Goal: Task Accomplishment & Management: Manage account settings

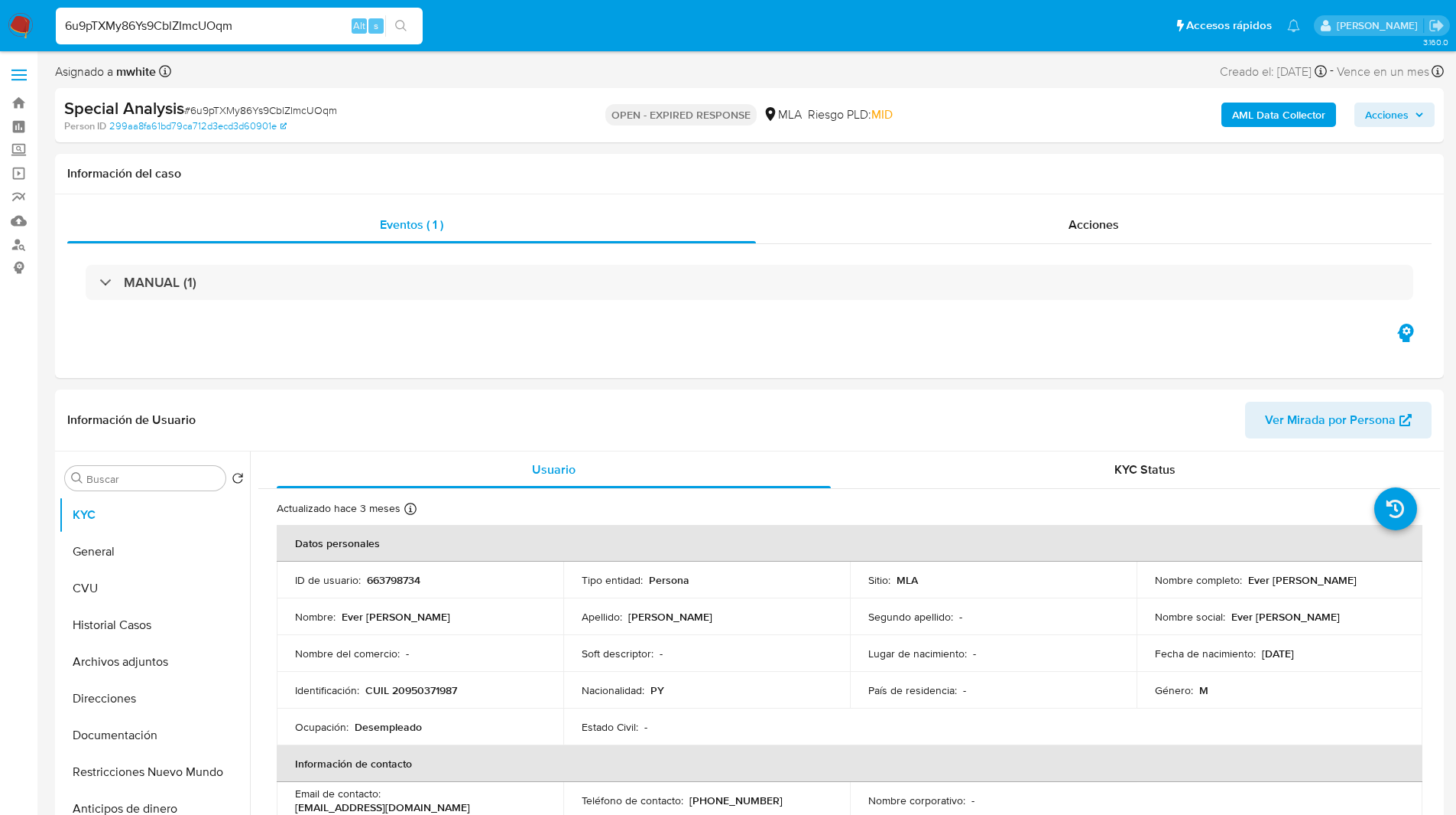
select select "10"
click at [775, 48] on nav "Pausado Ver notificaciones 6u9pTXMy86Ys9CblZImcUOqm Alt s Accesos rápidos Presi…" at bounding box center [728, 25] width 1456 height 51
click at [962, 84] on div "Asignado a mwhite Asignado el: 29/07/2025 20:00:22 Creado el: 29/07/2025 Creado…" at bounding box center [749, 75] width 1389 height 27
click at [1022, 329] on div "Eventos ( 1 ) Acciones MANUAL (1)" at bounding box center [749, 286] width 1389 height 183
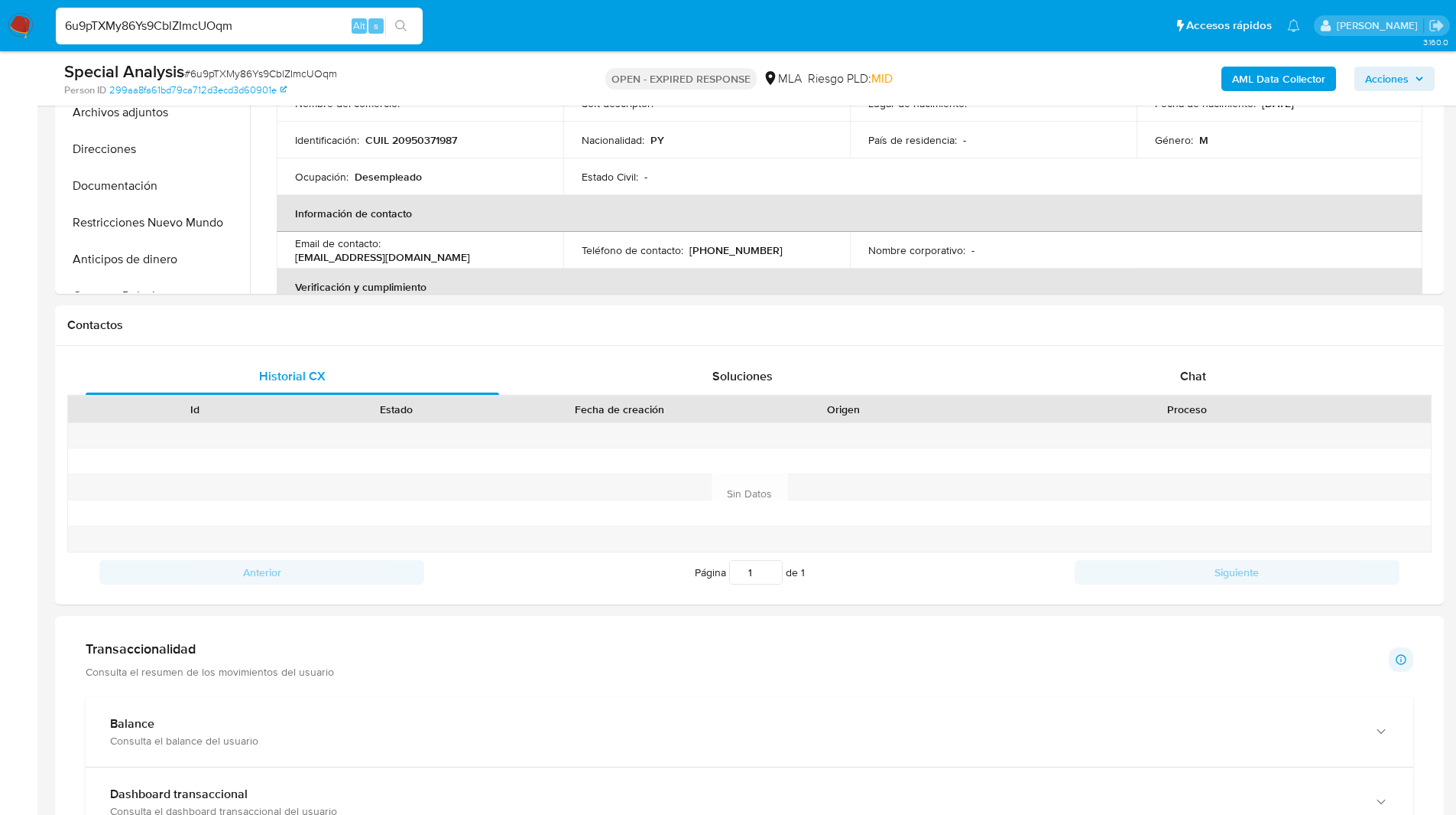
scroll to position [570, 0]
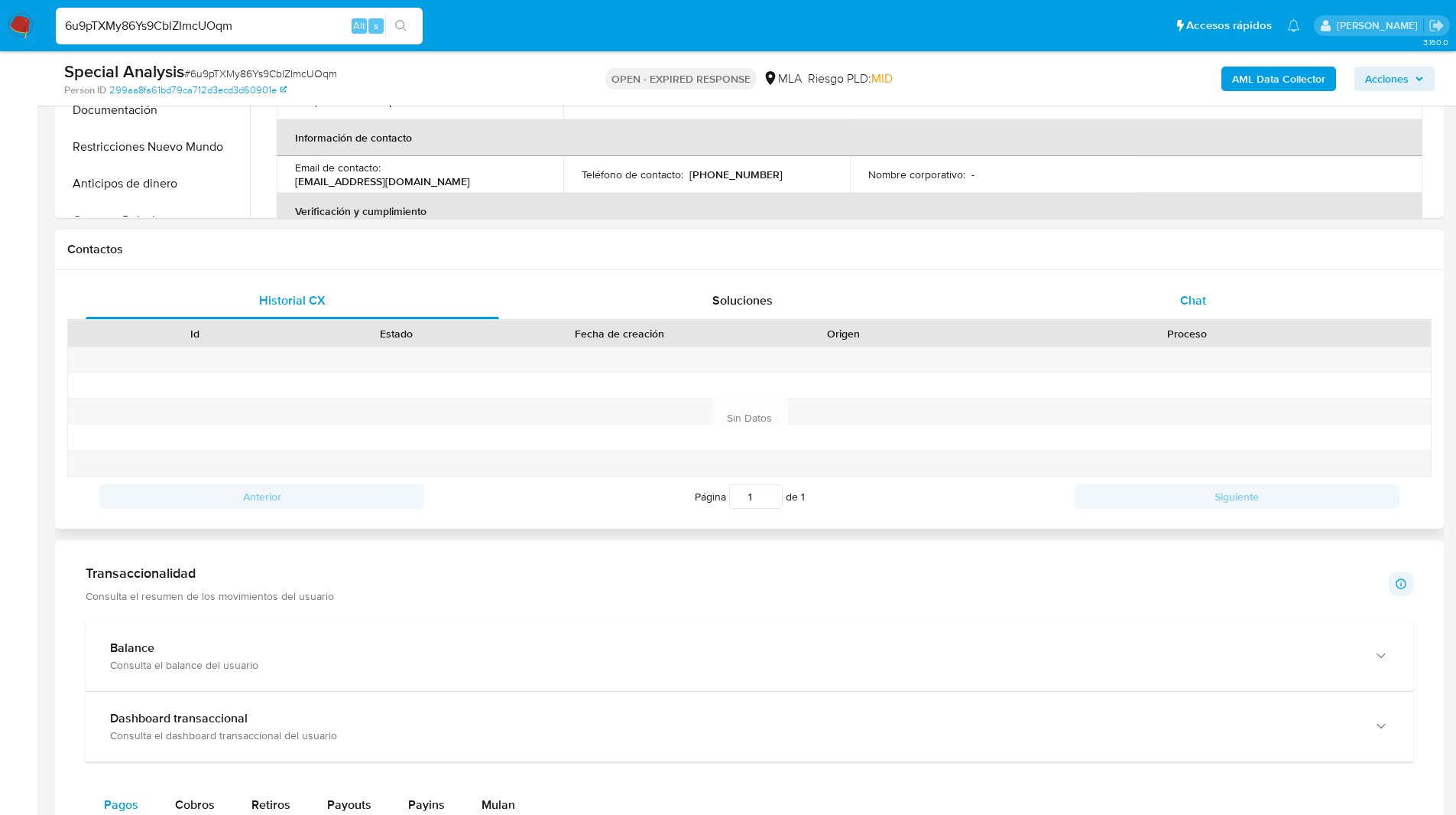
click at [1152, 297] on div "Chat" at bounding box center [1192, 300] width 413 height 37
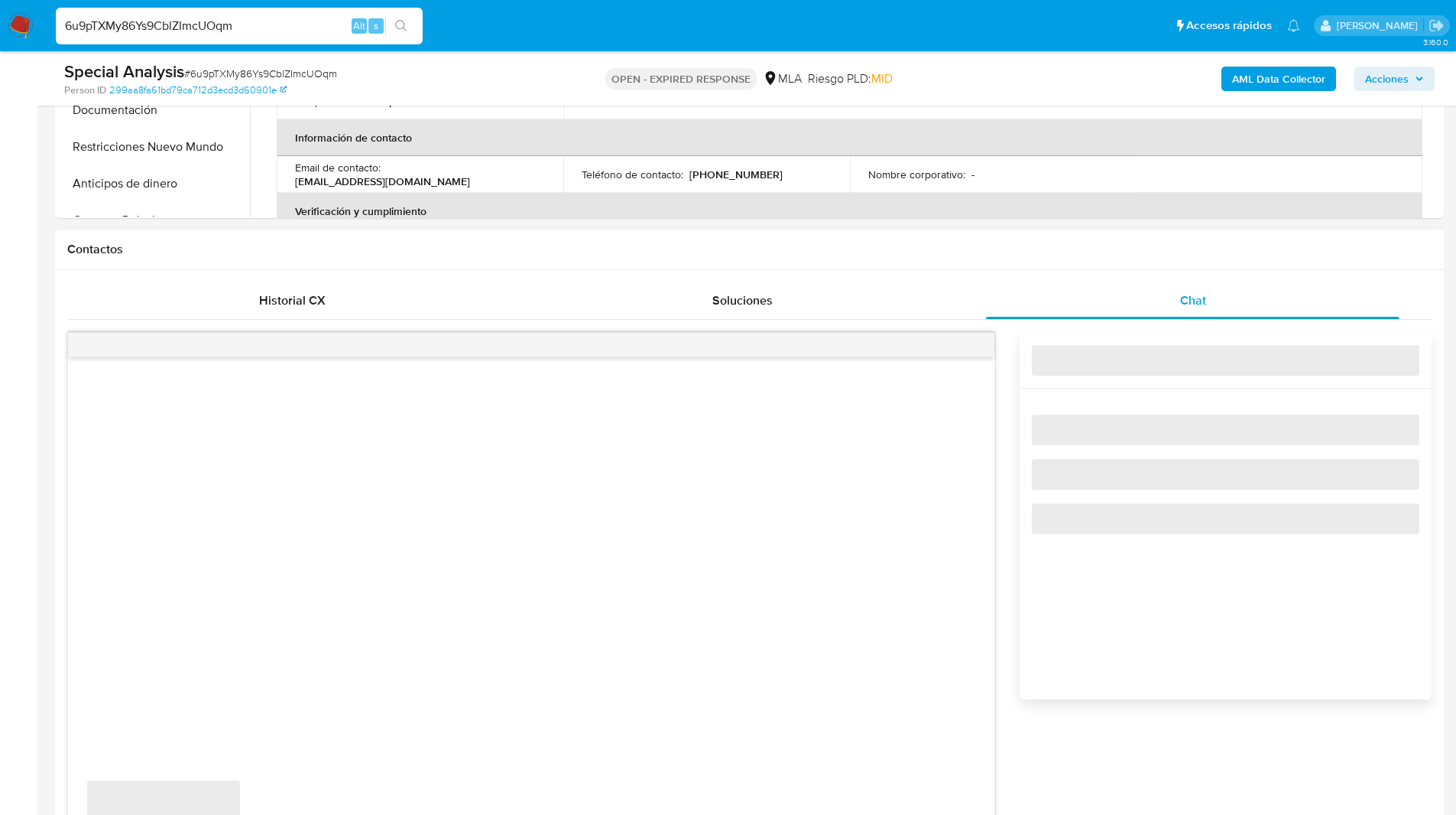
click at [1014, 244] on h1 "Contactos" at bounding box center [749, 250] width 1364 height 15
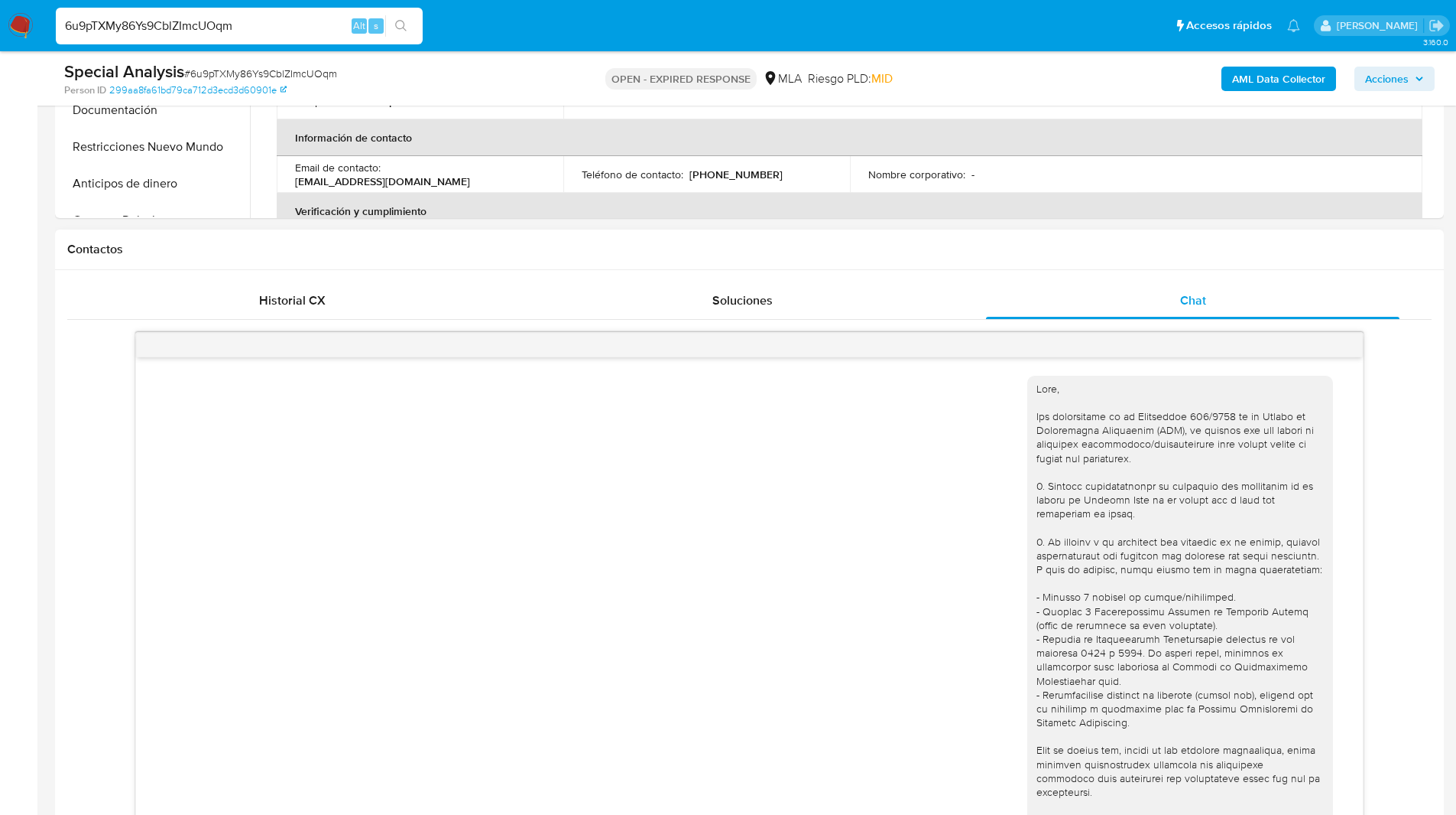
scroll to position [372, 0]
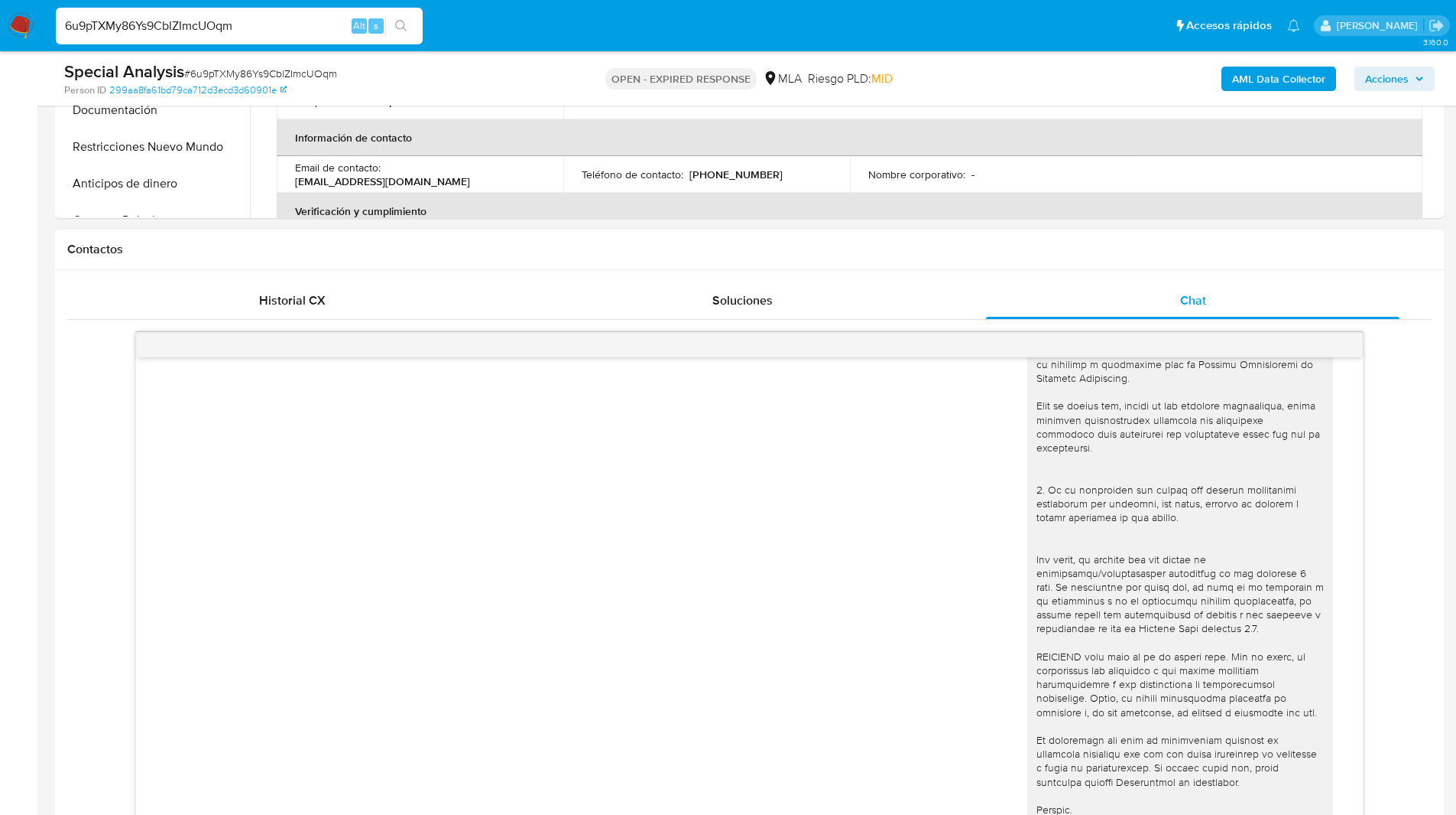
click at [678, 265] on div "Contactos" at bounding box center [749, 250] width 1389 height 41
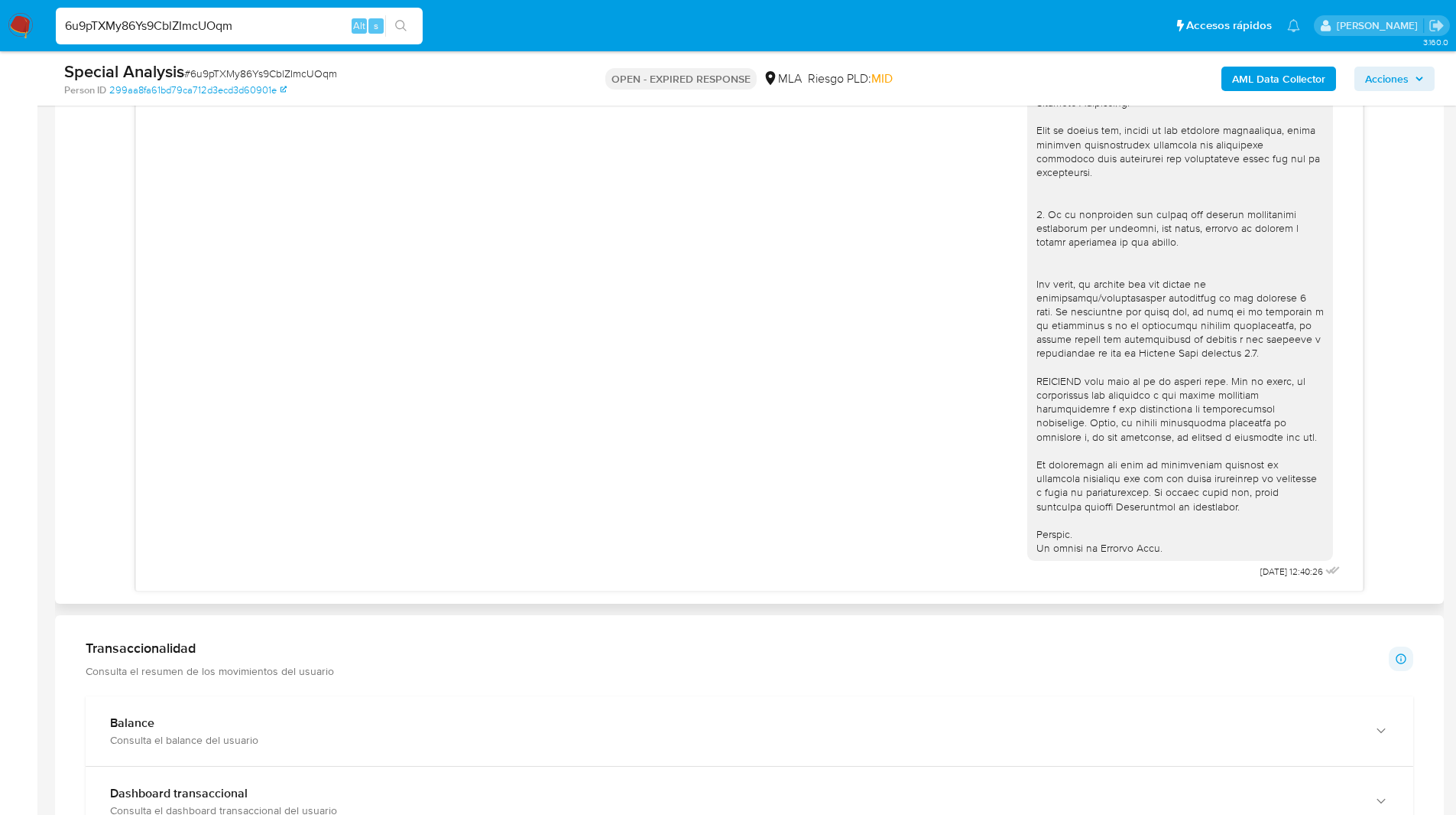
scroll to position [846, 0]
click at [609, 41] on ul "Pausado Ver notificaciones 6u9pTXMy86Ys9CblZImcUOqm Alt s Accesos rápidos Presi…" at bounding box center [678, 25] width 1260 height 38
click at [583, 35] on ul "Pausado Ver notificaciones 6u9pTXMy86Ys9CblZImcUOqm Alt s Accesos rápidos Presi…" at bounding box center [678, 25] width 1260 height 38
click at [607, 33] on ul "Pausado Ver notificaciones 6u9pTXMy86Ys9CblZImcUOqm Alt s Accesos rápidos Presi…" at bounding box center [678, 25] width 1260 height 38
click at [572, 31] on ul "Pausado Ver notificaciones 6u9pTXMy86Ys9CblZImcUOqm Alt s Accesos rápidos Presi…" at bounding box center [678, 25] width 1260 height 38
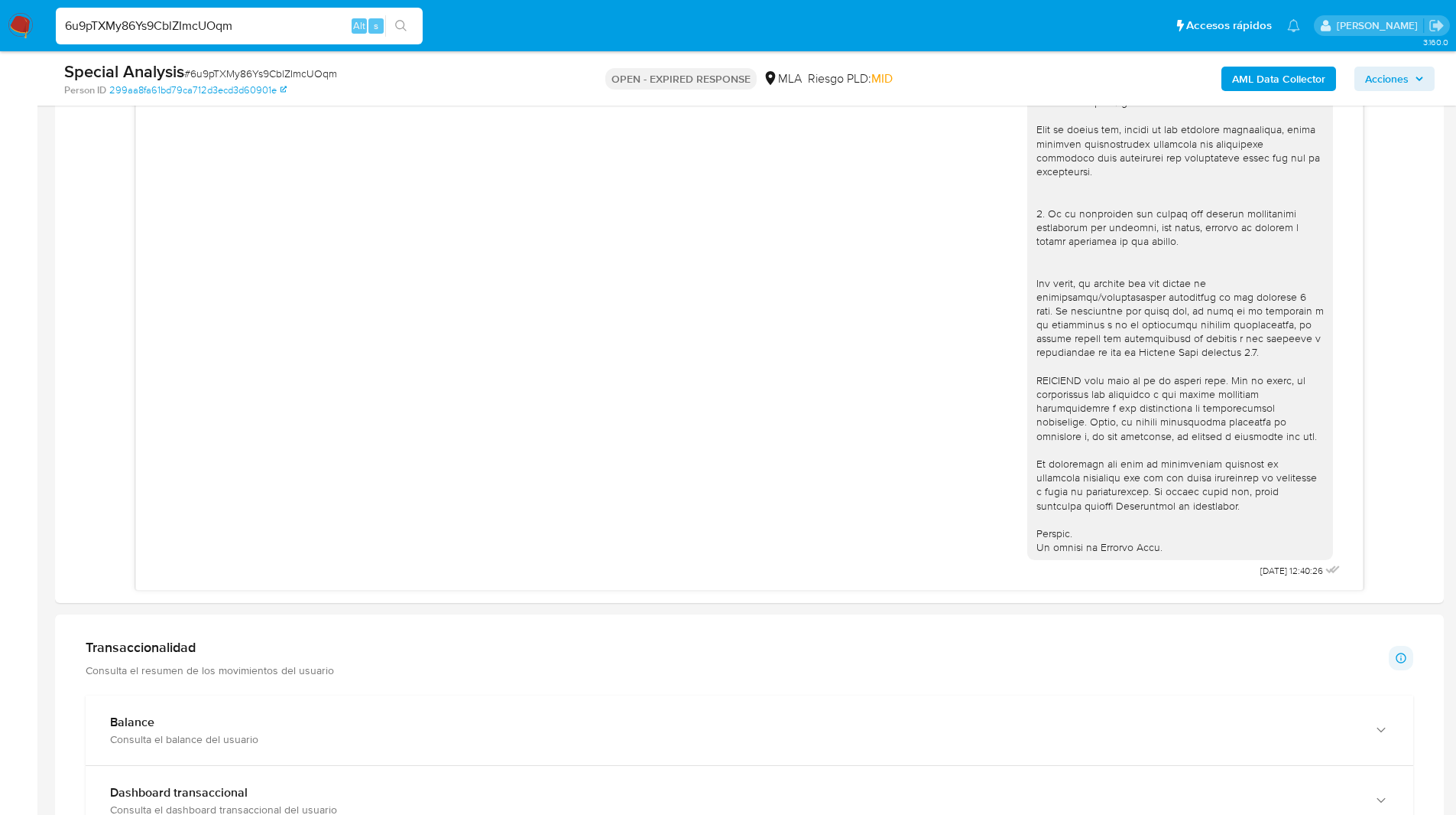
click at [127, 21] on input "6u9pTXMy86Ys9CblZImcUOqm" at bounding box center [239, 25] width 367 height 20
click at [15, 32] on img at bounding box center [20, 25] width 26 height 26
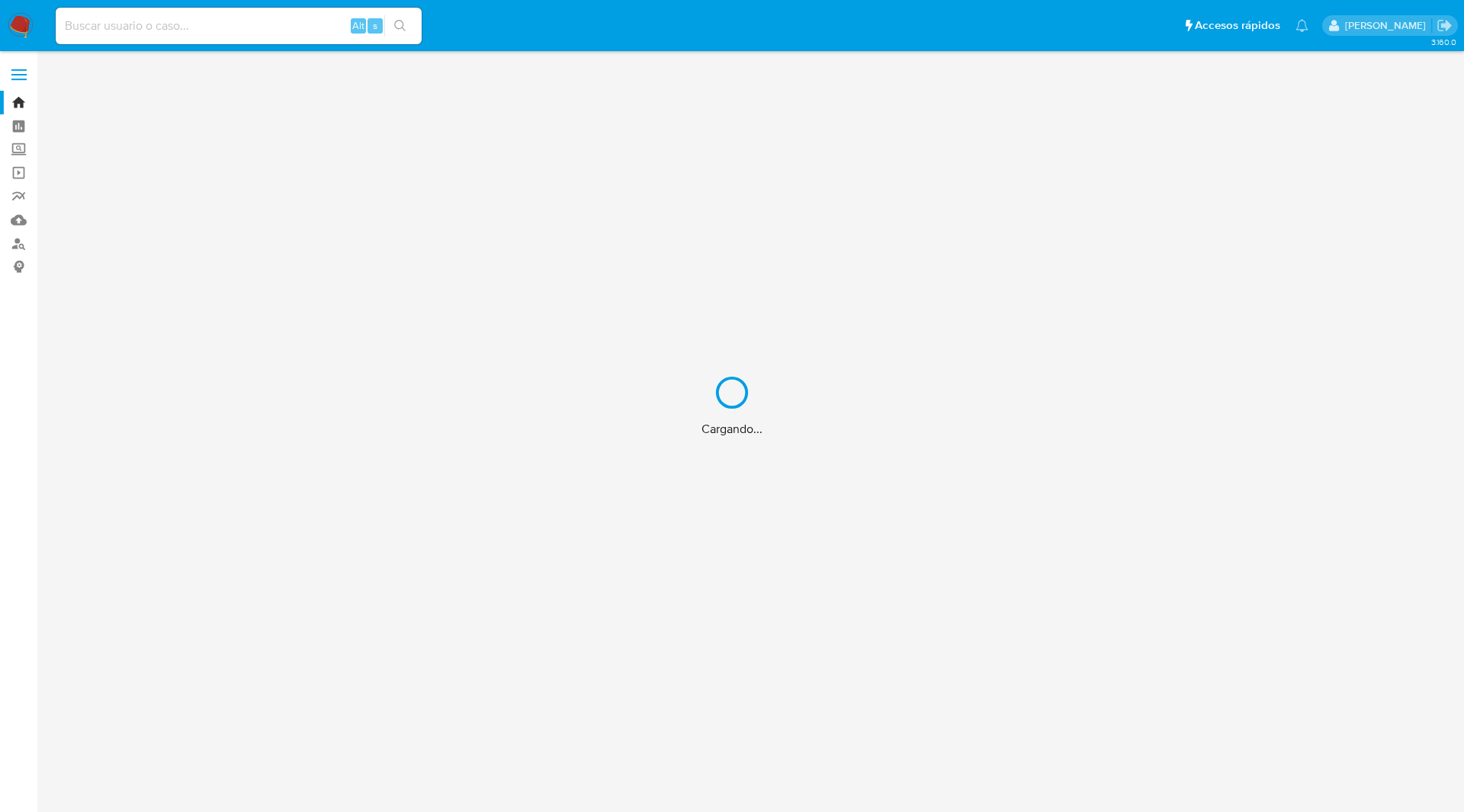
click at [578, 47] on div "Cargando..." at bounding box center [732, 406] width 1464 height 812
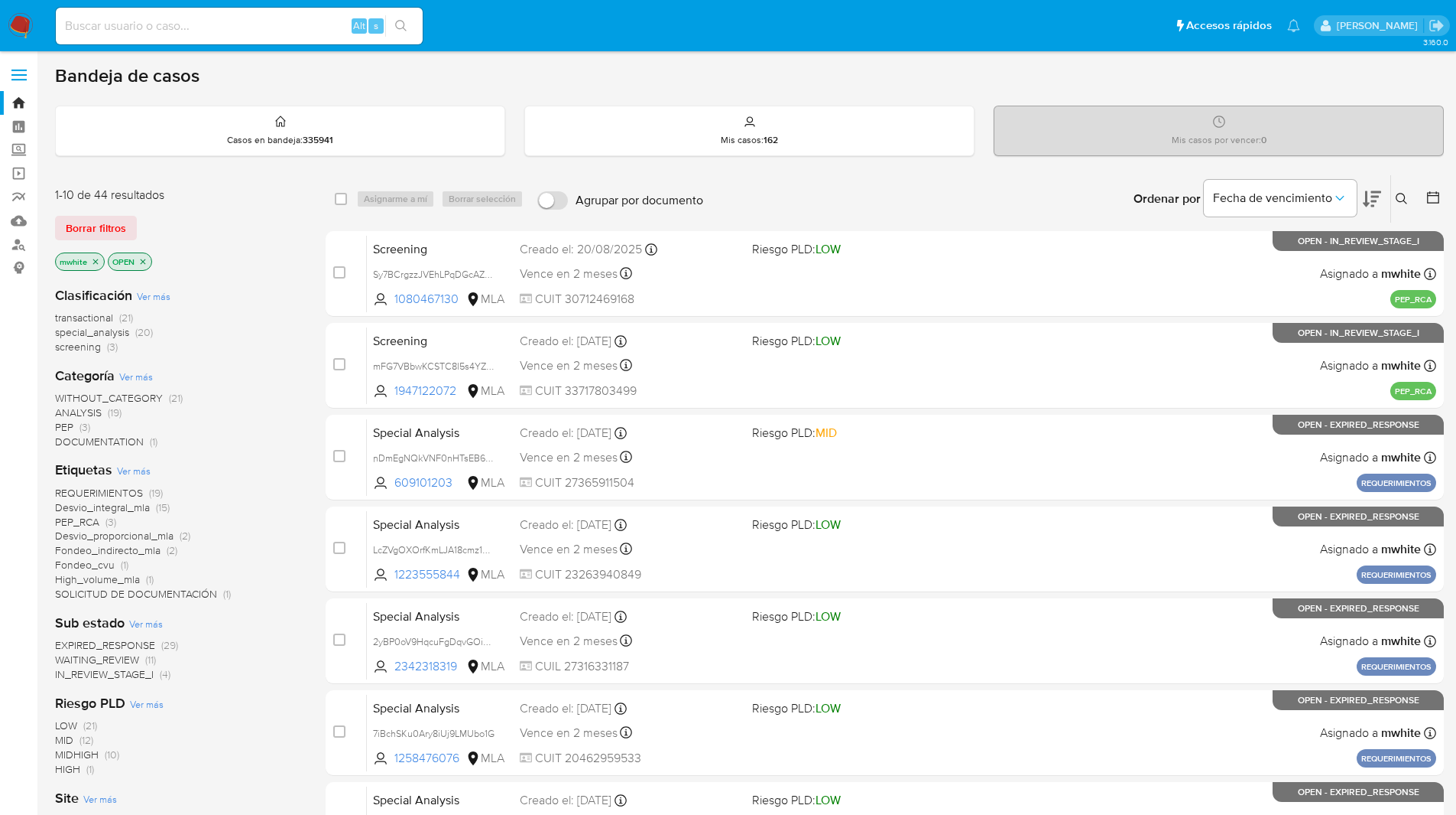
click at [942, 24] on ul "Pausado Ver notificaciones Alt s Accesos rápidos Presiona las siguientes teclas…" at bounding box center [678, 25] width 1260 height 38
click at [1402, 197] on icon at bounding box center [1402, 199] width 12 height 12
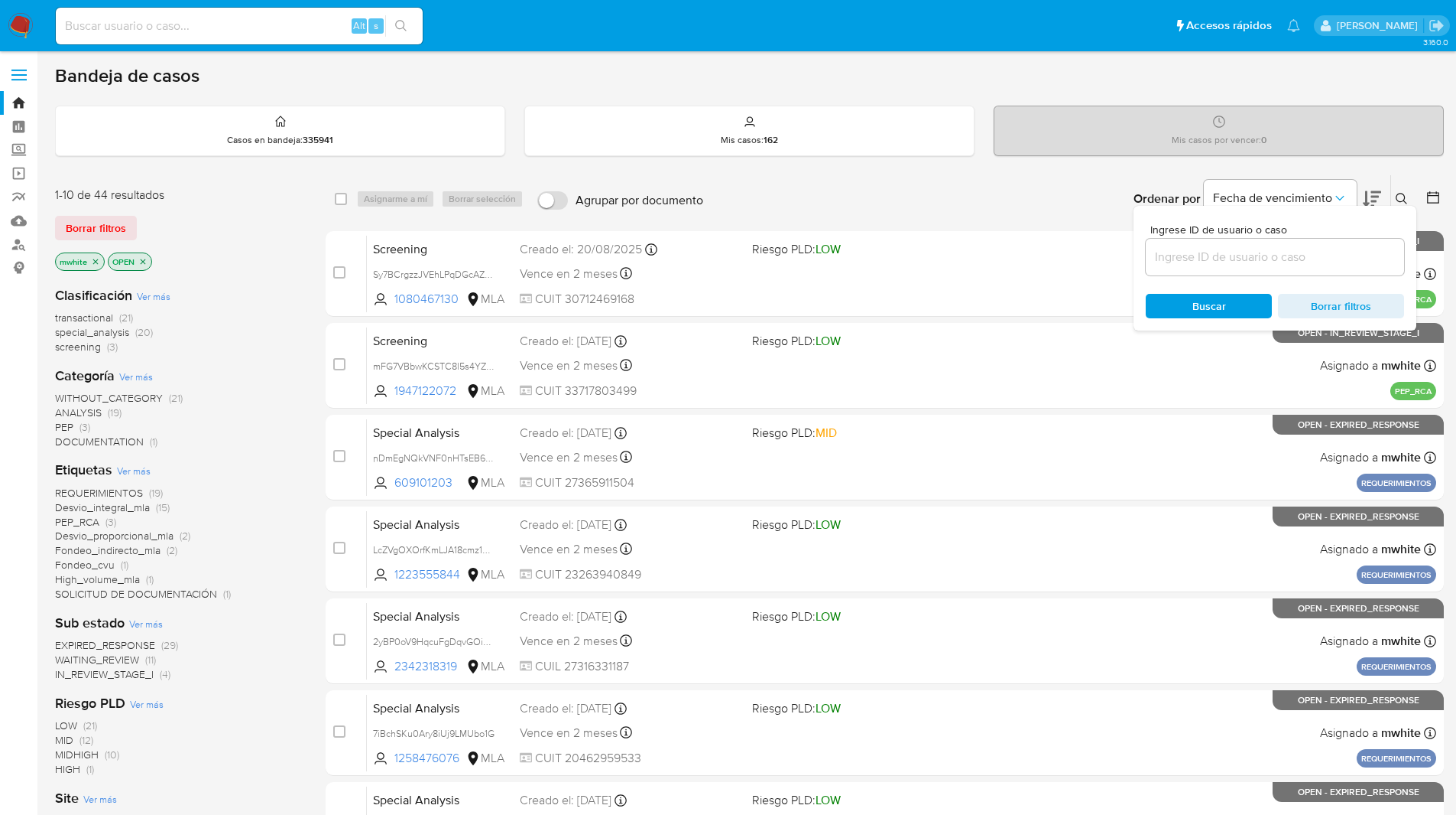
click at [1217, 256] on input at bounding box center [1275, 256] width 259 height 20
type input "6u9pTXMy86Ys9CblZImcUOqm"
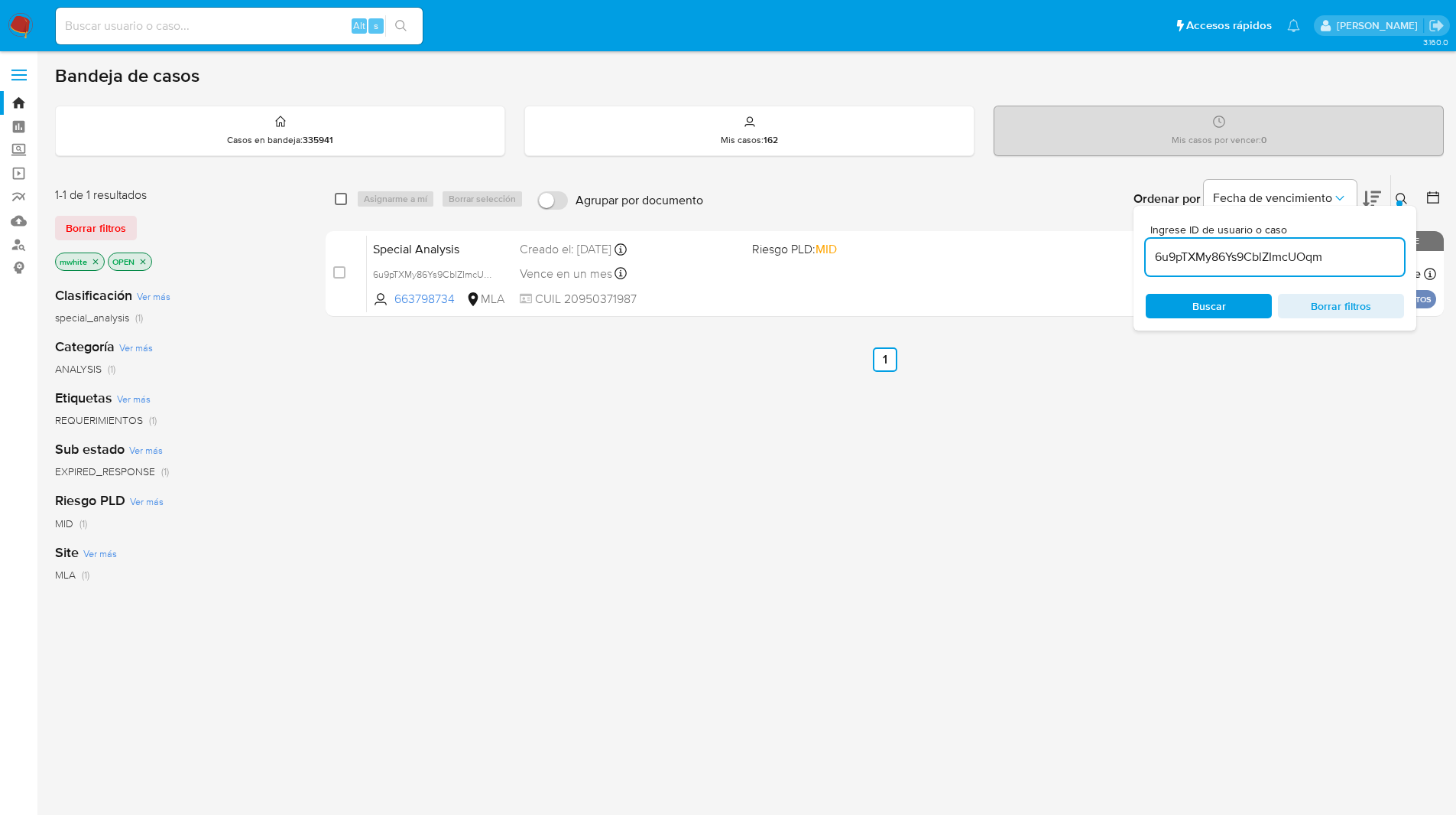
click at [341, 200] on input "checkbox" at bounding box center [341, 199] width 12 height 12
checkbox input "true"
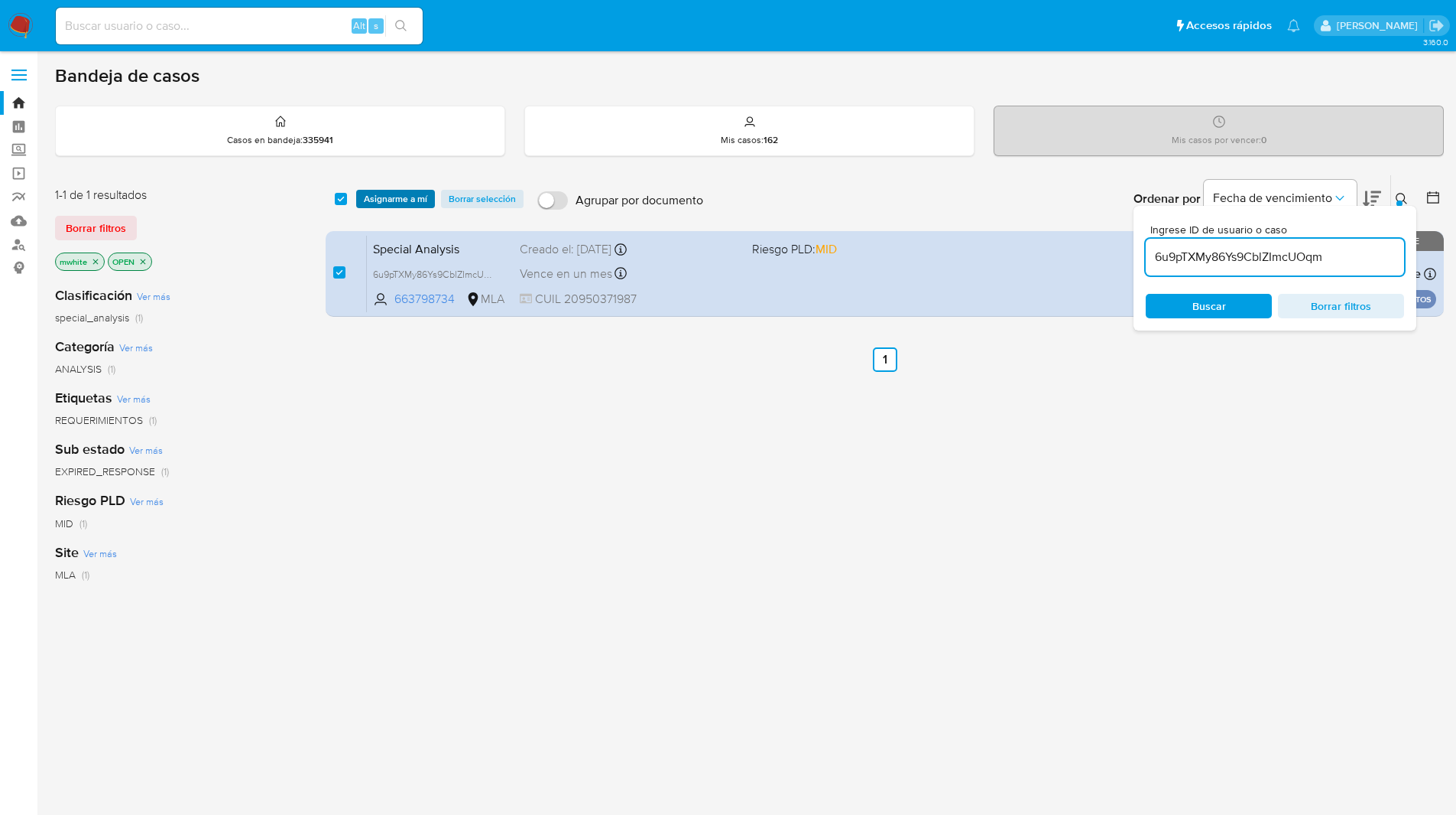
click at [378, 205] on span "Asignarme a mí" at bounding box center [395, 199] width 64 height 15
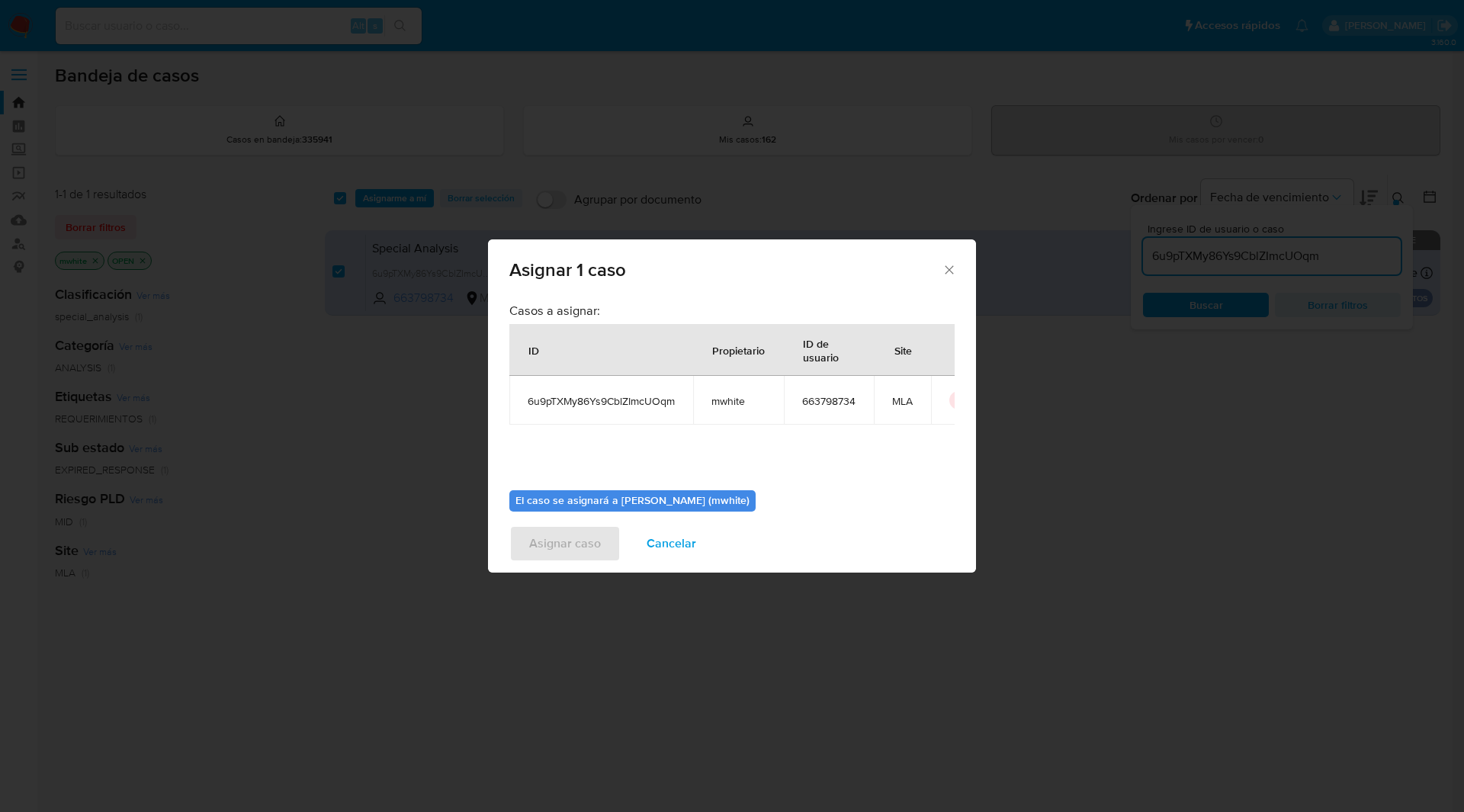
click at [731, 404] on span "mwhite" at bounding box center [739, 401] width 54 height 14
copy span "mwhite"
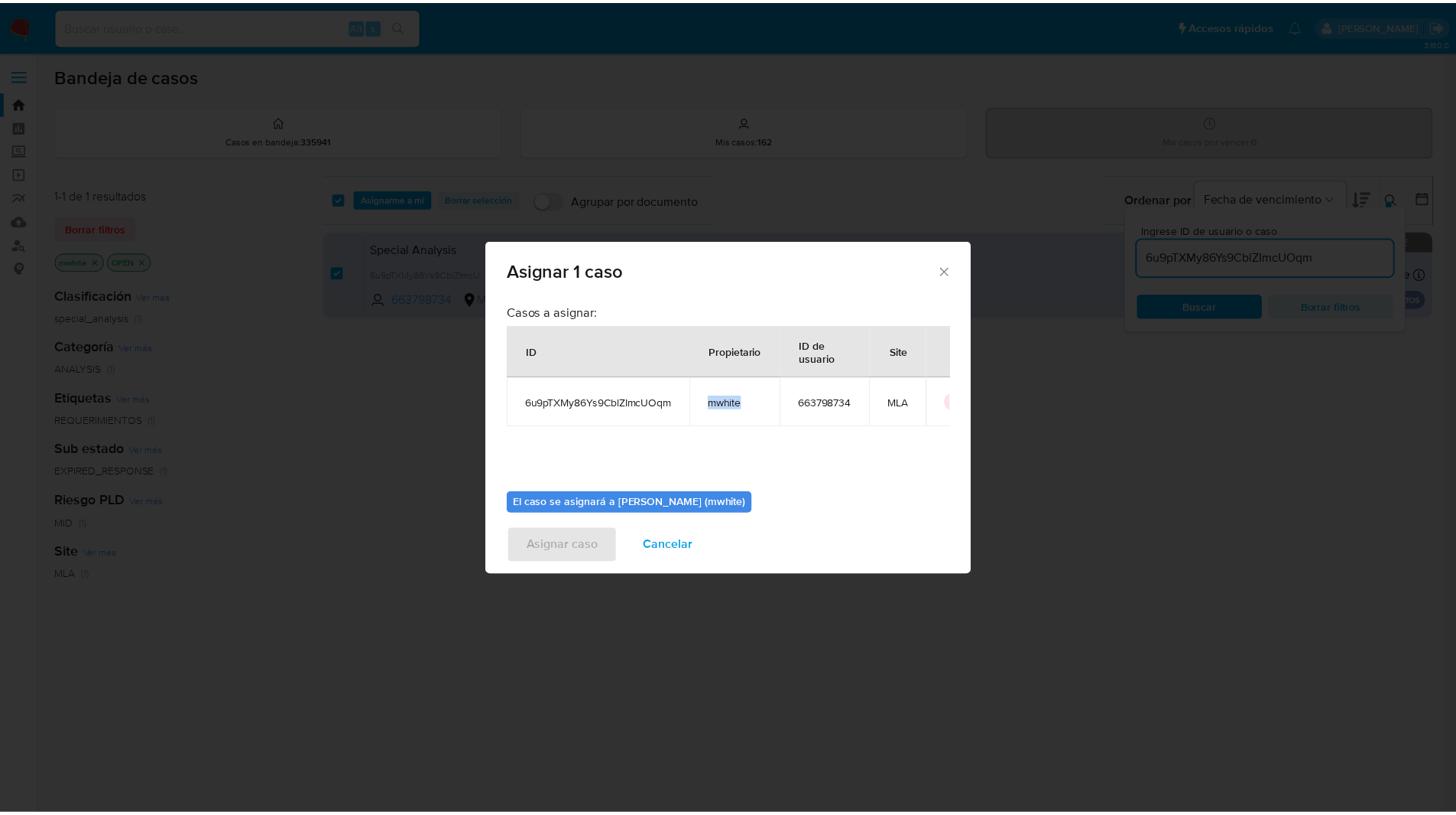
scroll to position [80, 0]
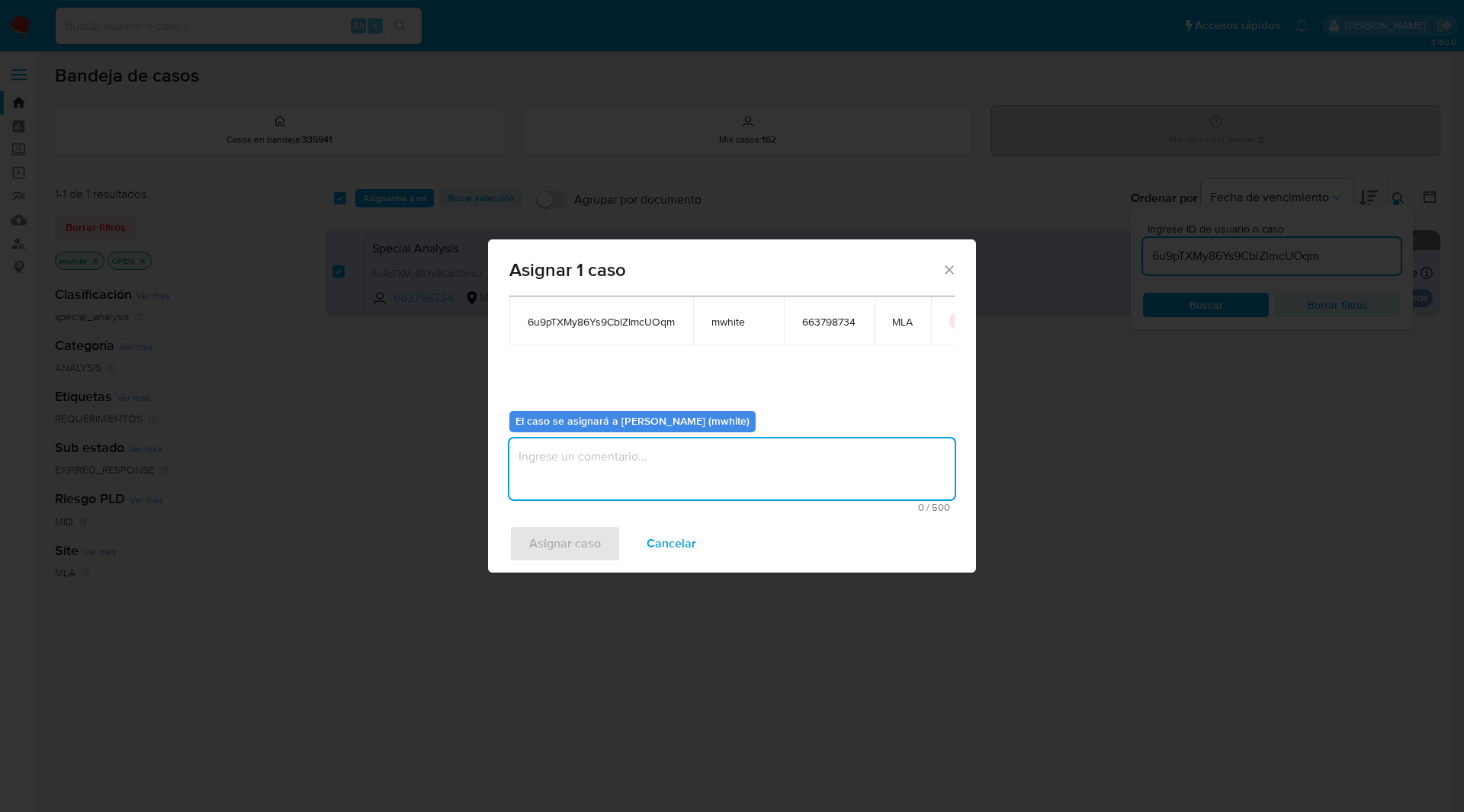
click at [611, 461] on textarea "assign-modal" at bounding box center [732, 469] width 445 height 61
paste textarea "mwhite"
type textarea "mwhite"
click at [553, 547] on span "Asignar caso" at bounding box center [564, 544] width 72 height 34
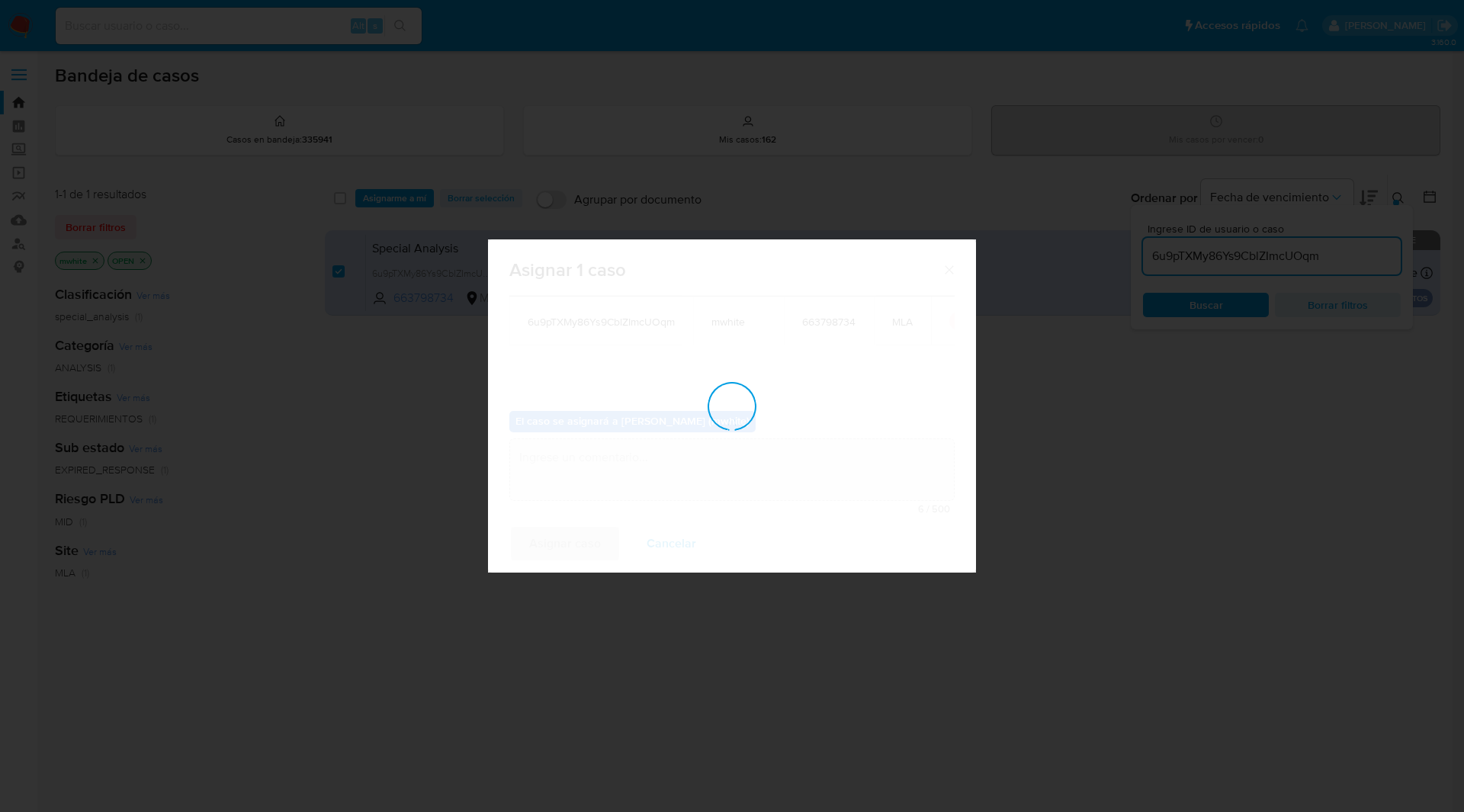
checkbox input "false"
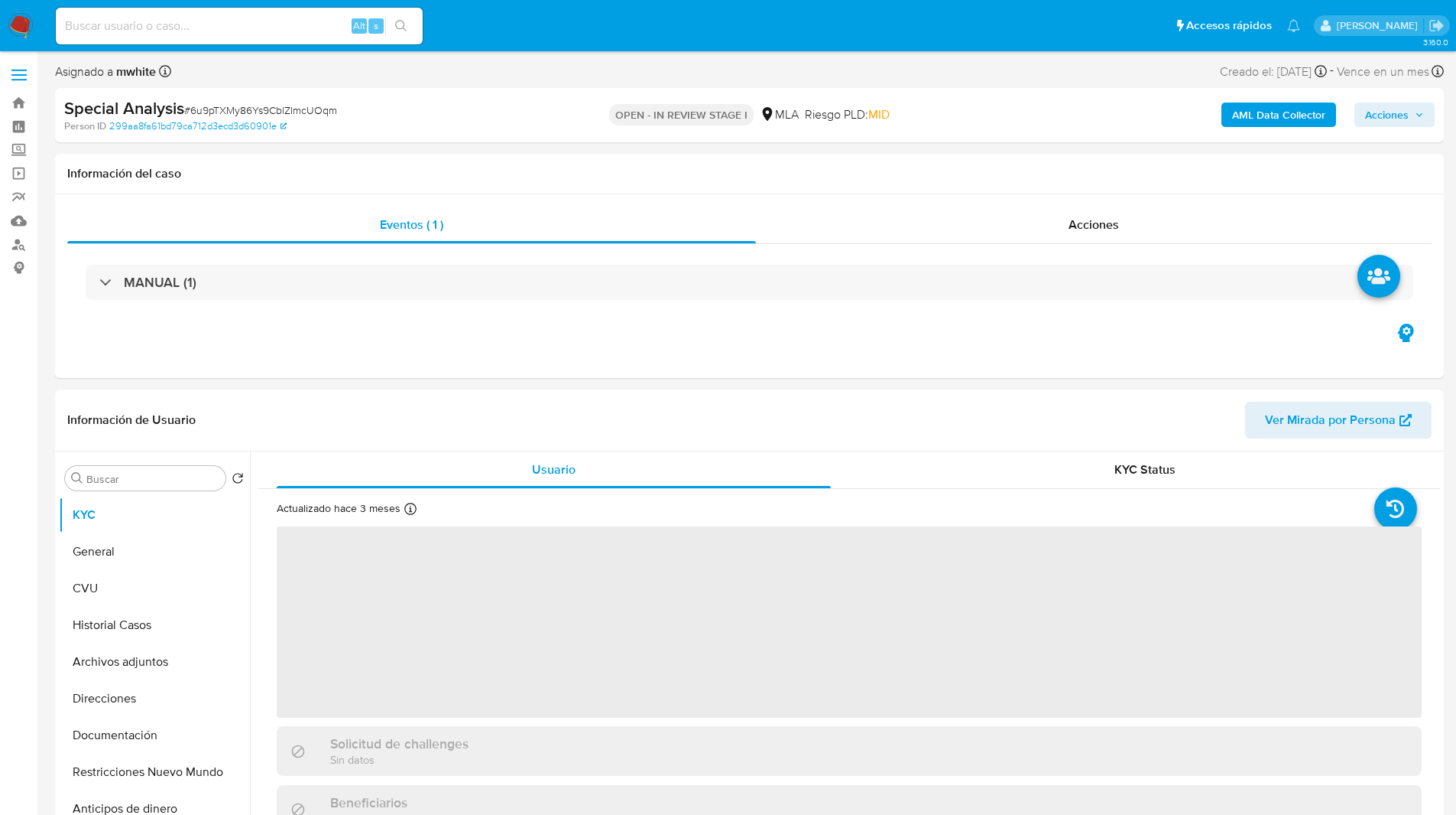
select select "10"
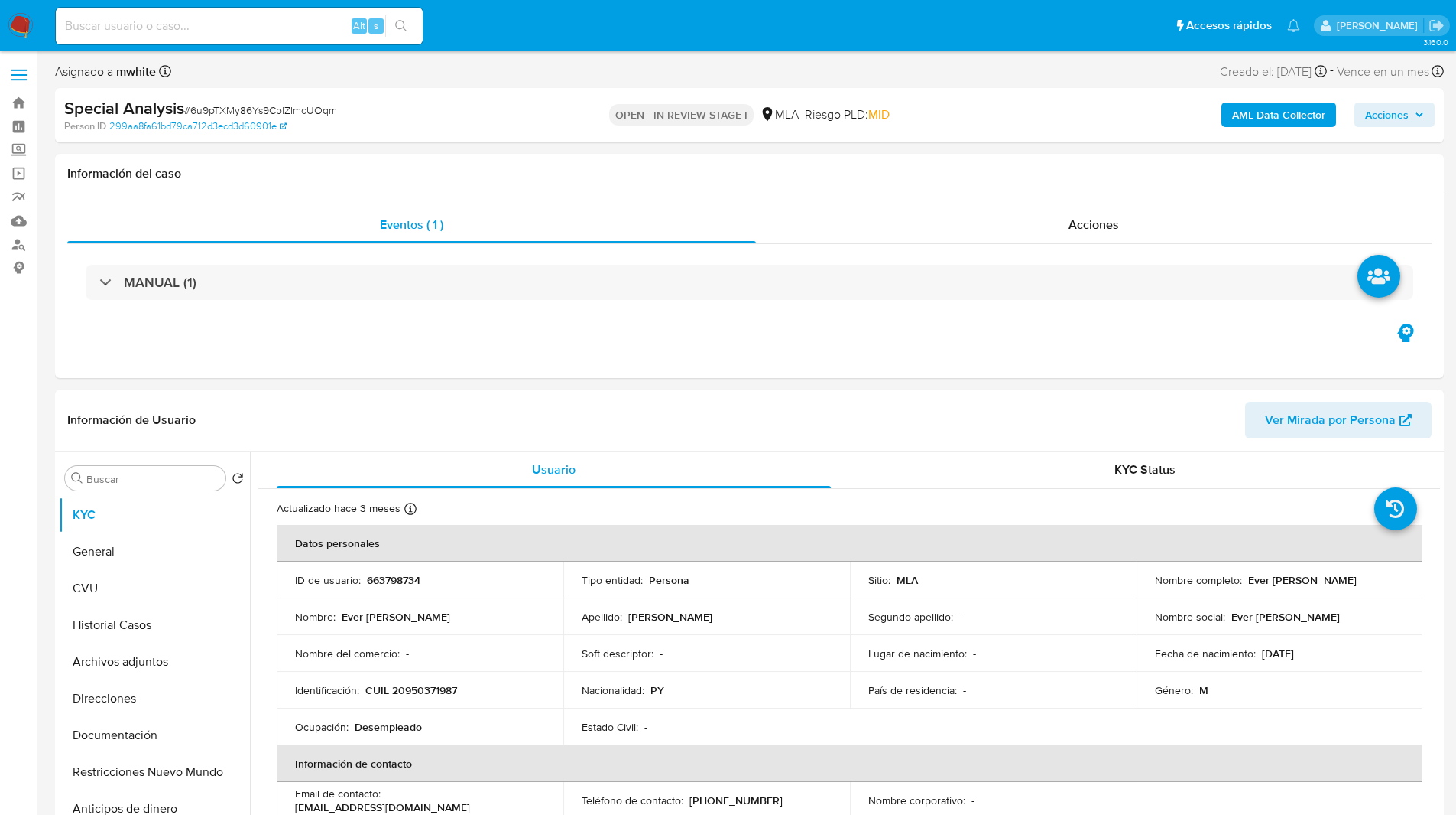
click at [545, 35] on ul "Pausado Ver notificaciones Alt s Accesos rápidos Presiona las siguientes teclas…" at bounding box center [678, 25] width 1260 height 38
drag, startPoint x: 1246, startPoint y: 581, endPoint x: 1410, endPoint y: 578, distance: 164.0
click at [1410, 578] on td "Nombre completo : Ever Felipe Gonzalez Brizuela" at bounding box center [1280, 579] width 287 height 37
copy p "Ever Felipe Gonzalez Brizuela"
click at [933, 74] on div "Asignado a mwhite Asignado el: 29/07/2025 20:00:22 Creado el: 29/07/2025 Creado…" at bounding box center [749, 75] width 1389 height 27
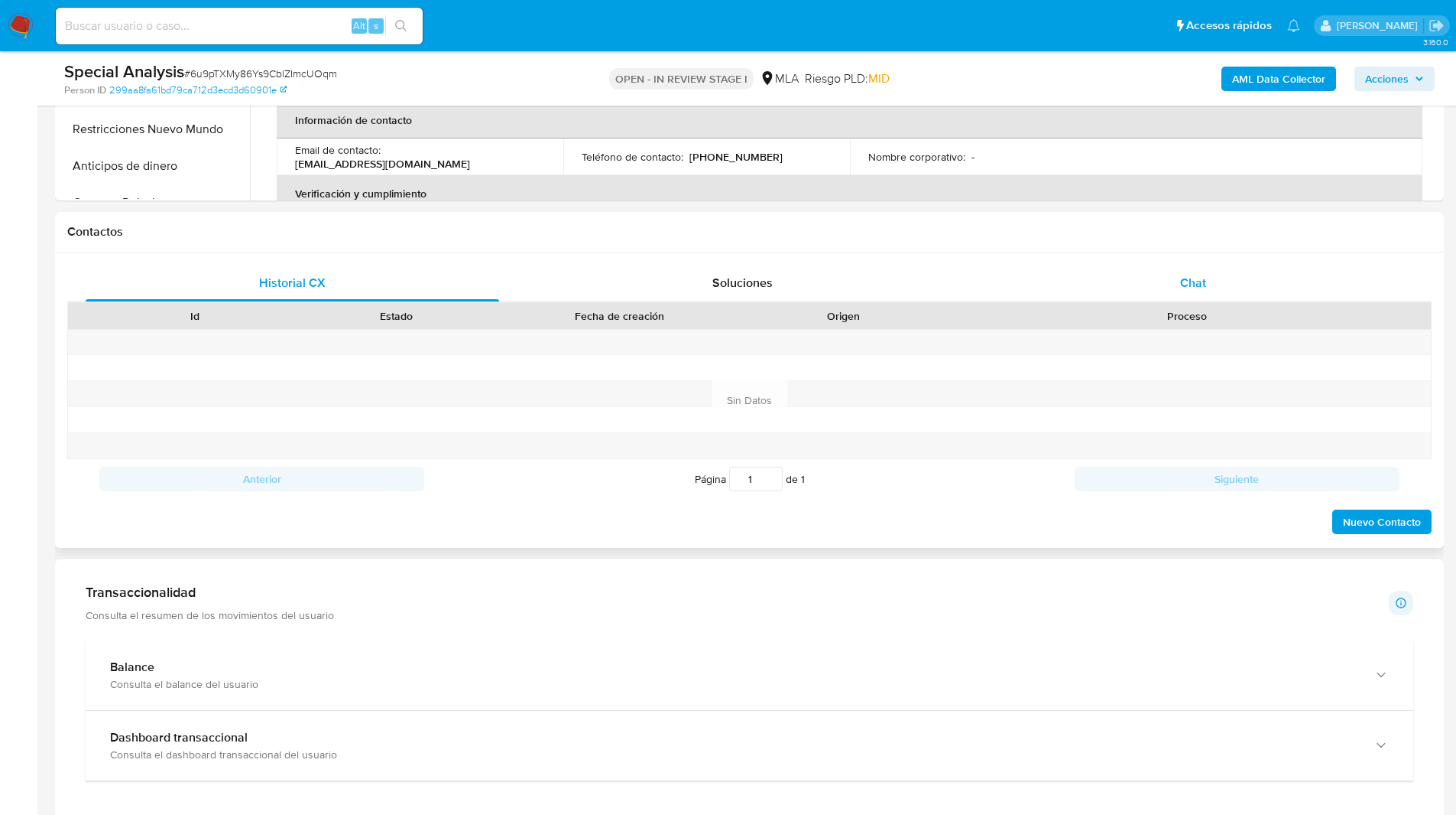
scroll to position [605, 0]
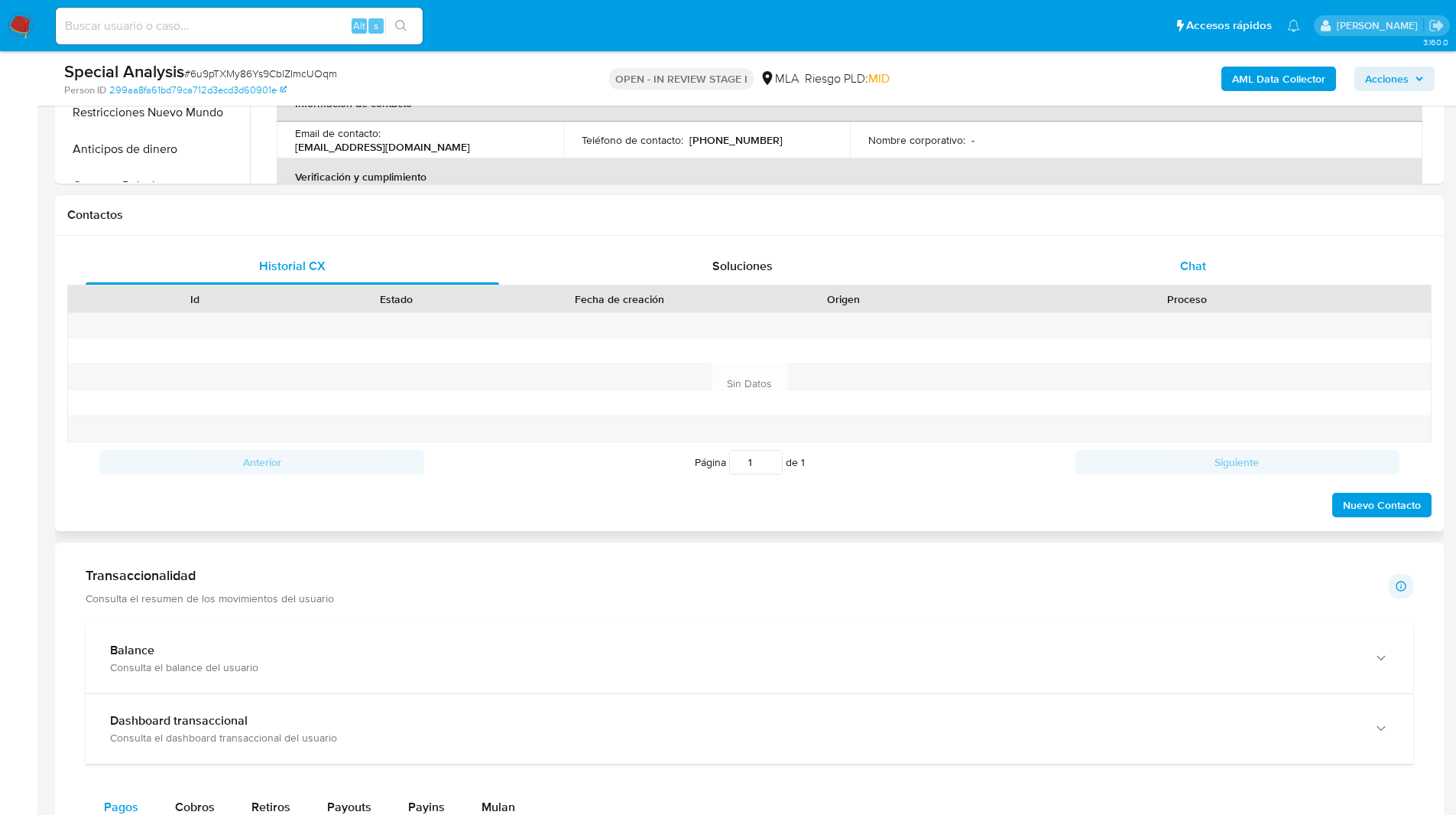
click at [1168, 271] on div "Chat" at bounding box center [1192, 266] width 413 height 37
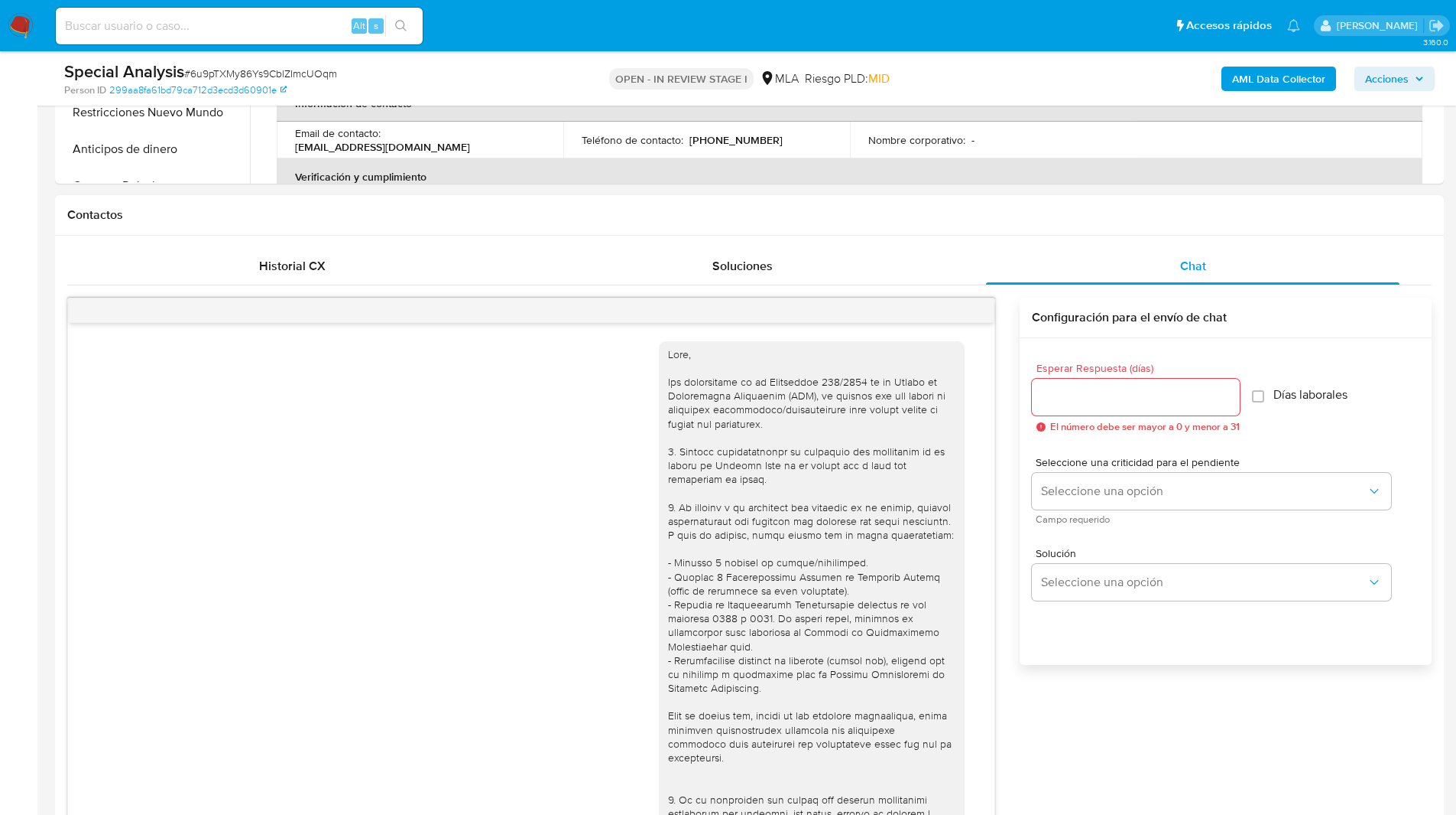
scroll to position [372, 0]
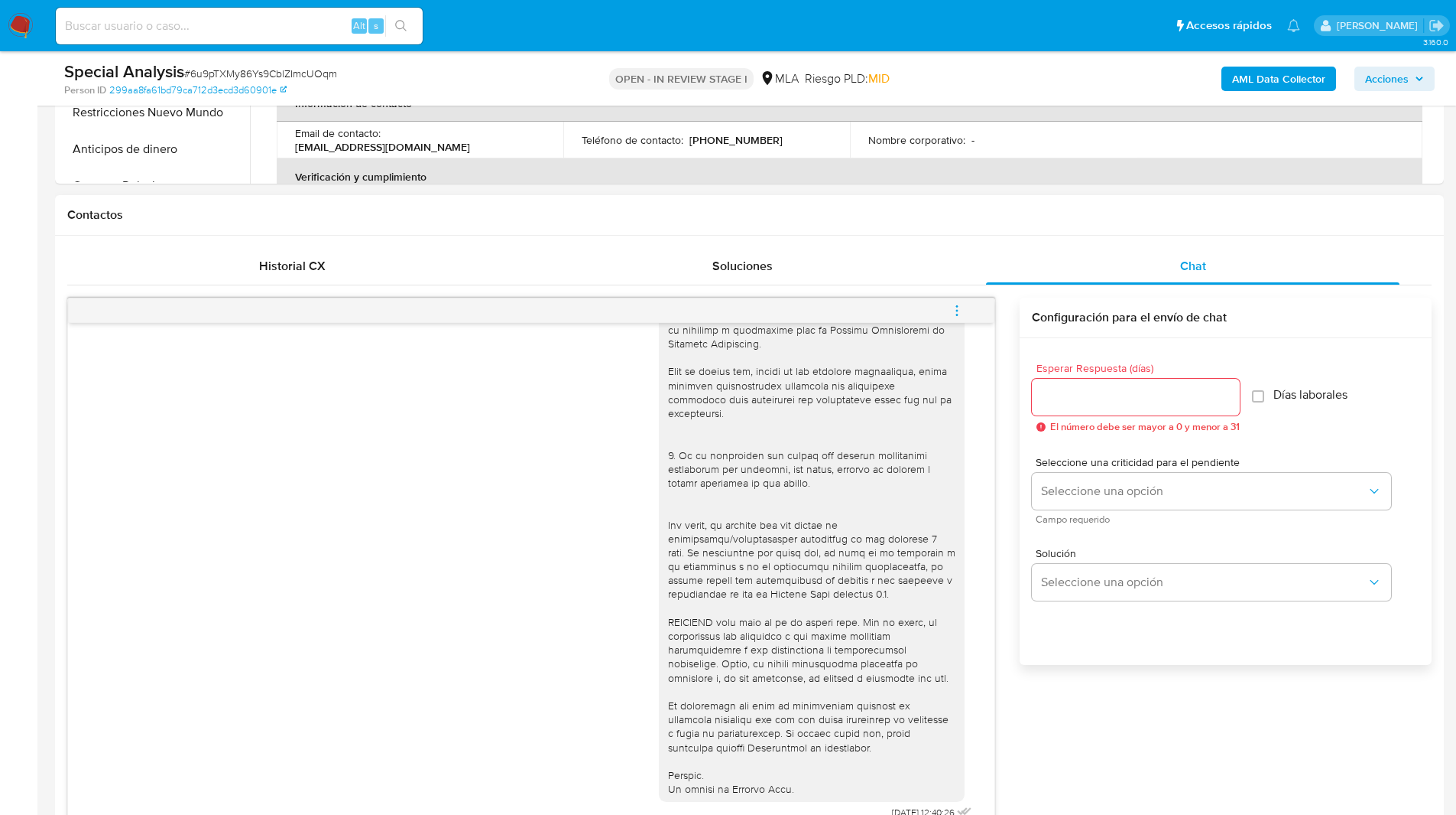
click at [951, 306] on icon "menu-action" at bounding box center [957, 311] width 14 height 14
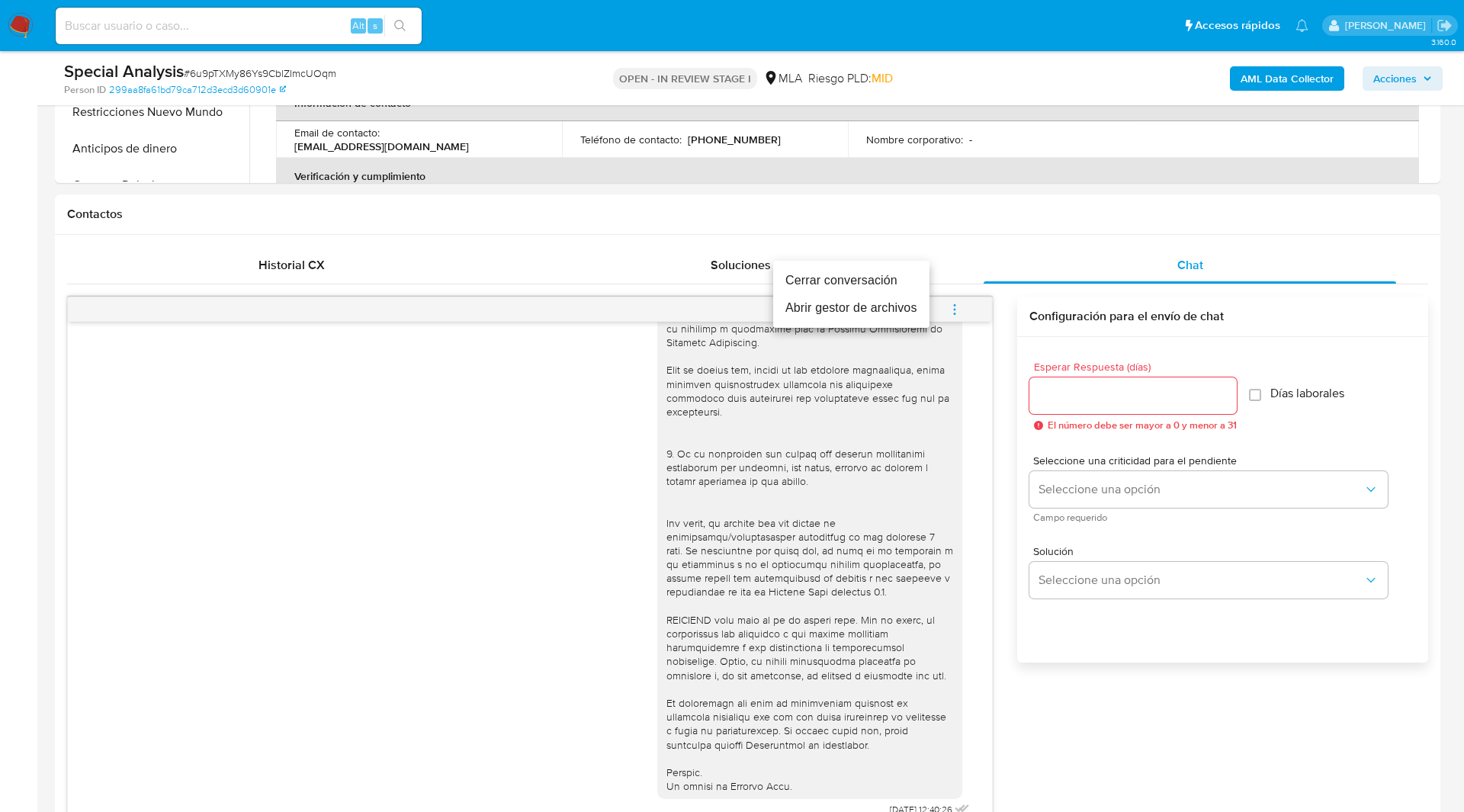
click at [844, 280] on li "Cerrar conversación" at bounding box center [851, 280] width 157 height 27
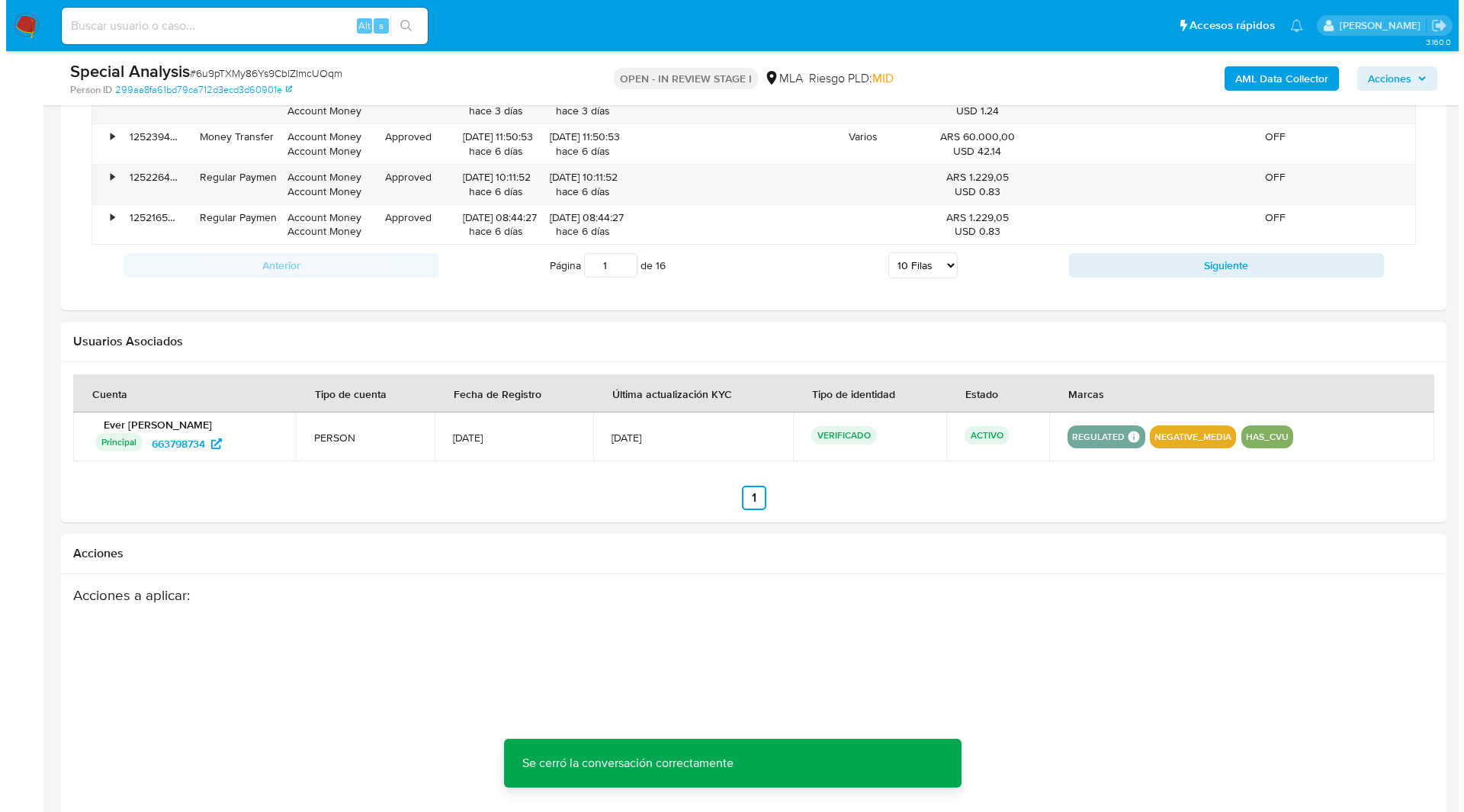
scroll to position [2332, 0]
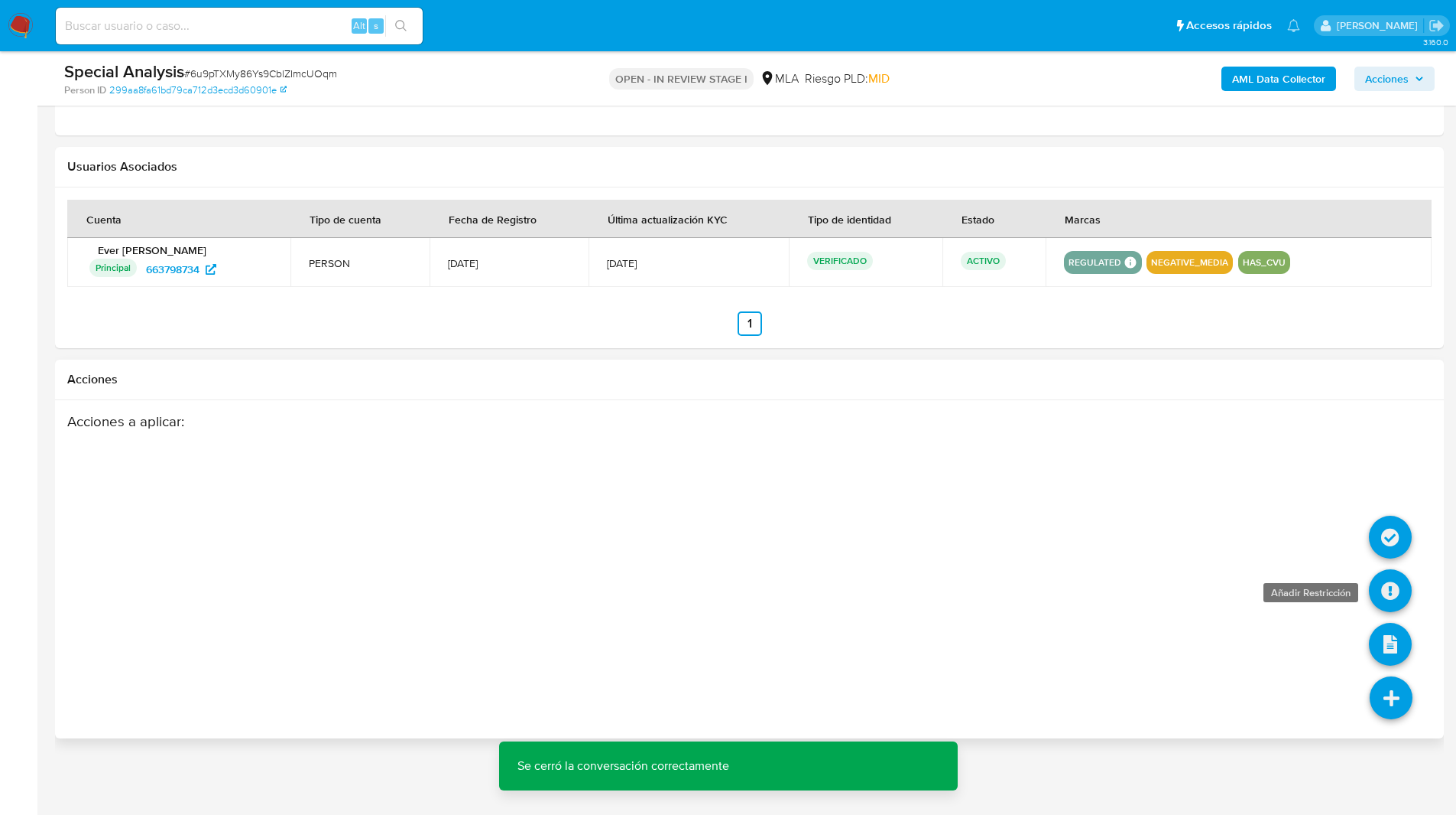
click at [1390, 597] on icon at bounding box center [1391, 590] width 42 height 42
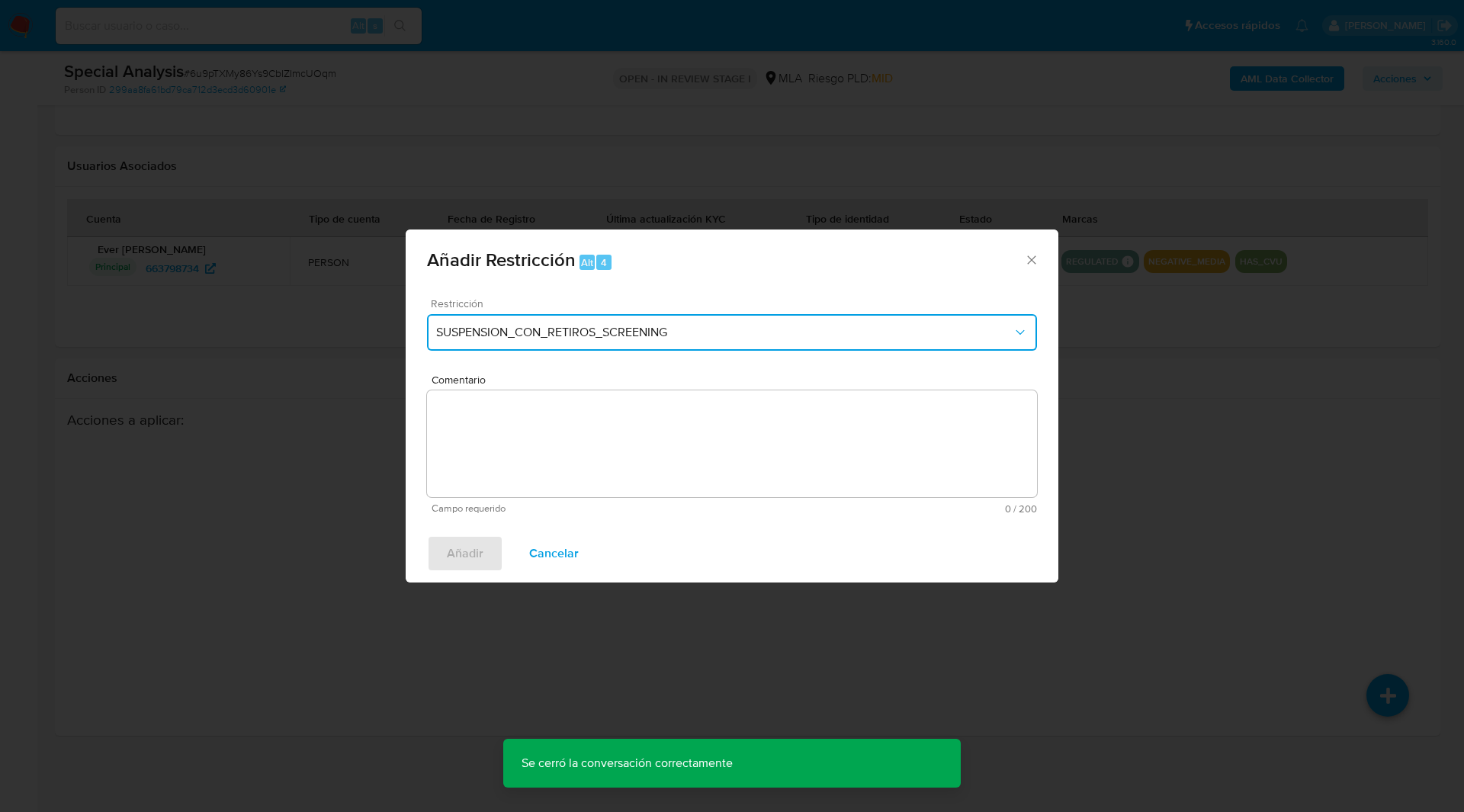
click at [498, 331] on span "SUSPENSION_CON_RETIROS_SCREENING" at bounding box center [724, 332] width 576 height 15
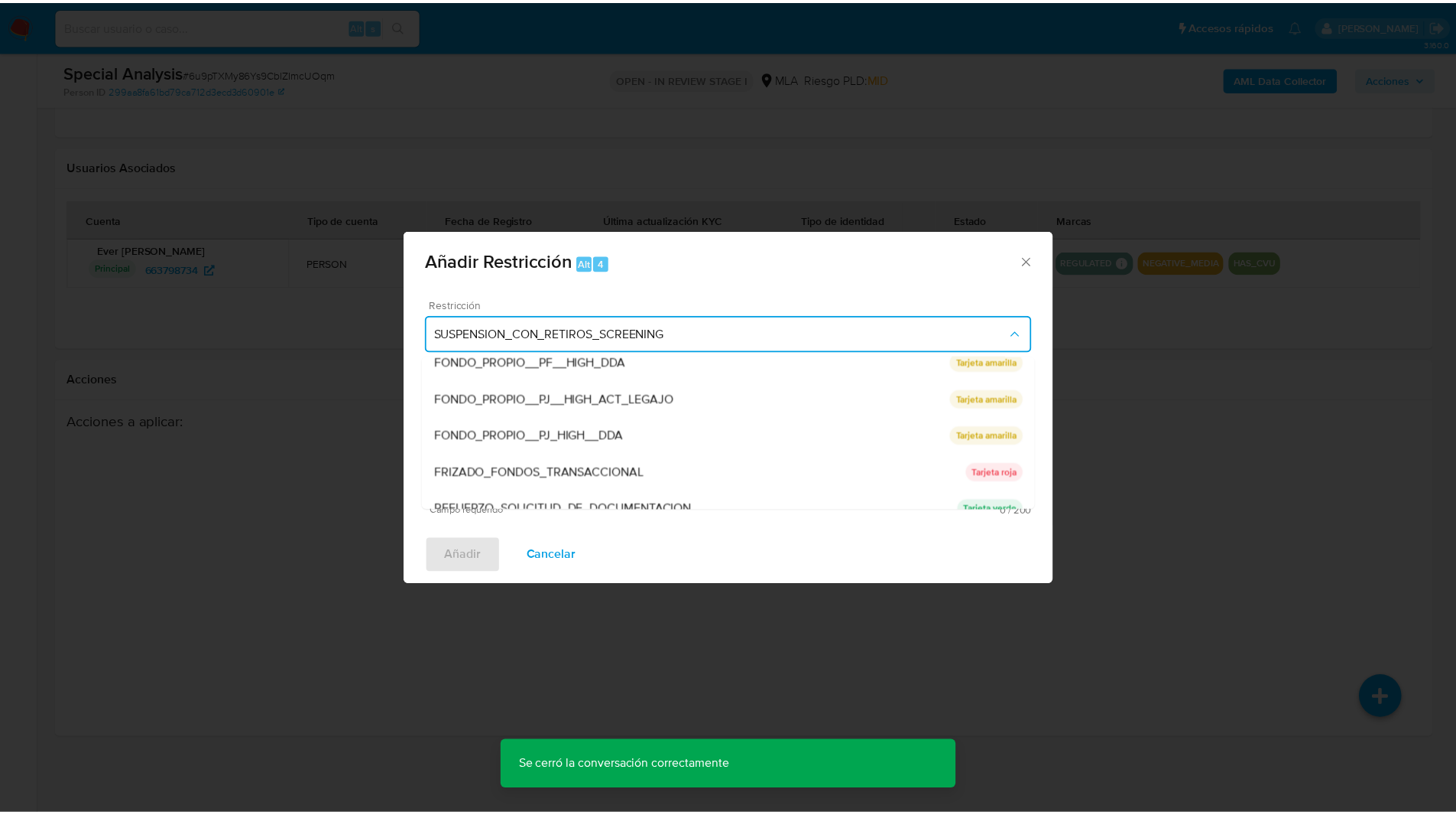
scroll to position [324, 0]
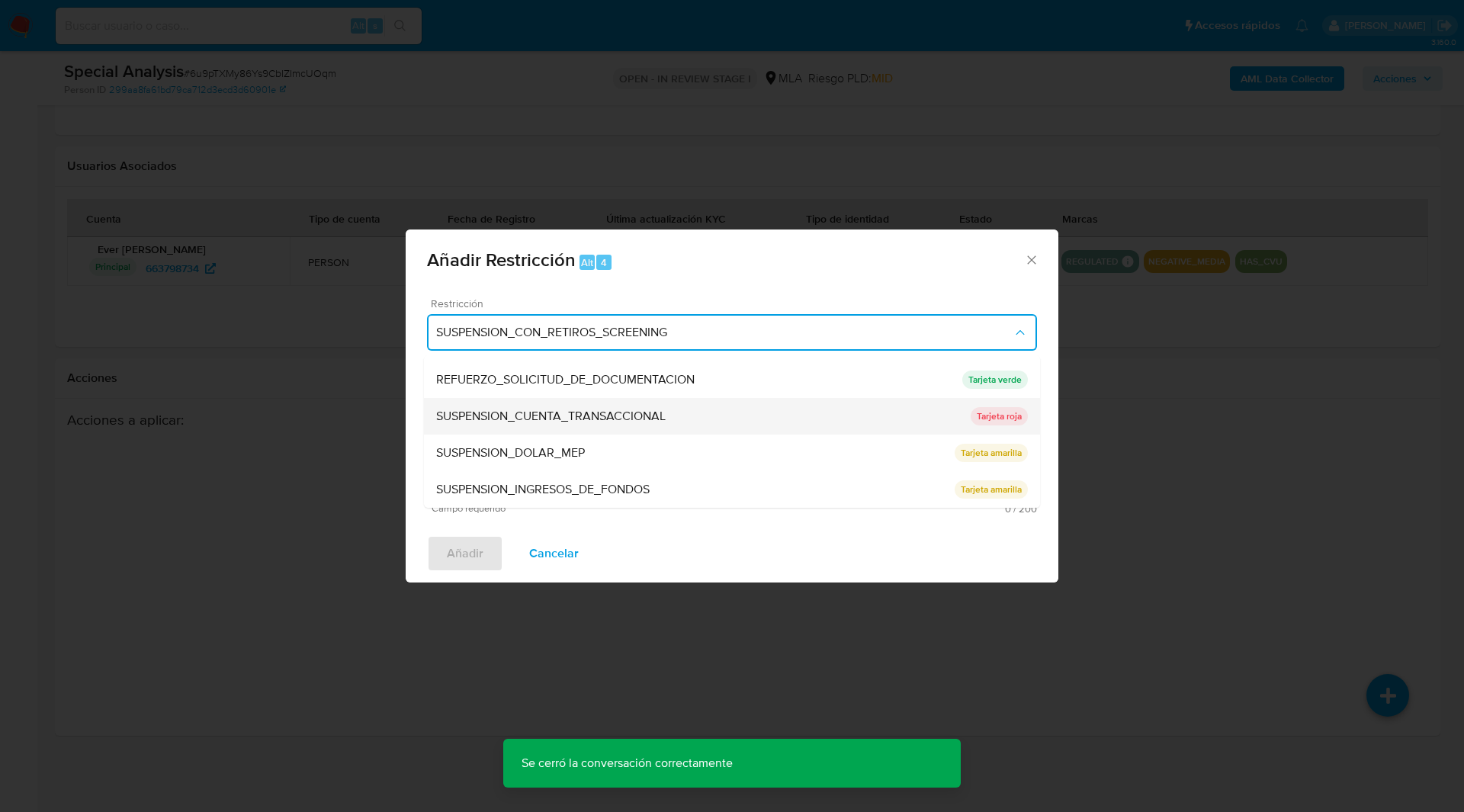
click at [489, 417] on span "SUSPENSION_CUENTA_TRANSACCIONAL" at bounding box center [550, 416] width 229 height 15
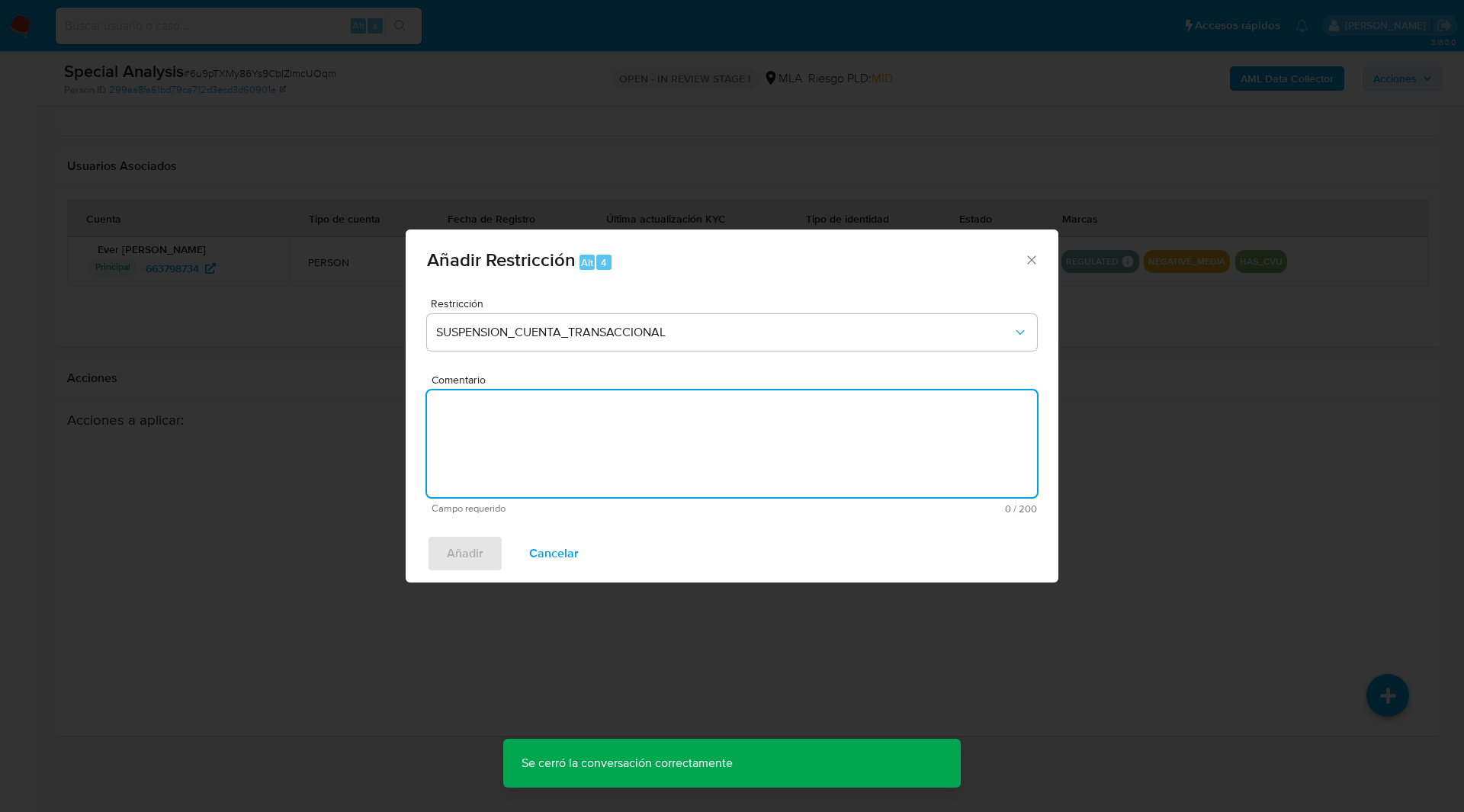
click at [627, 423] on textarea "Comentario" at bounding box center [732, 443] width 610 height 107
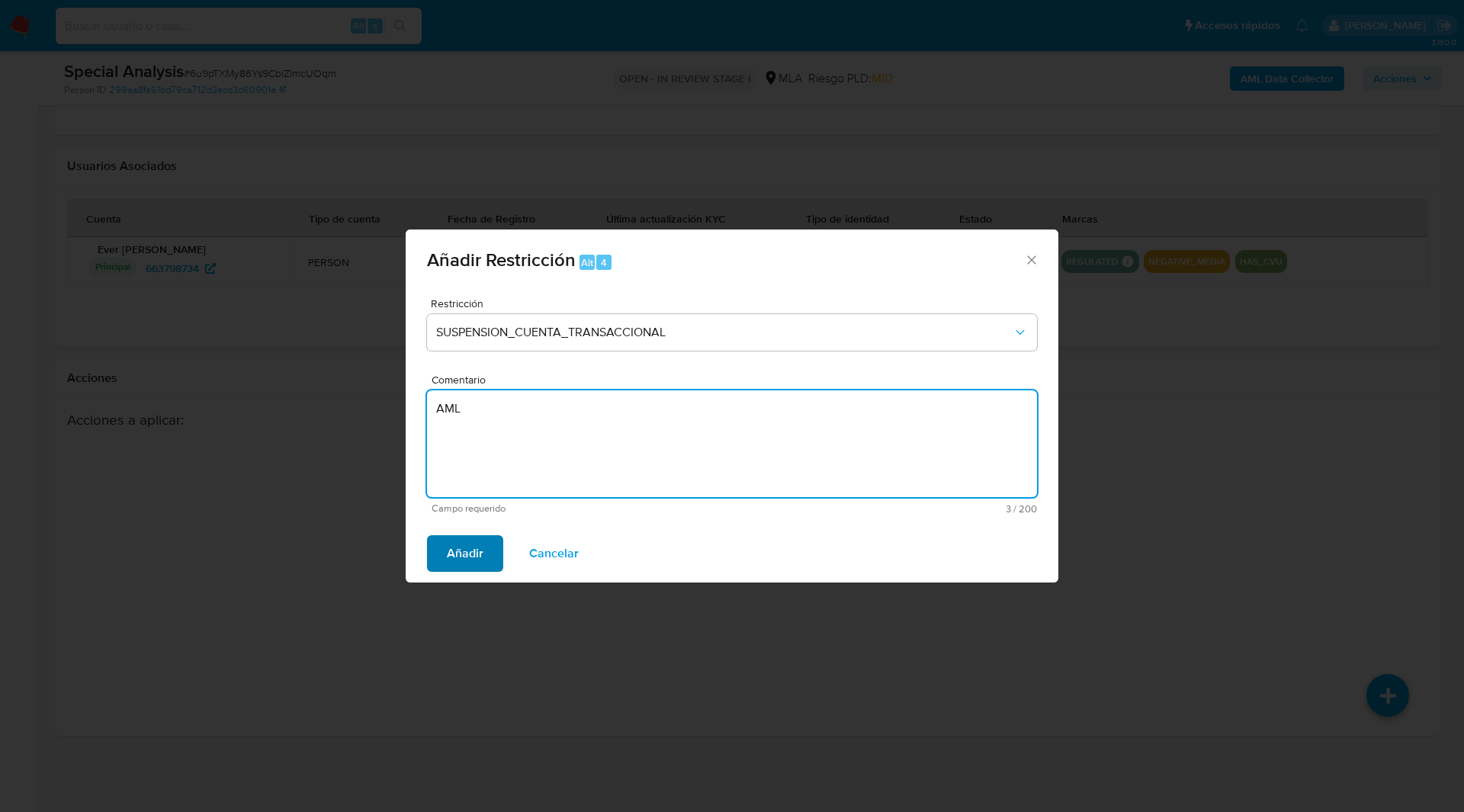
type textarea "AML"
click at [475, 551] on span "Añadir" at bounding box center [465, 553] width 36 height 34
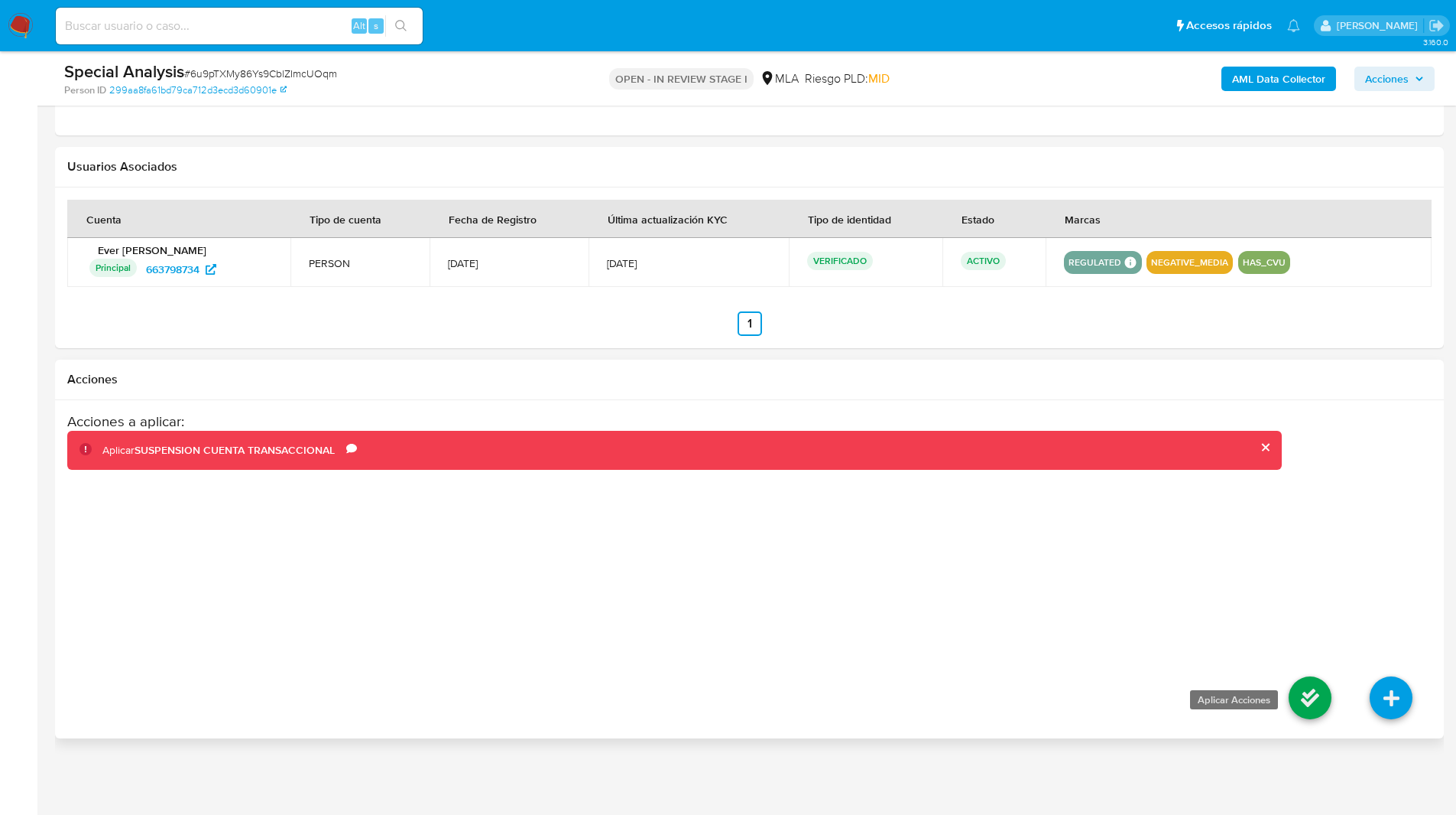
click at [1302, 684] on icon at bounding box center [1310, 698] width 42 height 42
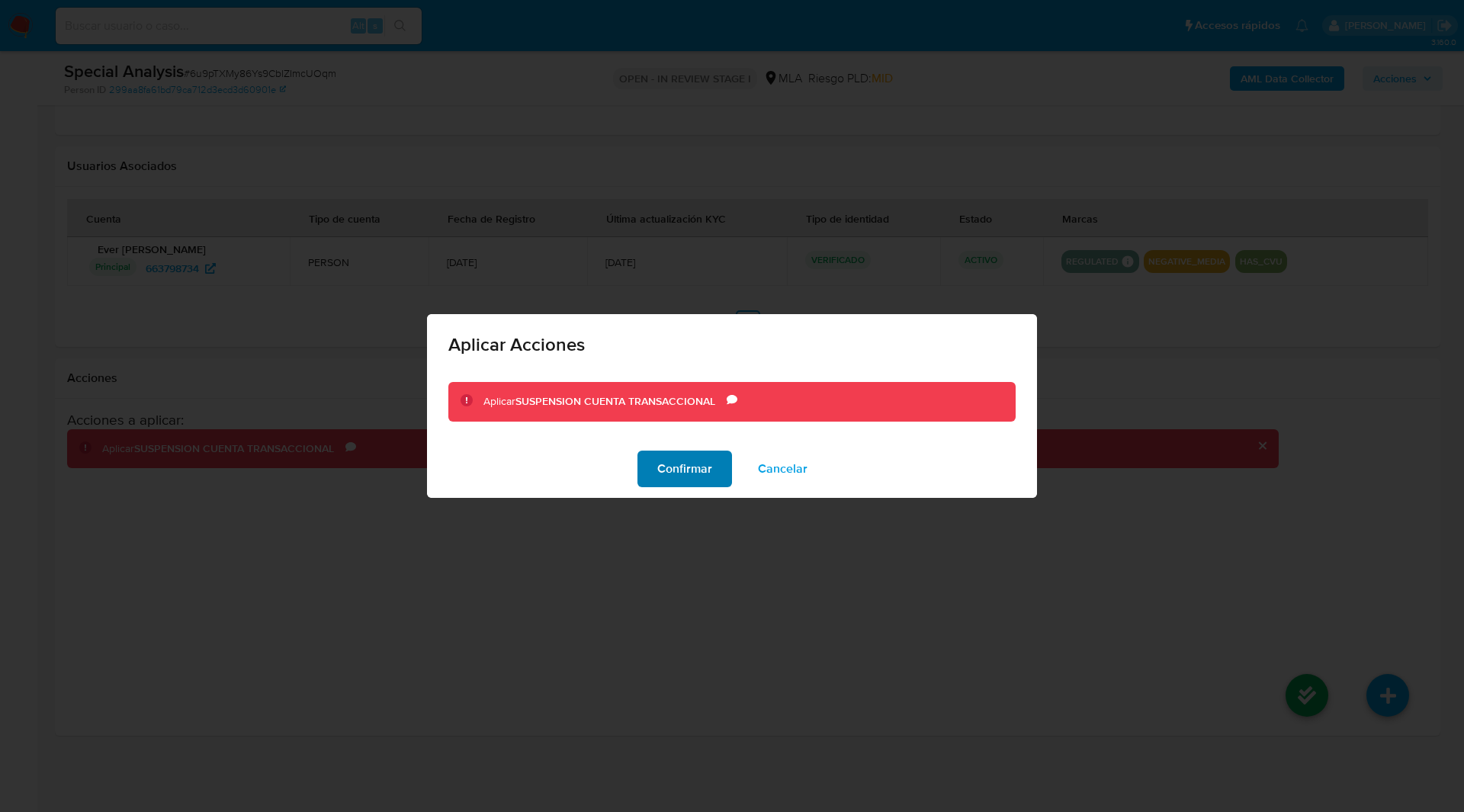
click at [702, 468] on span "Confirmar" at bounding box center [685, 469] width 55 height 34
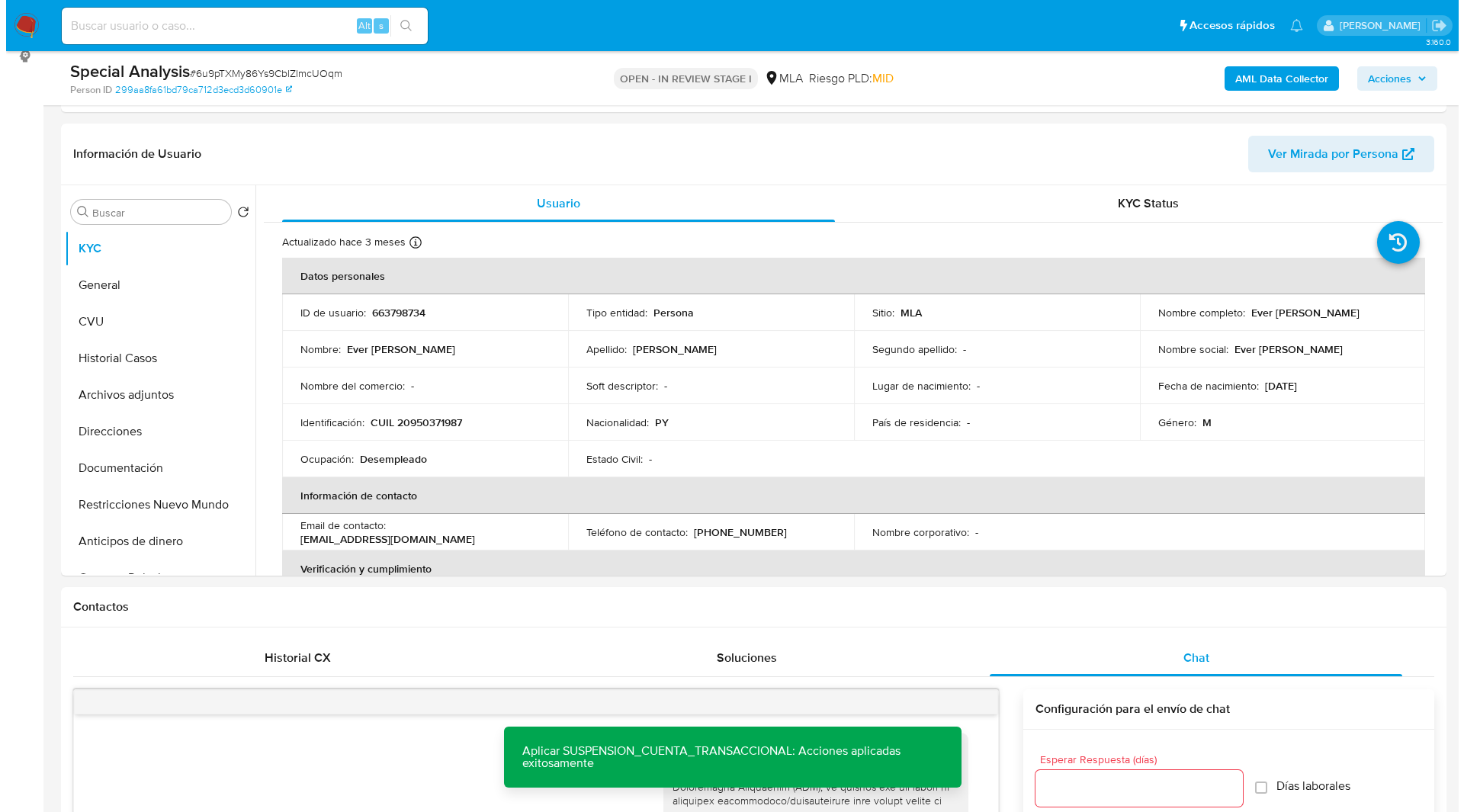
scroll to position [0, 0]
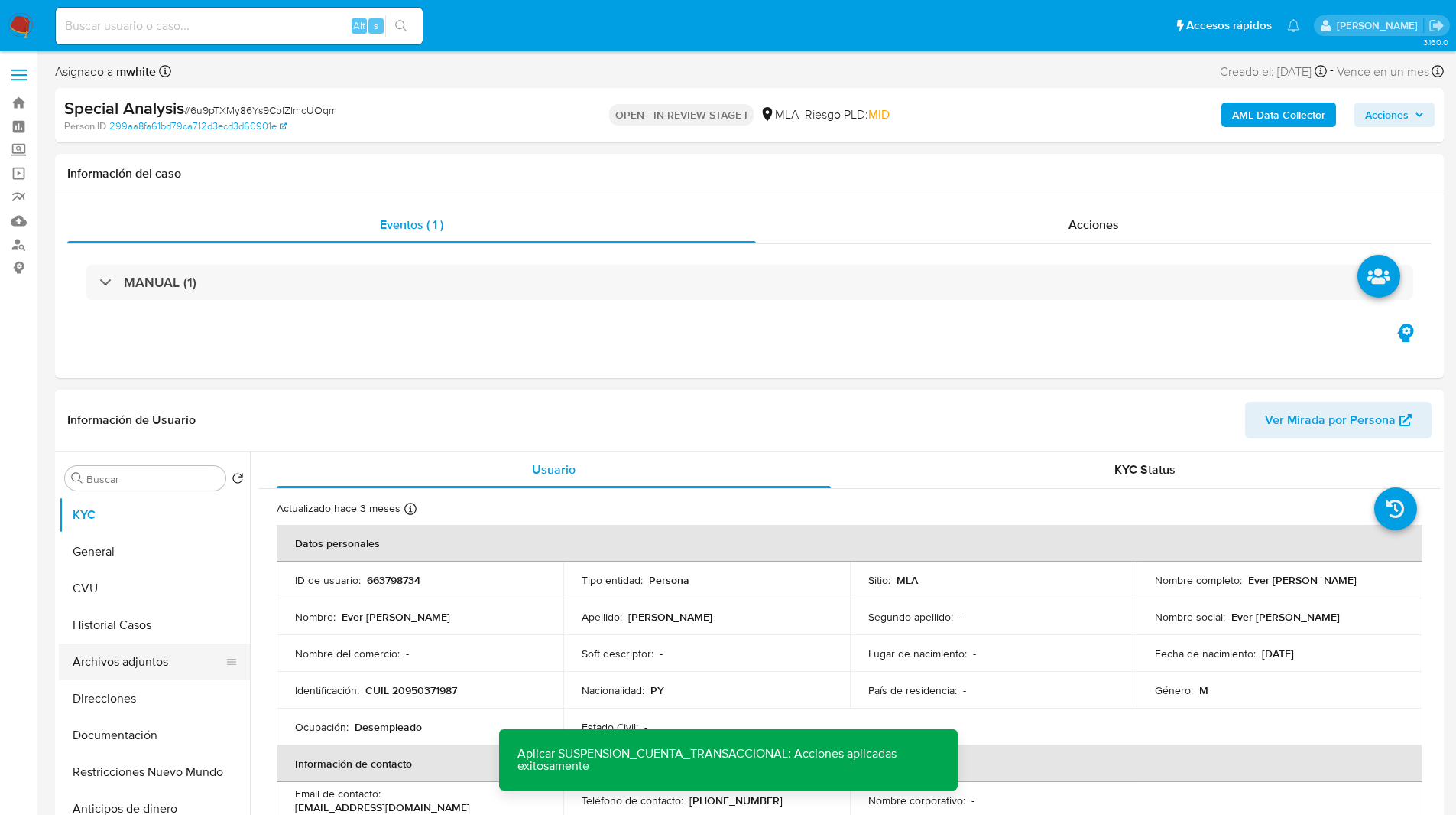
click at [127, 661] on button "Archivos adjuntos" at bounding box center [148, 661] width 179 height 37
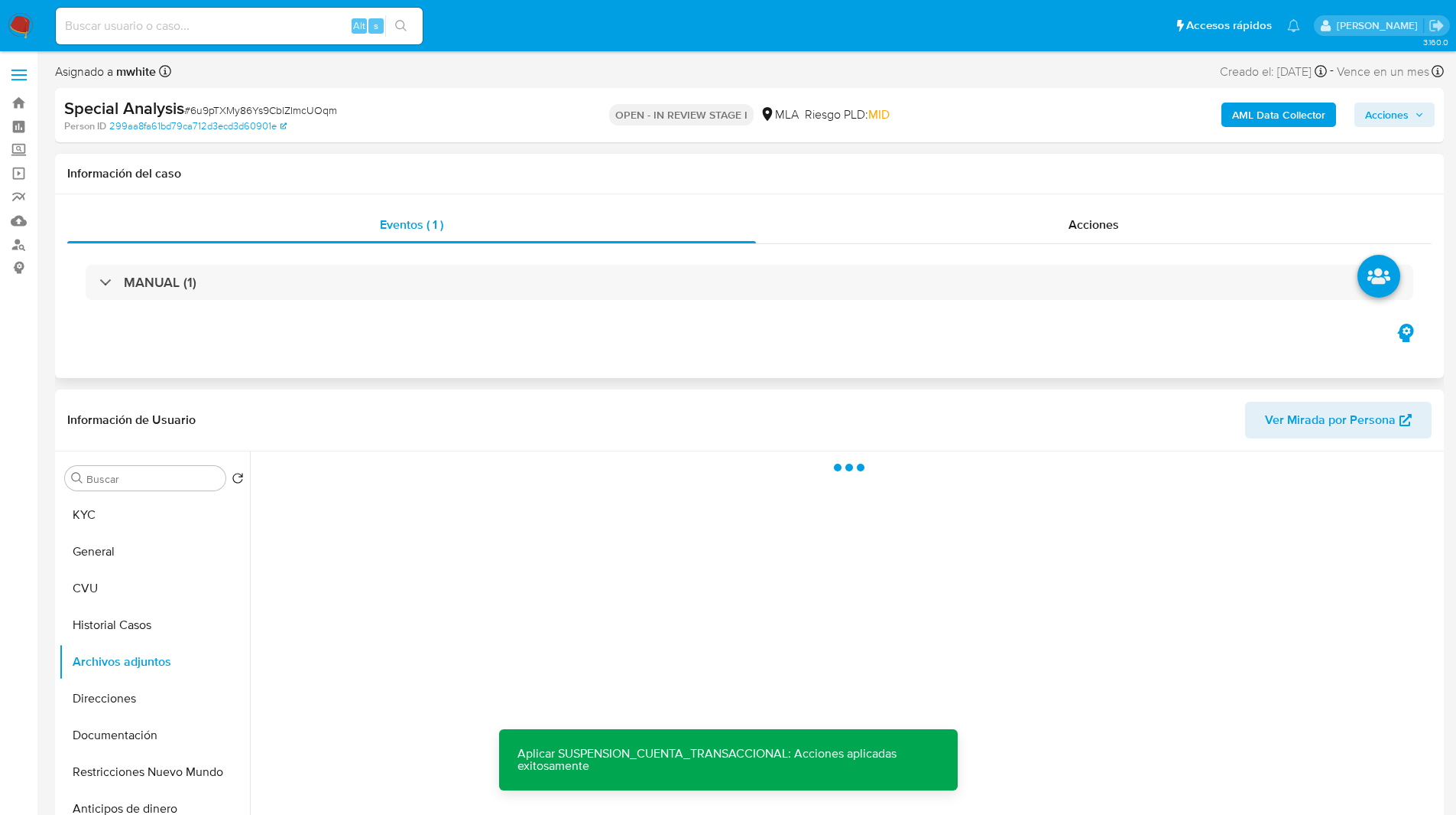
click at [740, 336] on div "Eventos ( 1 ) Acciones MANUAL (1)" at bounding box center [749, 286] width 1389 height 183
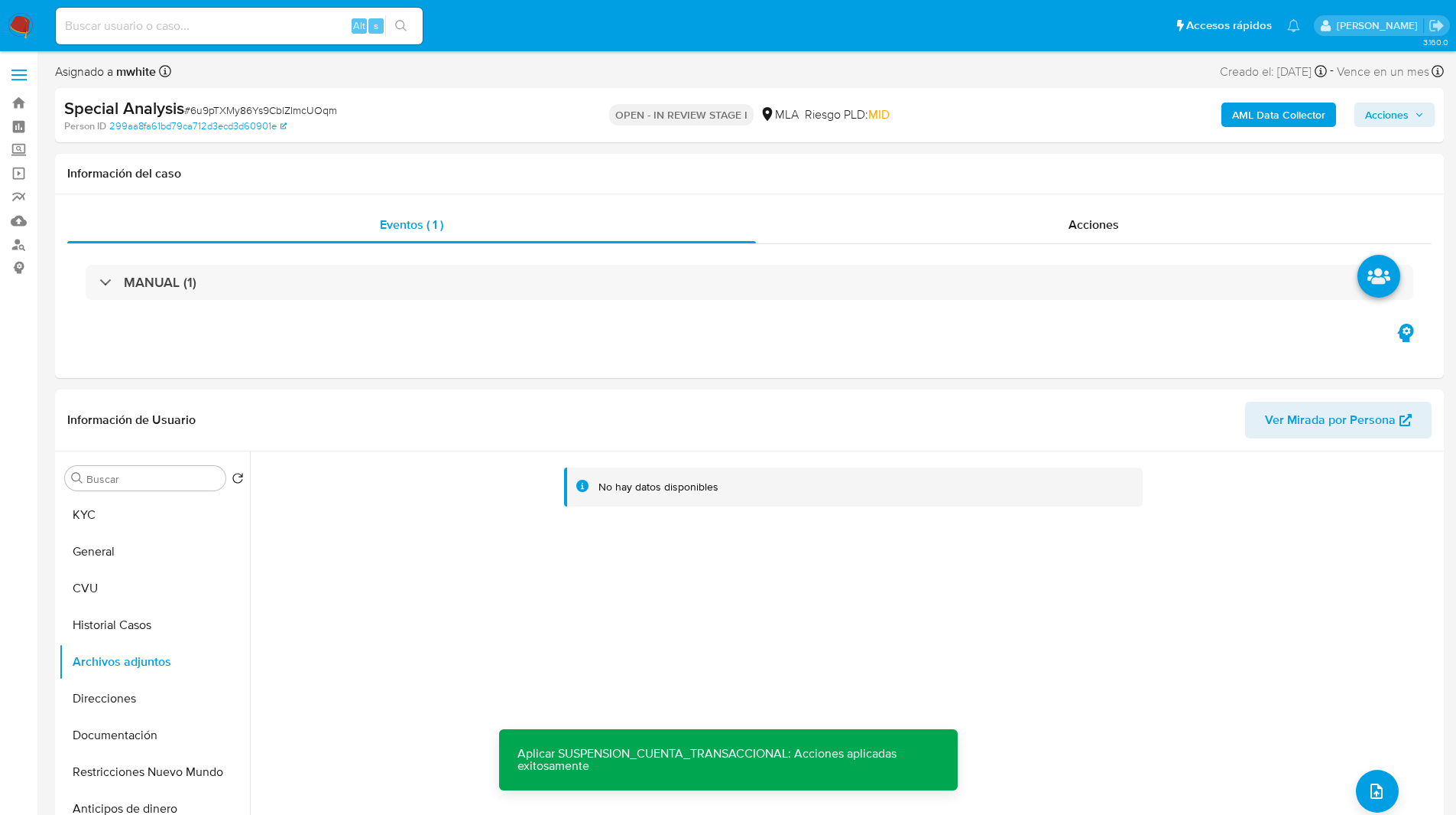
click at [1263, 115] on b "AML Data Collector" at bounding box center [1279, 115] width 93 height 25
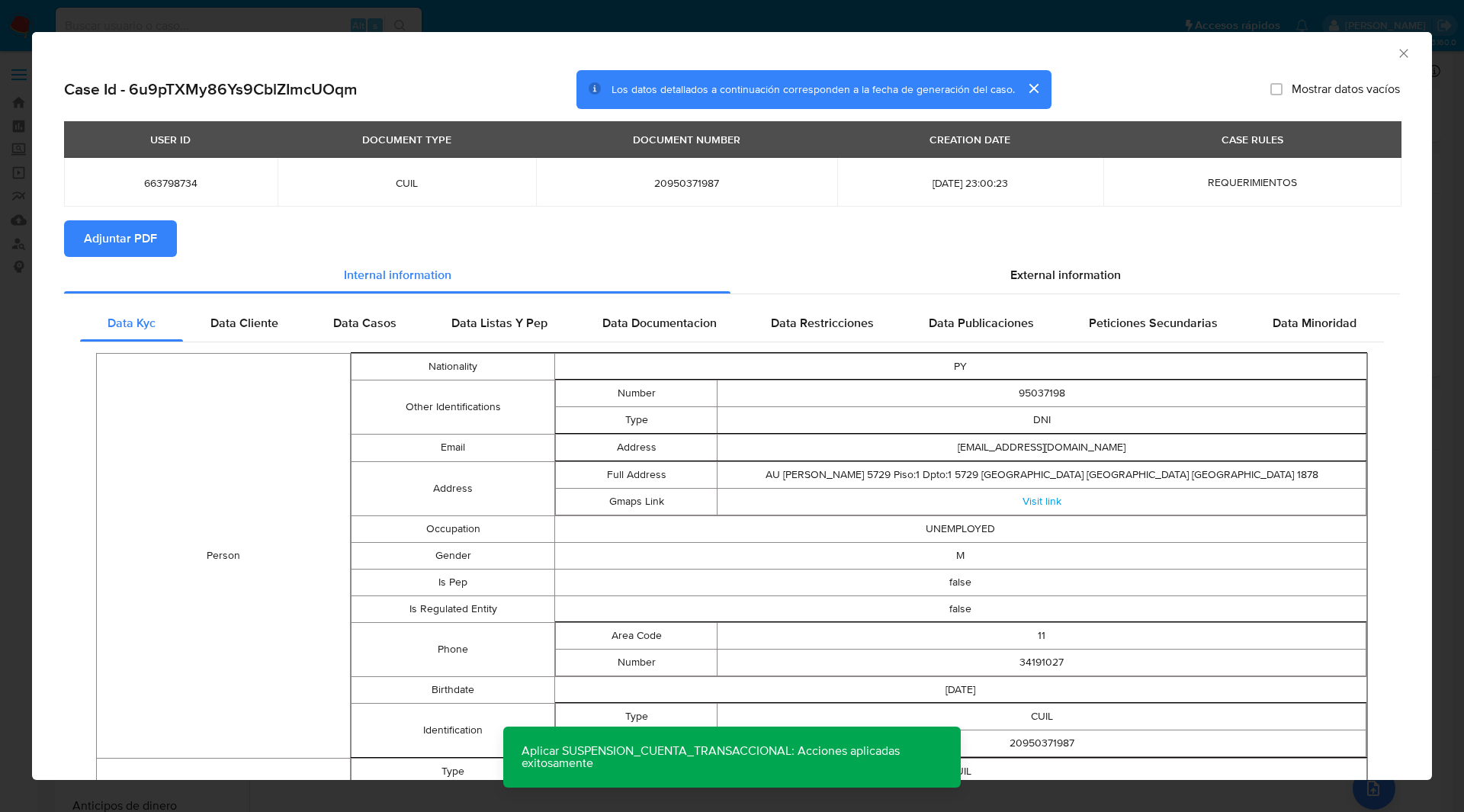
click at [189, 227] on section "Adjuntar PDF" at bounding box center [732, 238] width 1336 height 36
click at [172, 228] on button "Adjuntar PDF" at bounding box center [120, 238] width 113 height 36
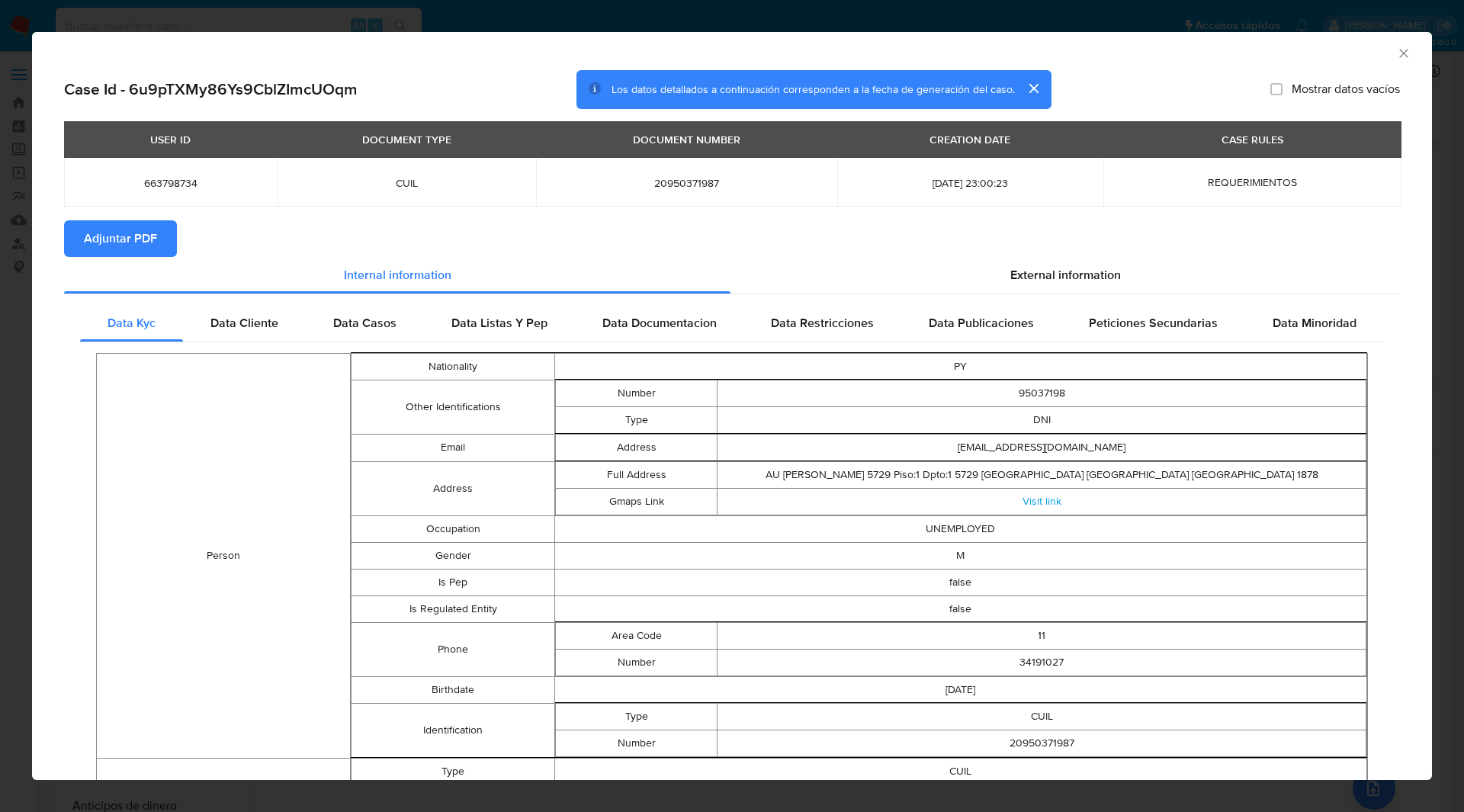
click at [1396, 50] on icon "Cerrar ventana" at bounding box center [1404, 53] width 15 height 15
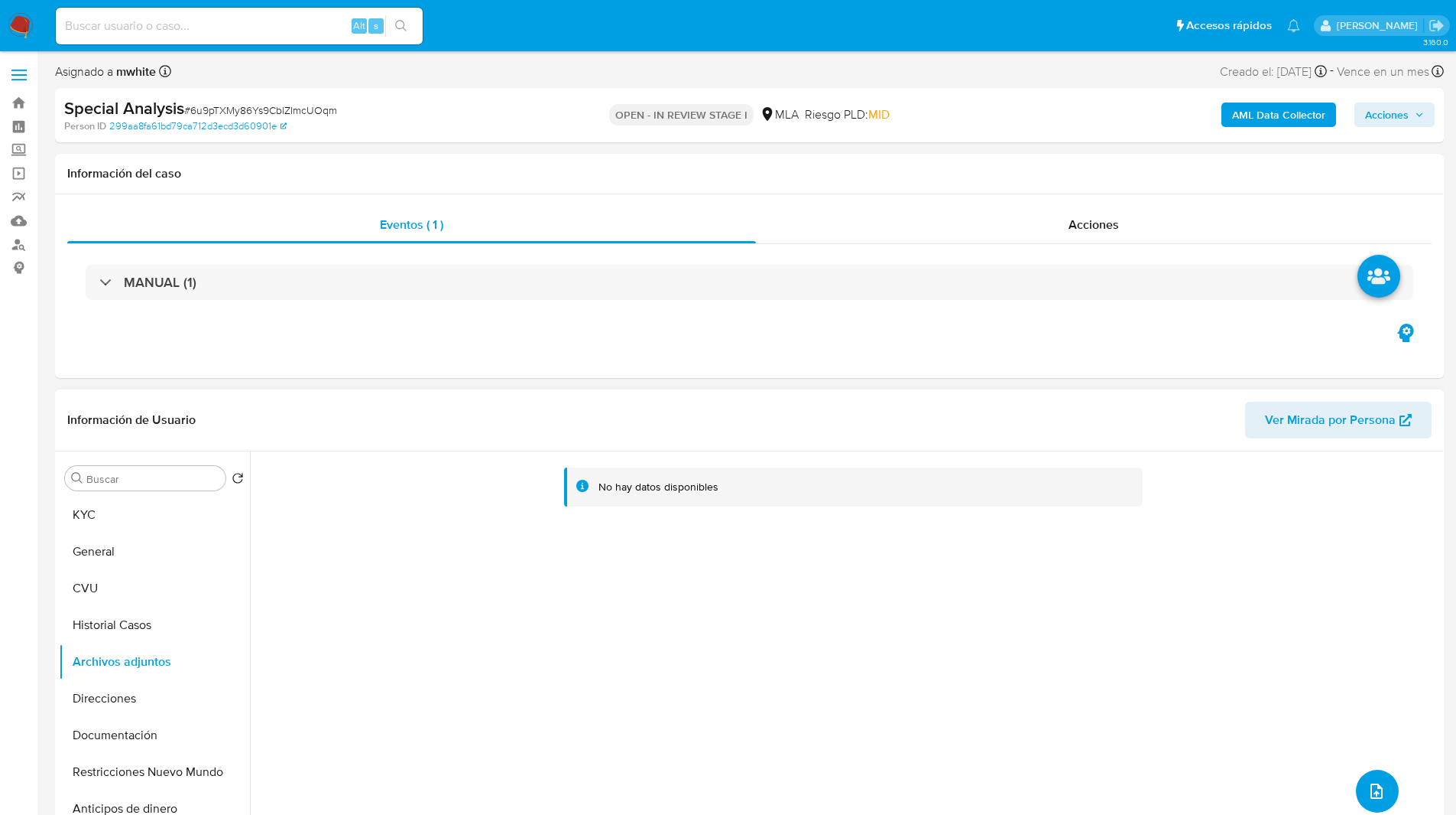
click at [1364, 780] on button "upload-file" at bounding box center [1377, 790] width 42 height 42
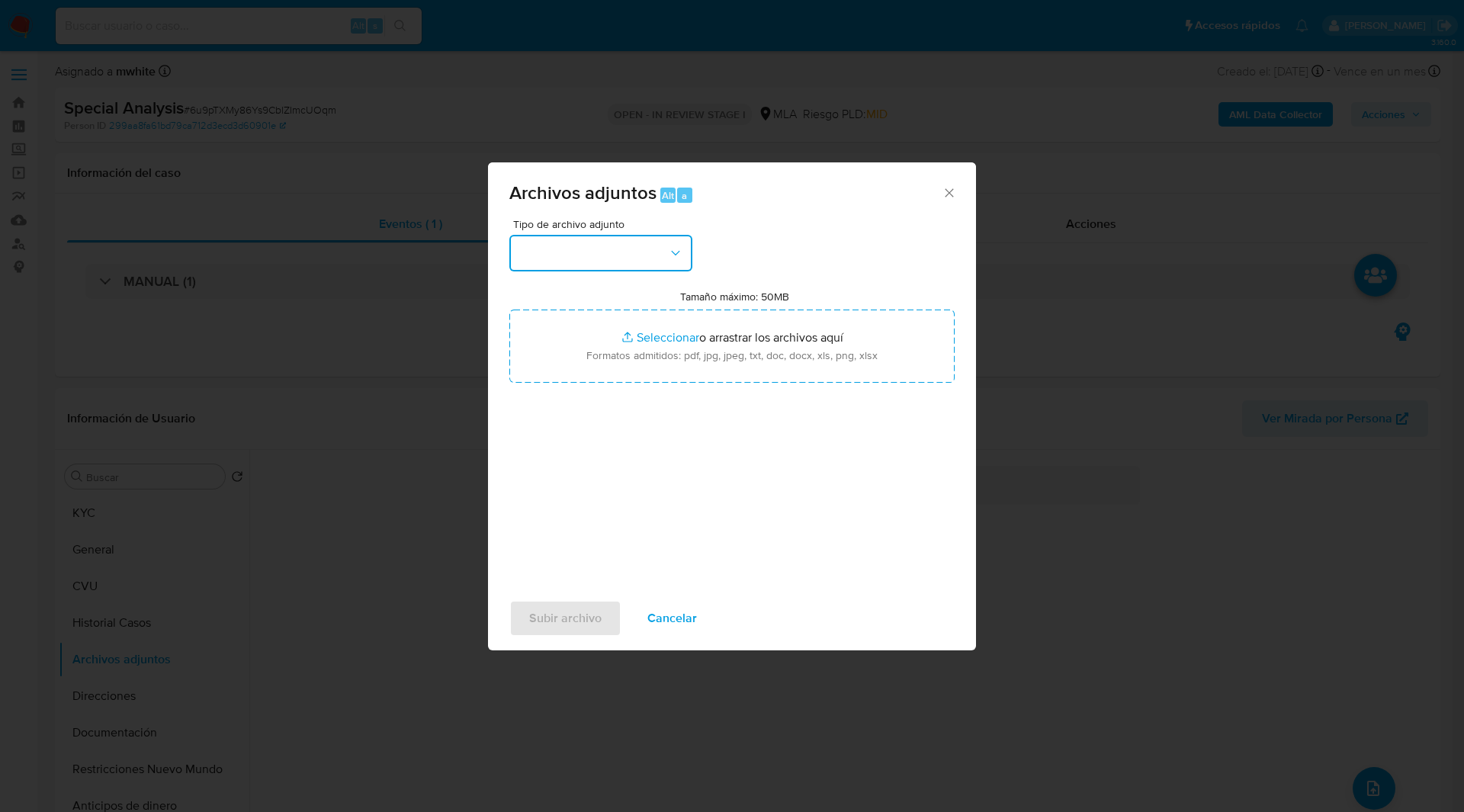
click at [640, 263] on button "button" at bounding box center [601, 253] width 183 height 36
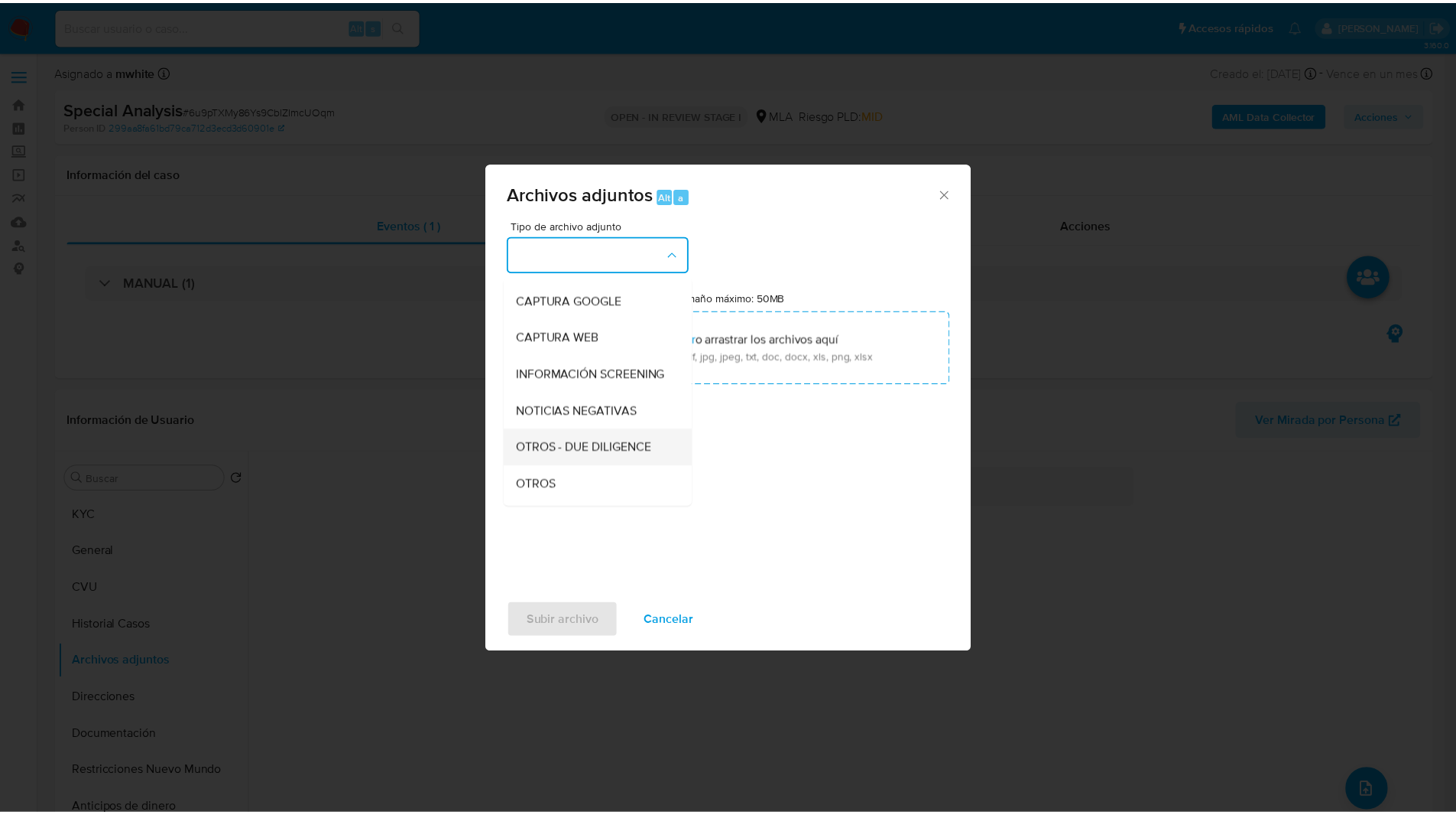
scroll to position [105, 0]
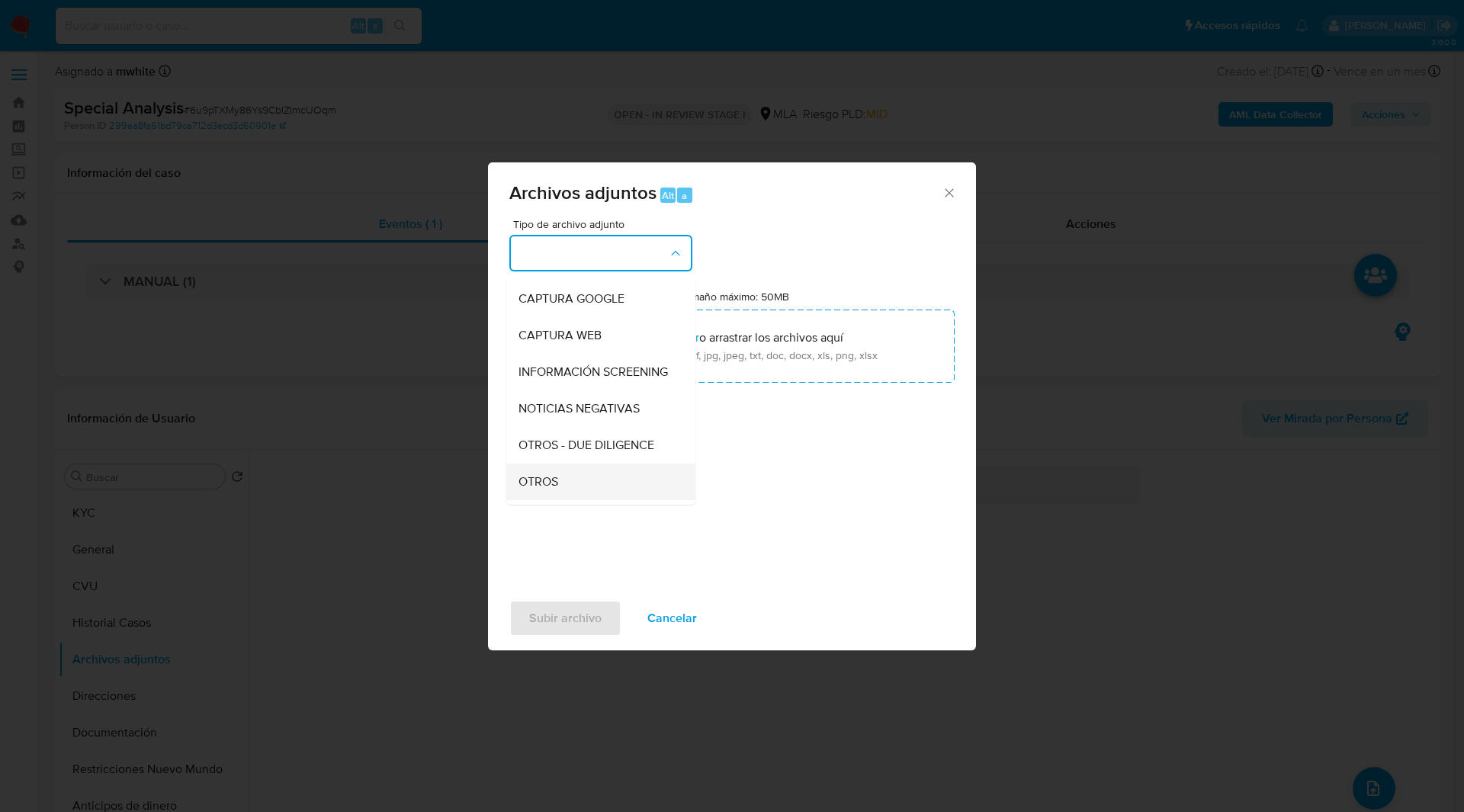
click at [574, 480] on div "OTROS" at bounding box center [597, 481] width 156 height 36
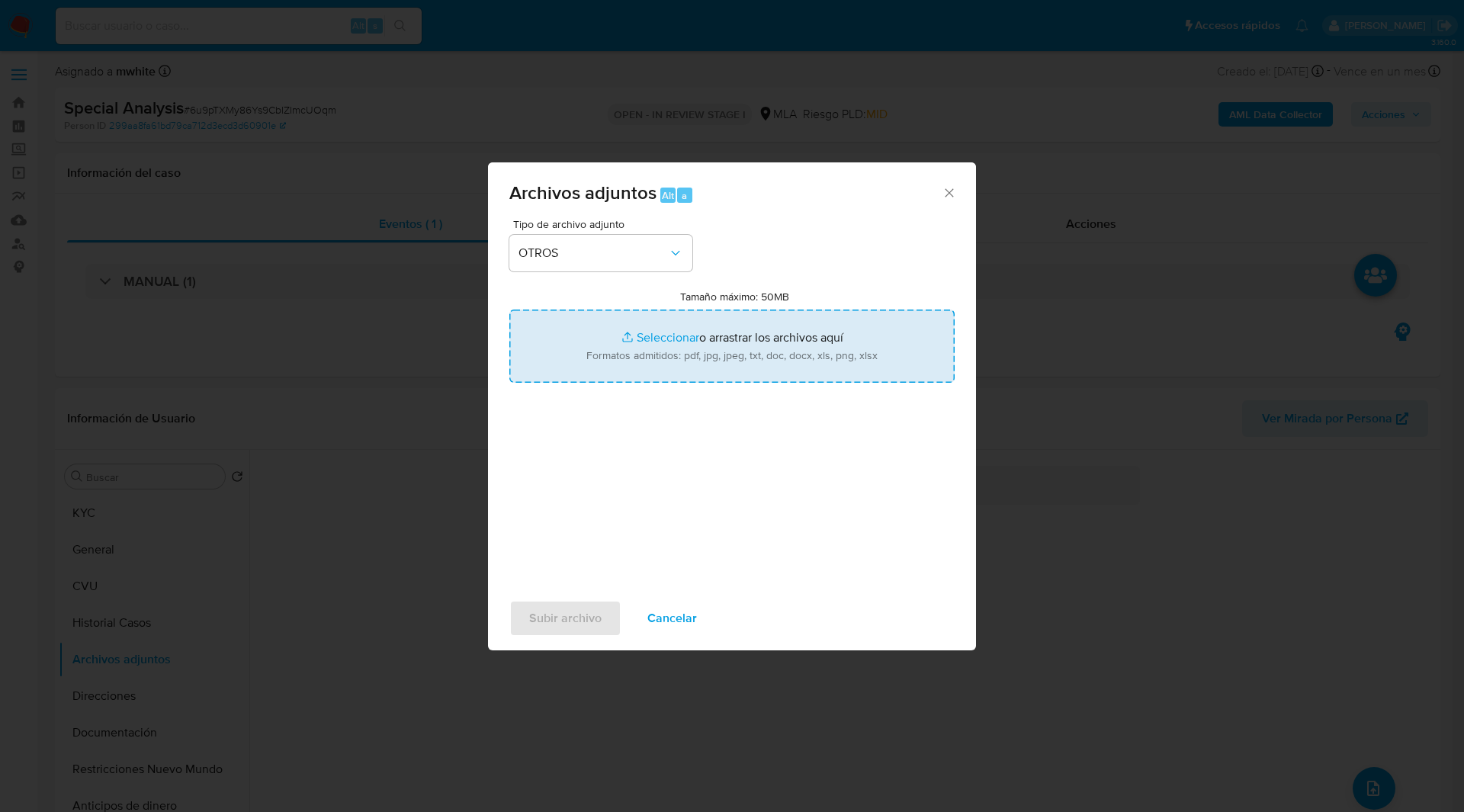
type input "C:\fakepath\D44508.pdf"
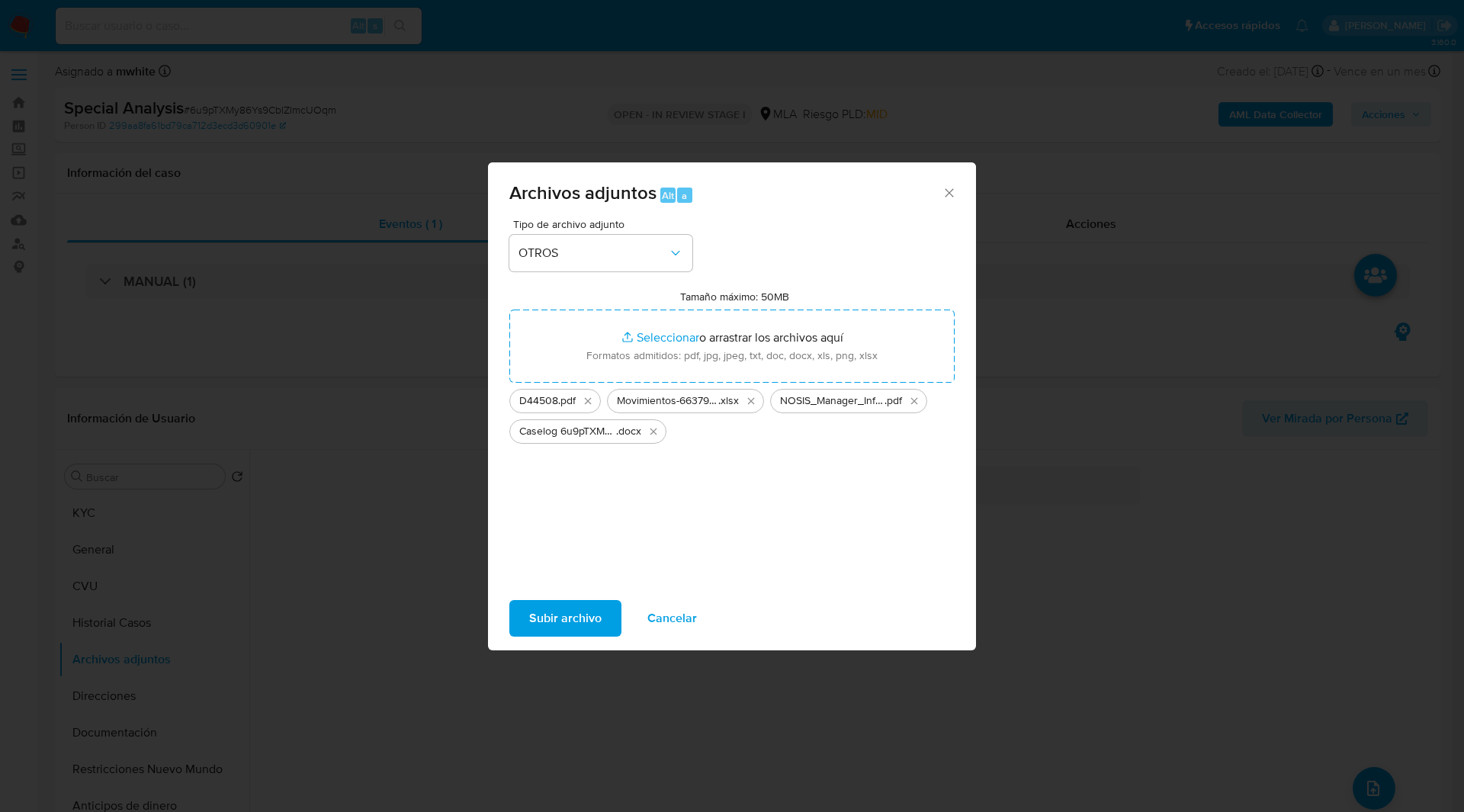
click at [577, 615] on span "Subir archivo" at bounding box center [565, 618] width 73 height 34
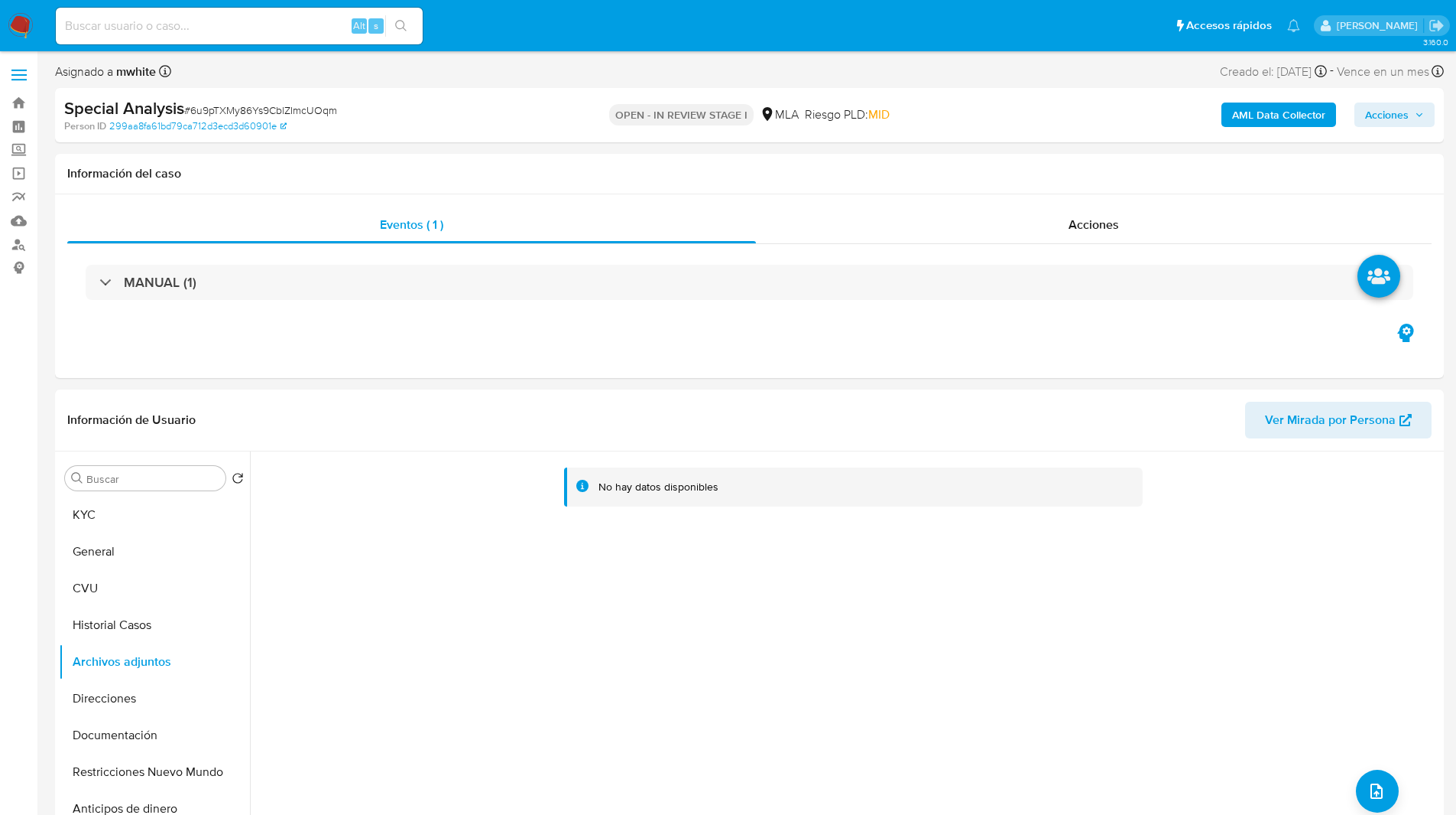
click at [849, 62] on div "Asignado a mwhite Asignado el: 29/07/2025 20:00:22 Creado el: 29/07/2025 Creado…" at bounding box center [749, 75] width 1389 height 27
click at [1386, 110] on span "Acciones" at bounding box center [1386, 115] width 43 height 25
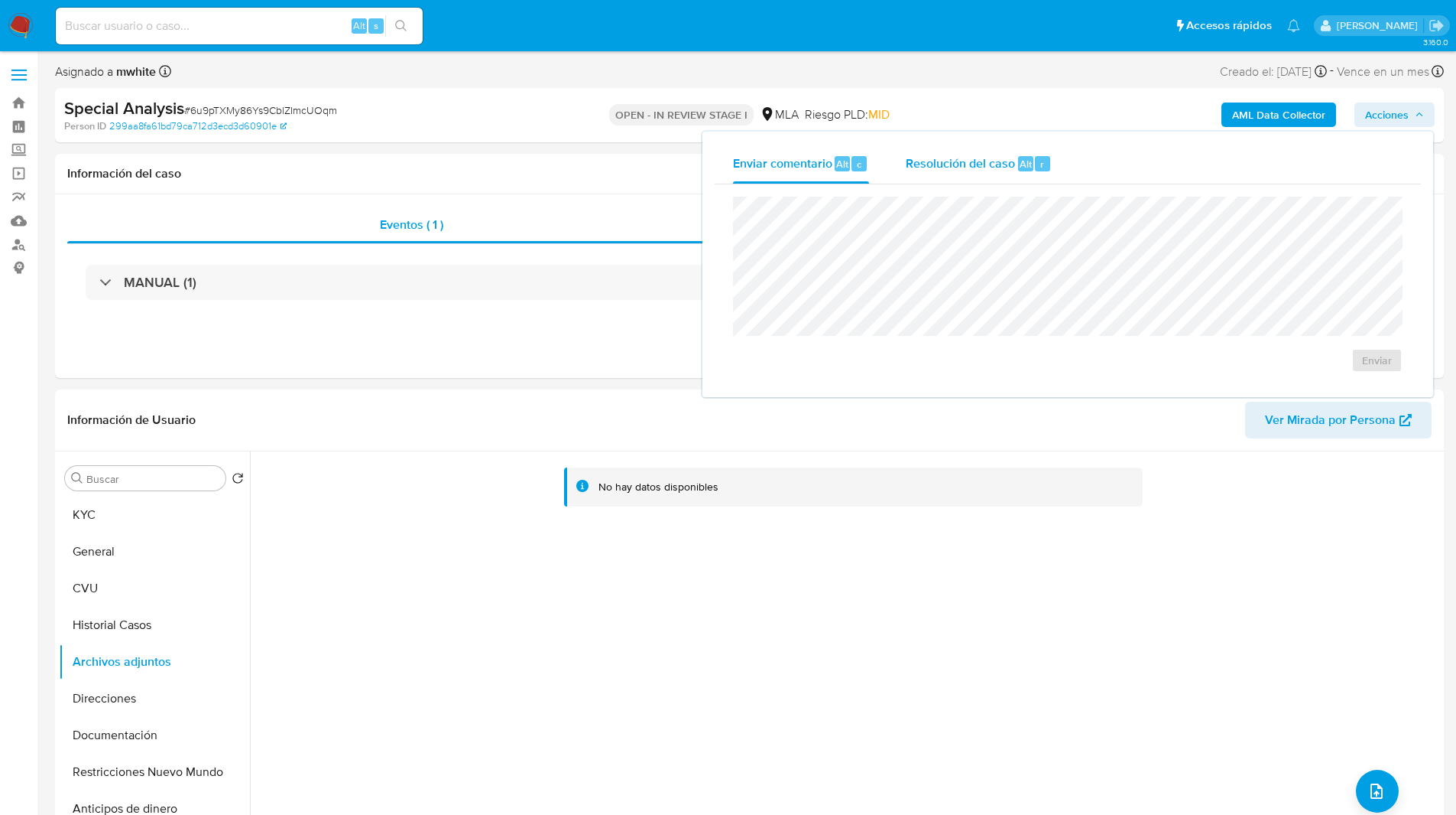
click at [977, 155] on span "Resolución del caso" at bounding box center [960, 163] width 109 height 18
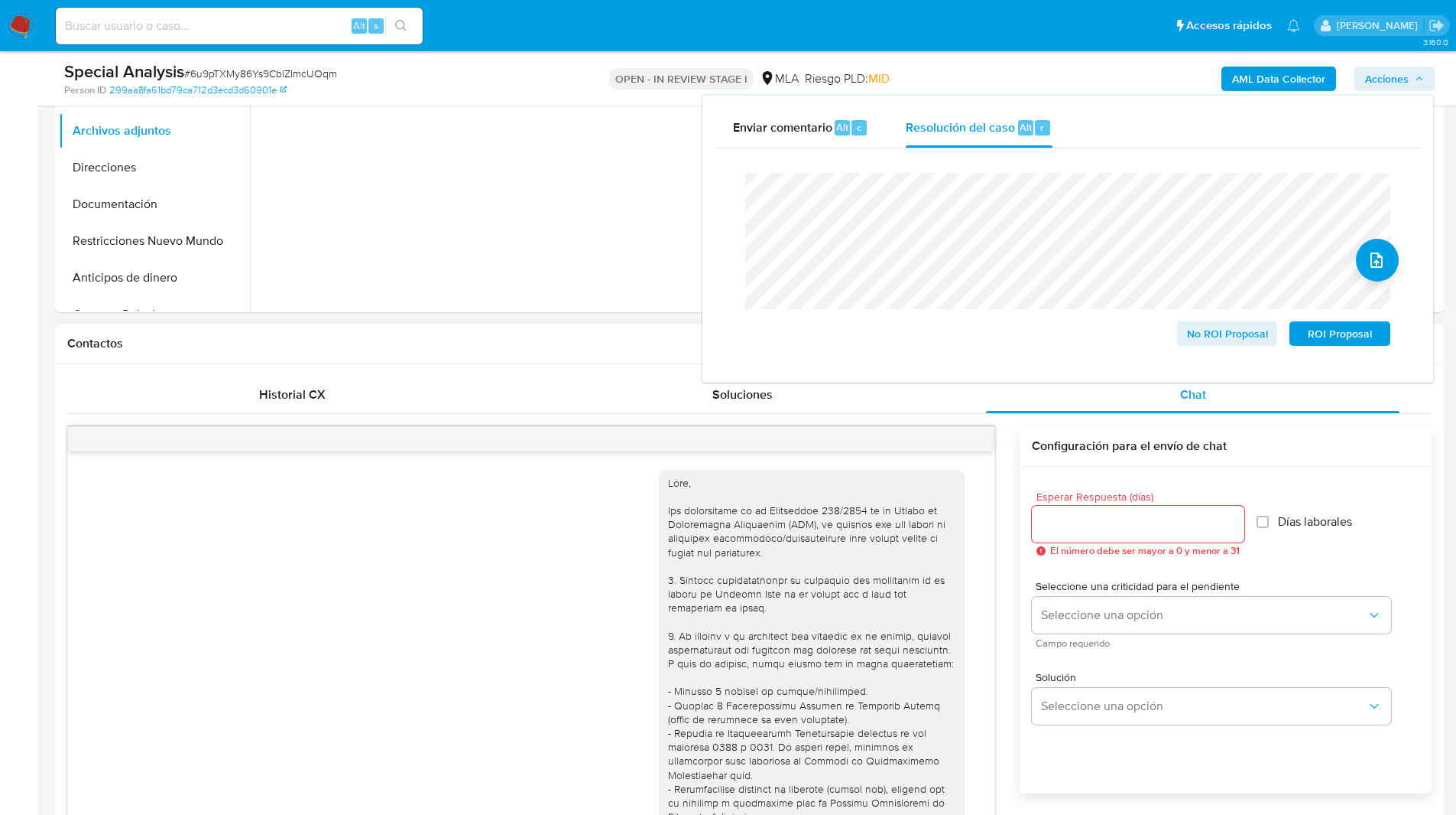
scroll to position [506, 0]
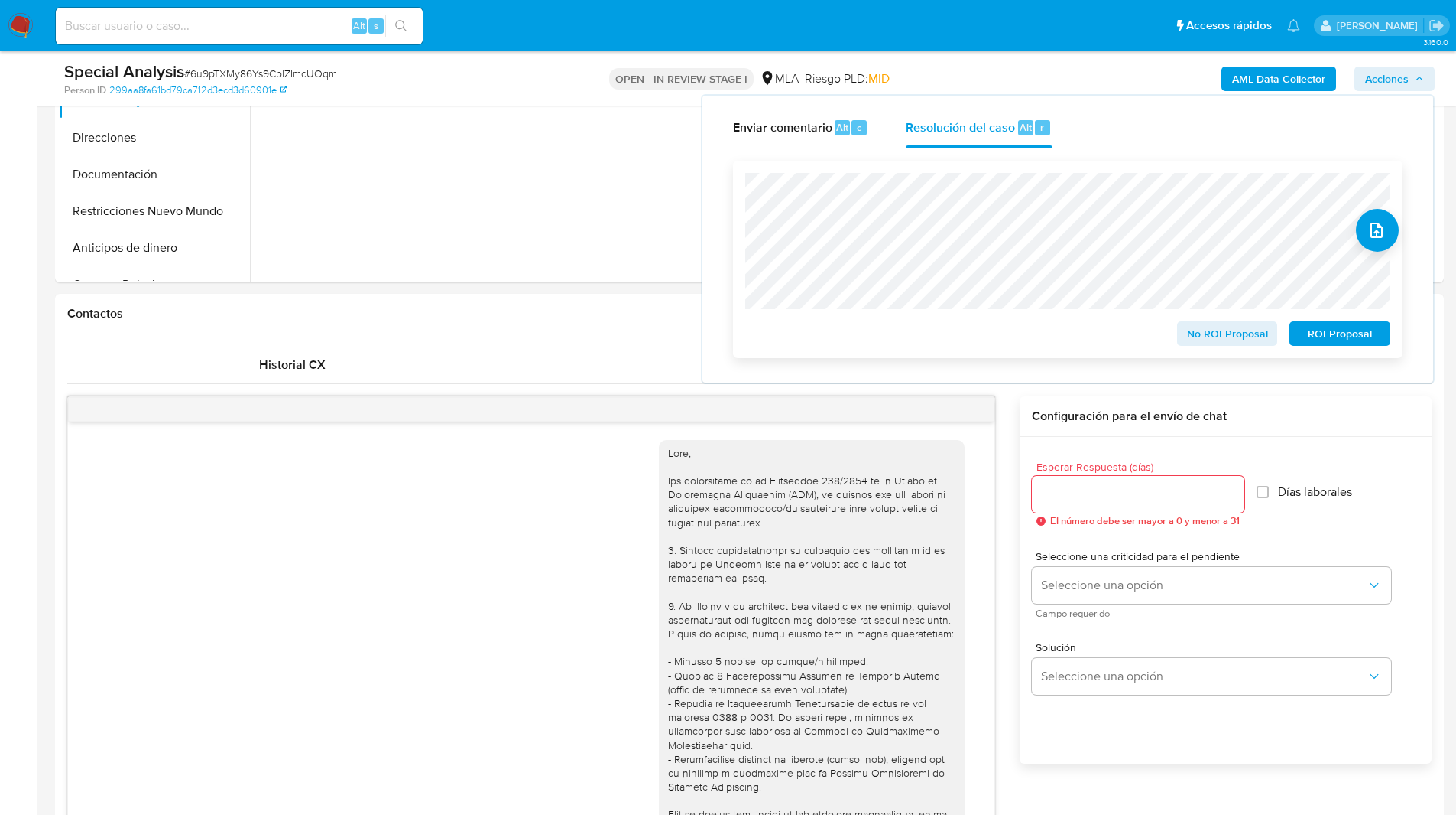
click at [1357, 344] on span "ROI Proposal" at bounding box center [1341, 333] width 80 height 21
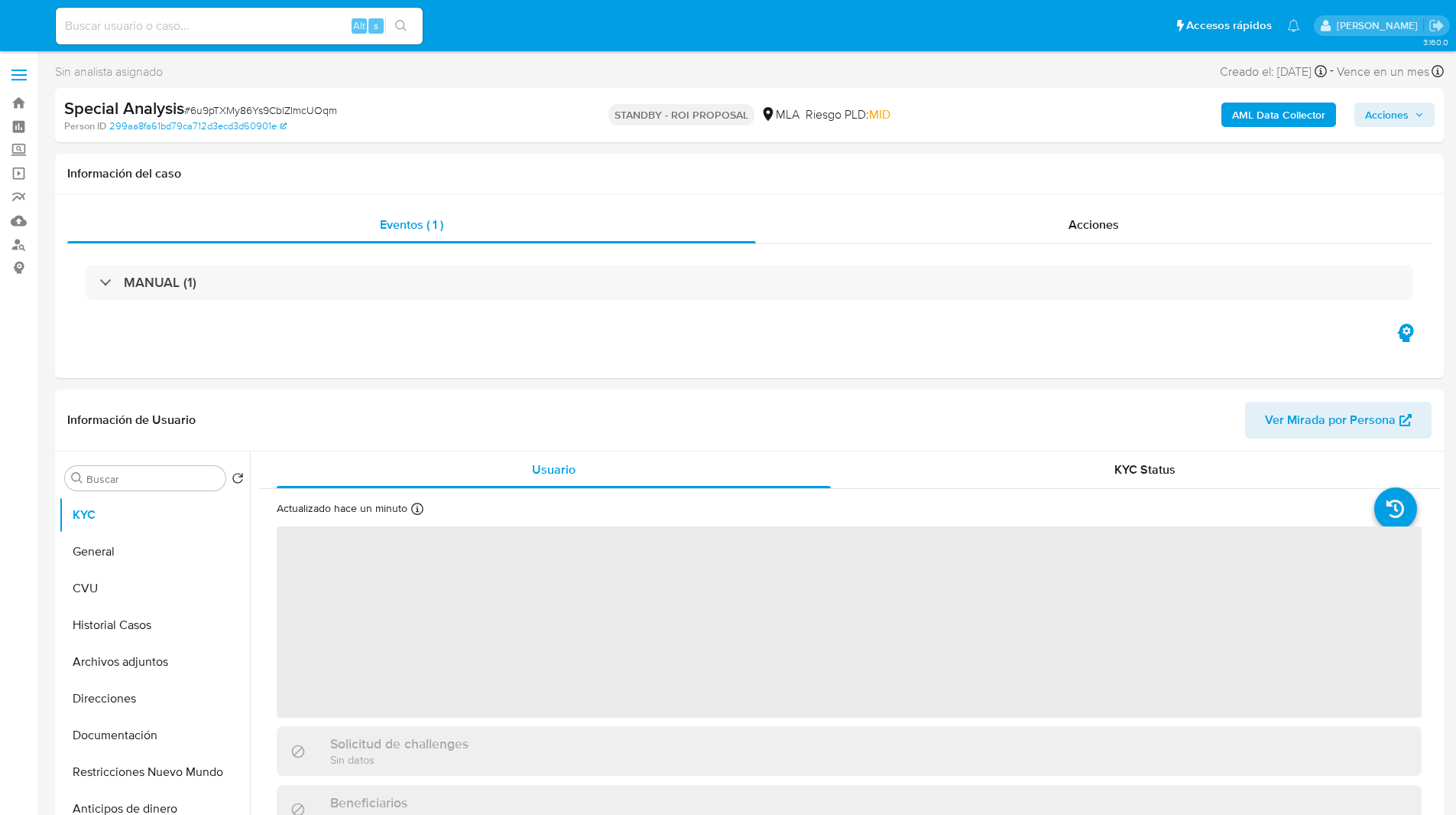
select select "10"
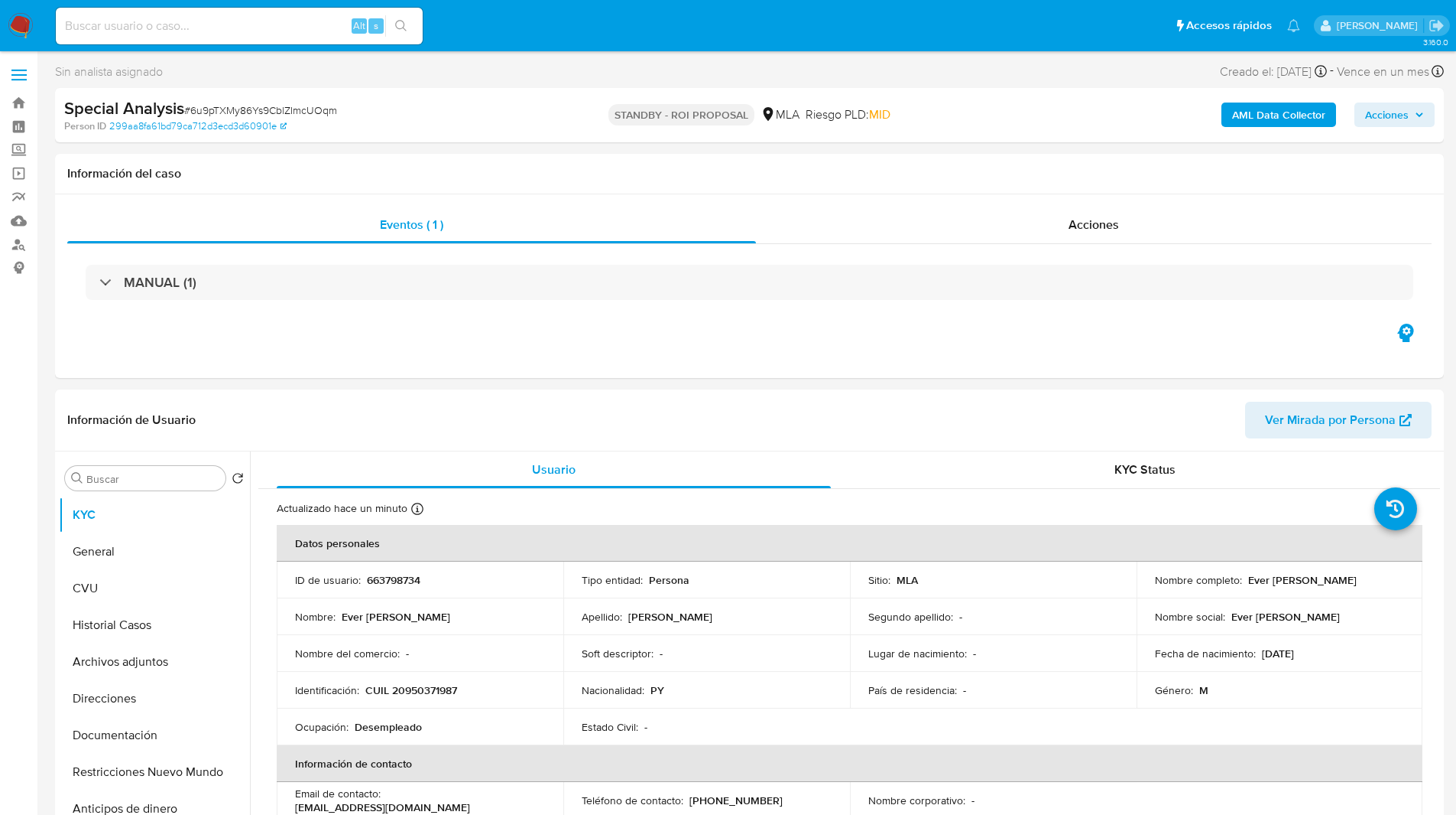
click at [260, 25] on input at bounding box center [239, 25] width 367 height 20
paste input "IyDEGJbbgOy737Mh0DY8FOd2"
type input "IyDEGJbbgOy737Mh0DY8FOd2"
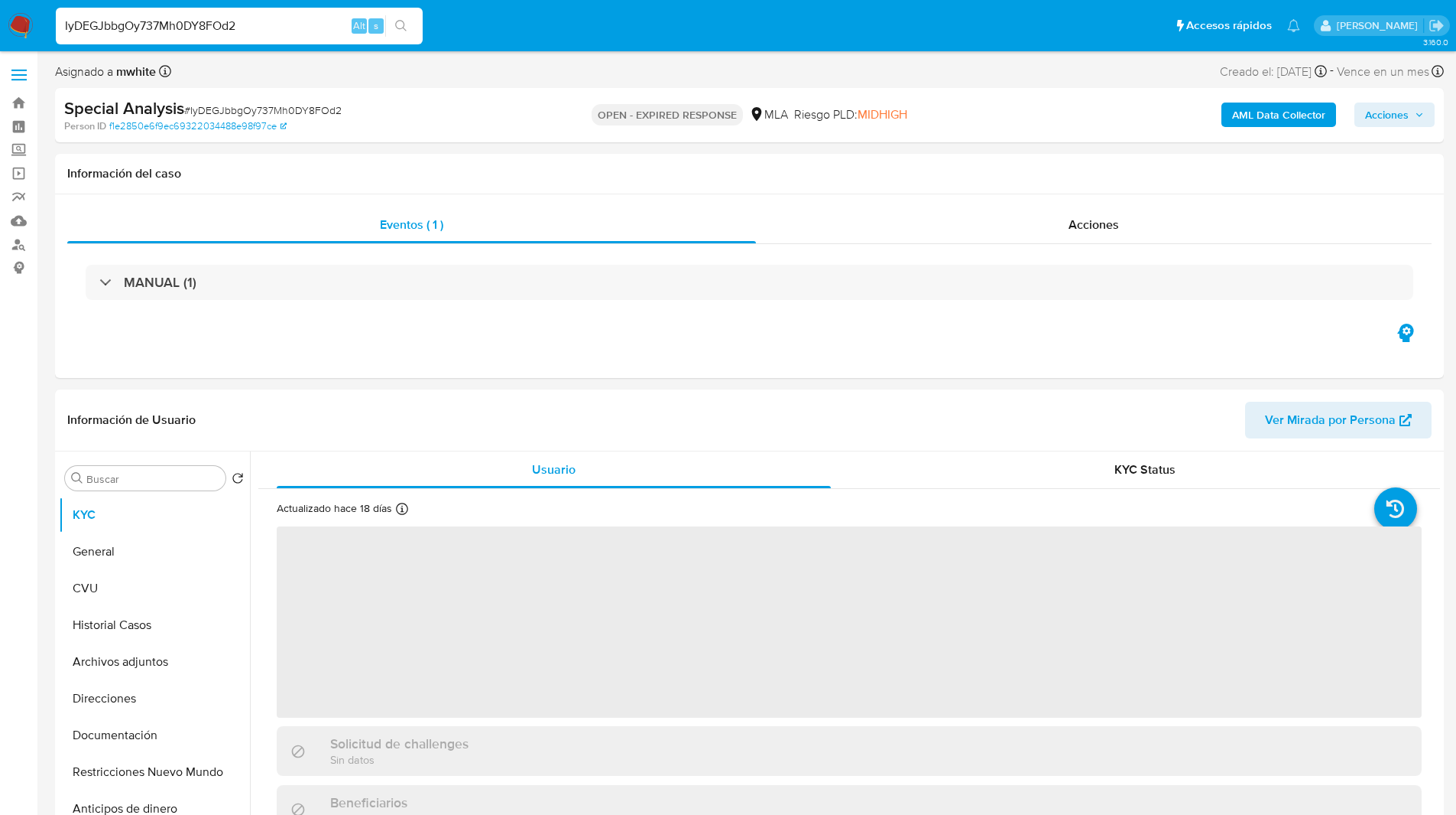
select select "10"
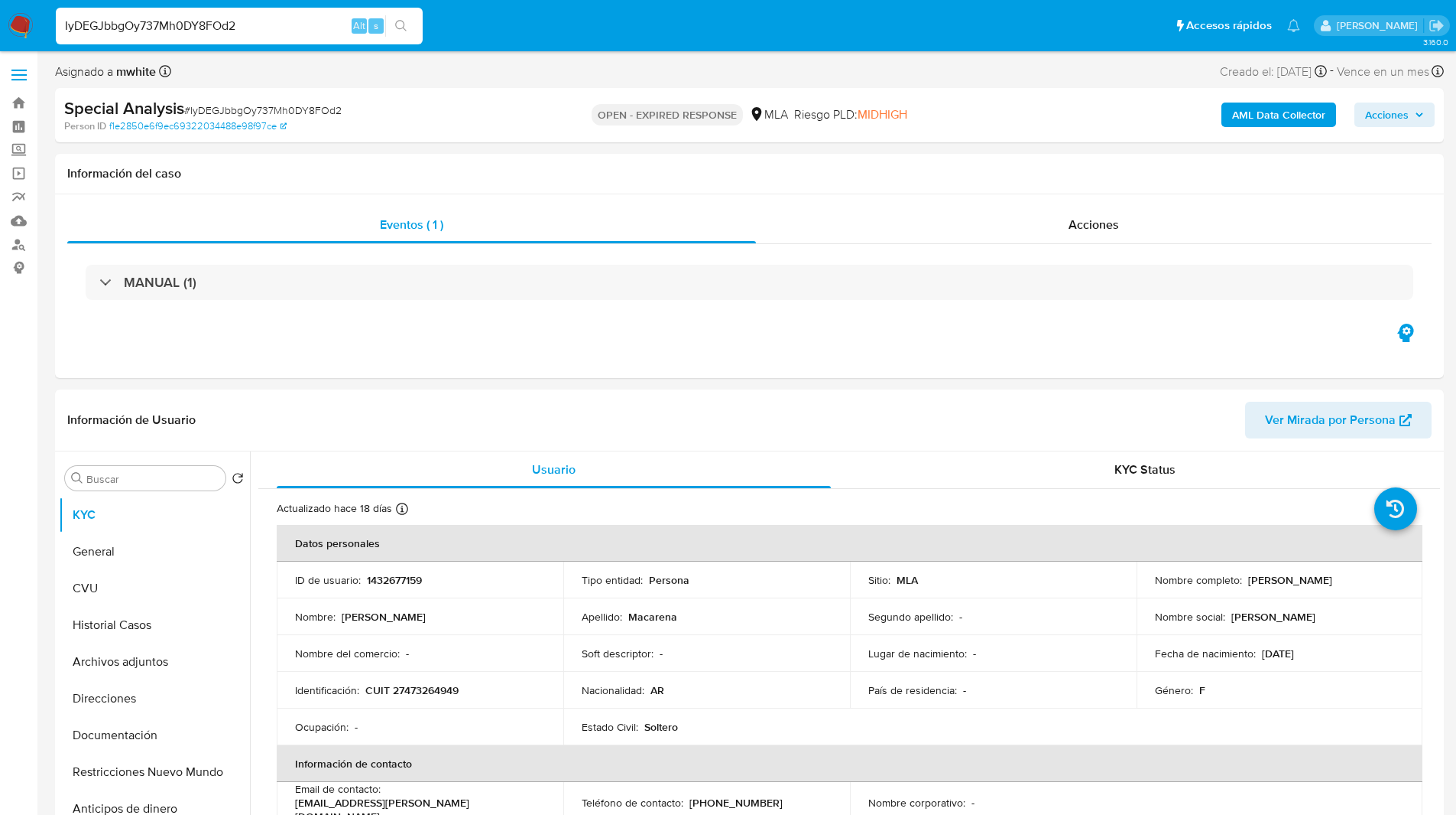
click at [488, 115] on div "Special Analysis # IyDEGJbbgOy737Mh0DY8FOd2" at bounding box center [290, 108] width 451 height 23
click at [570, 38] on ul "Pausado Ver notificaciones IyDEGJbbgOy737Mh0DY8FOd2 Alt s Accesos rápidos Presi…" at bounding box center [678, 25] width 1260 height 38
click at [274, 32] on input "IyDEGJbbgOy737Mh0DY8FOd2" at bounding box center [239, 25] width 367 height 20
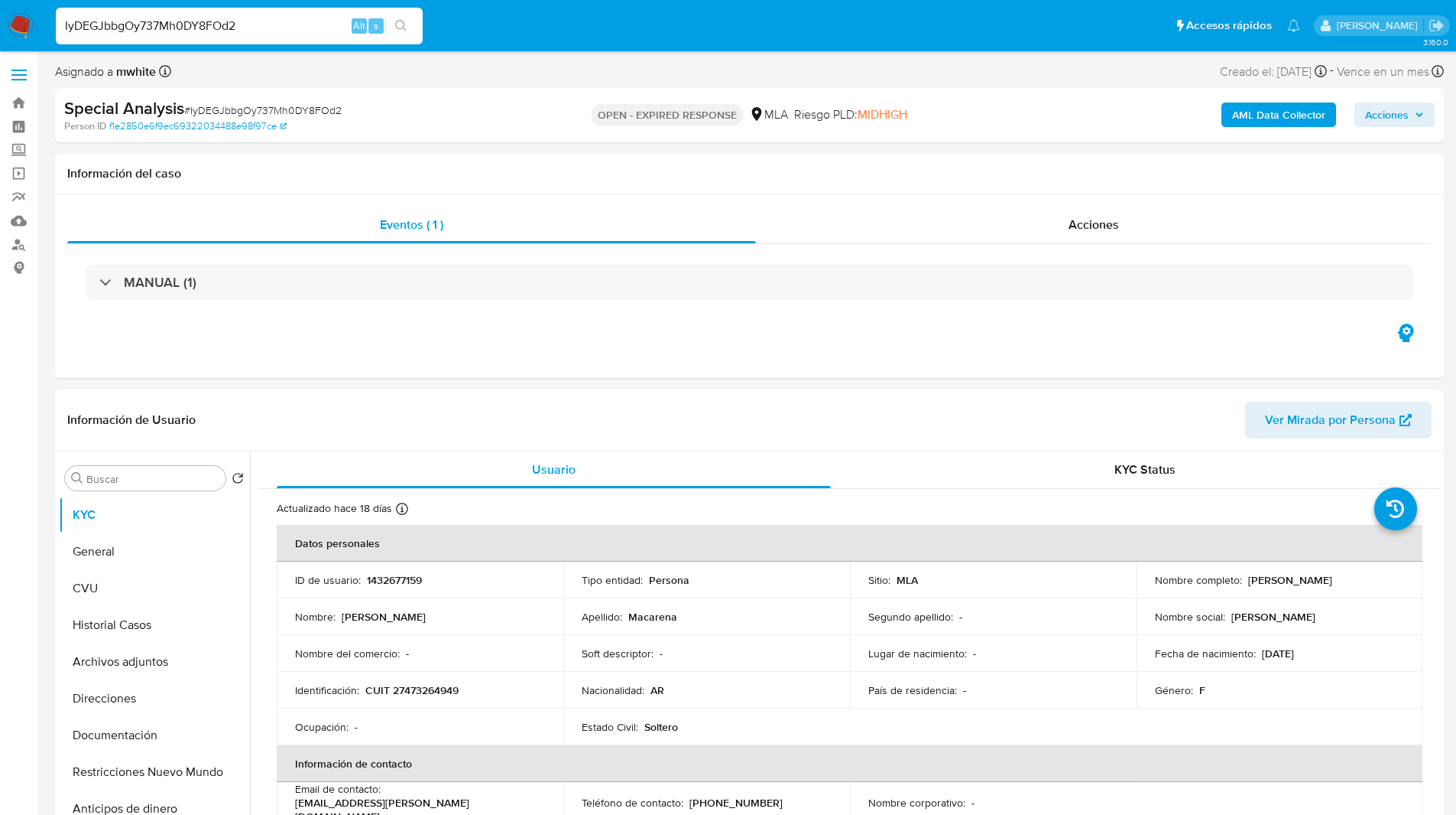
click at [525, 39] on ul "Pausado Ver notificaciones IyDEGJbbgOy737Mh0DY8FOd2 Alt s Accesos rápidos Presi…" at bounding box center [678, 25] width 1260 height 38
click at [406, 579] on p "1432677159" at bounding box center [395, 580] width 55 height 14
copy p "1432677159"
click at [378, 576] on p "1432677159" at bounding box center [395, 580] width 55 height 14
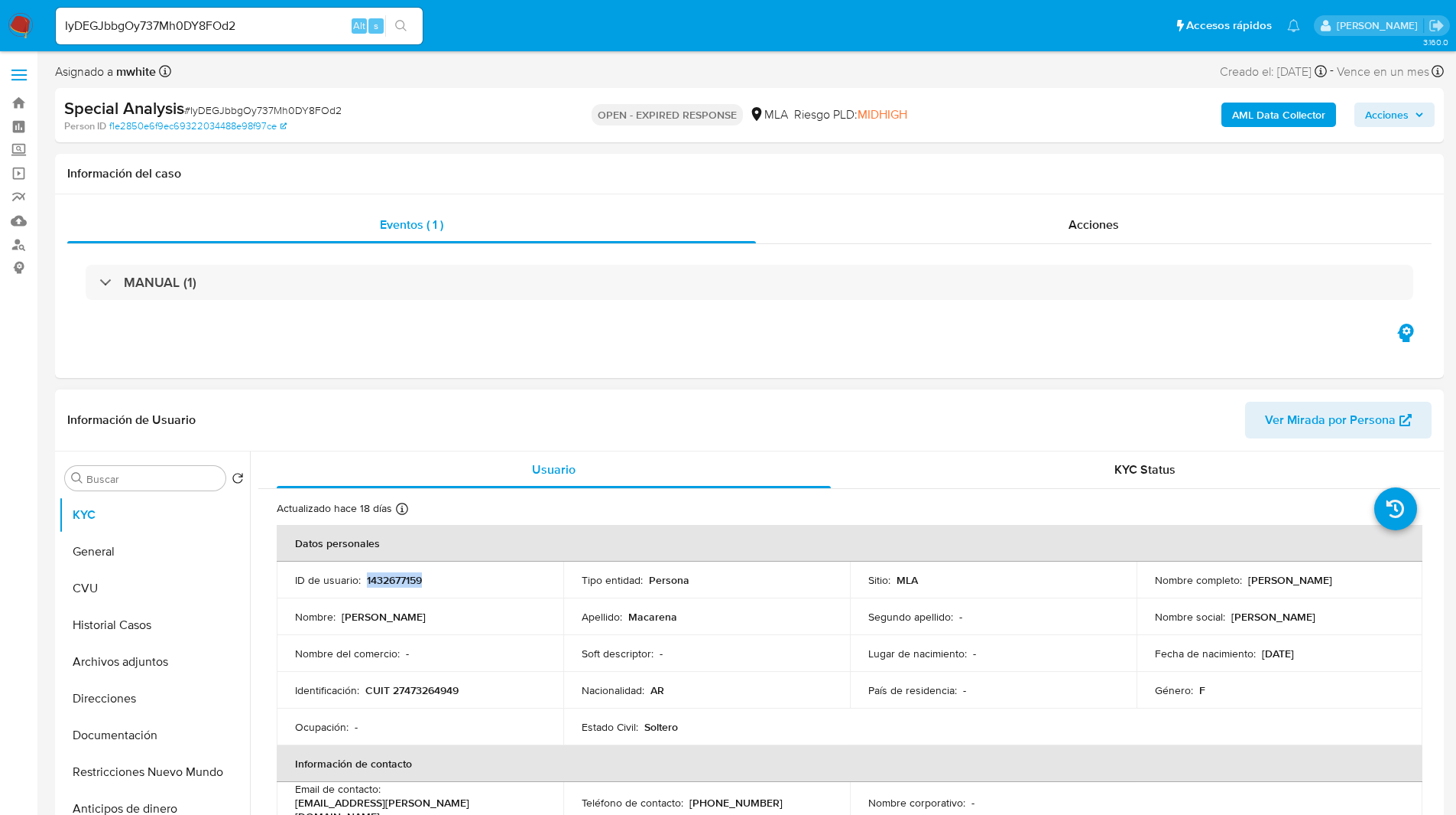
click at [378, 576] on p "1432677159" at bounding box center [395, 580] width 55 height 14
click at [451, 687] on p "CUIT 27473264949" at bounding box center [412, 690] width 93 height 14
copy p "27473264949"
click at [585, 43] on ul "Pausado Ver notificaciones IyDEGJbbgOy737Mh0DY8FOd2 Alt s Accesos rápidos Presi…" at bounding box center [678, 25] width 1260 height 38
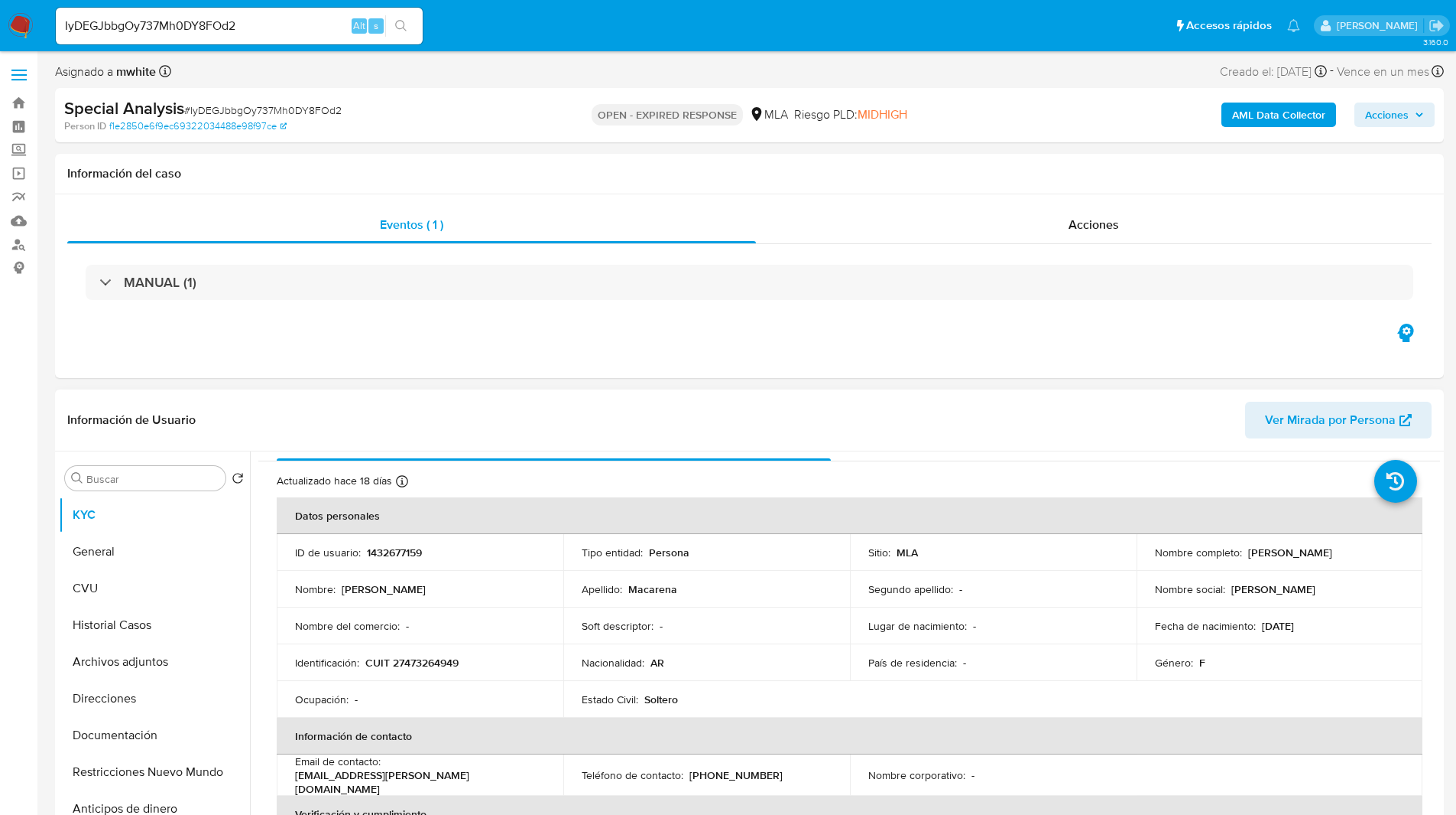
scroll to position [27, 0]
drag, startPoint x: 1243, startPoint y: 552, endPoint x: 1349, endPoint y: 544, distance: 106.3
click at [1349, 544] on td "Nombre completo : Zarate Macarena" at bounding box center [1280, 552] width 287 height 37
copy p "Zarate Macarena"
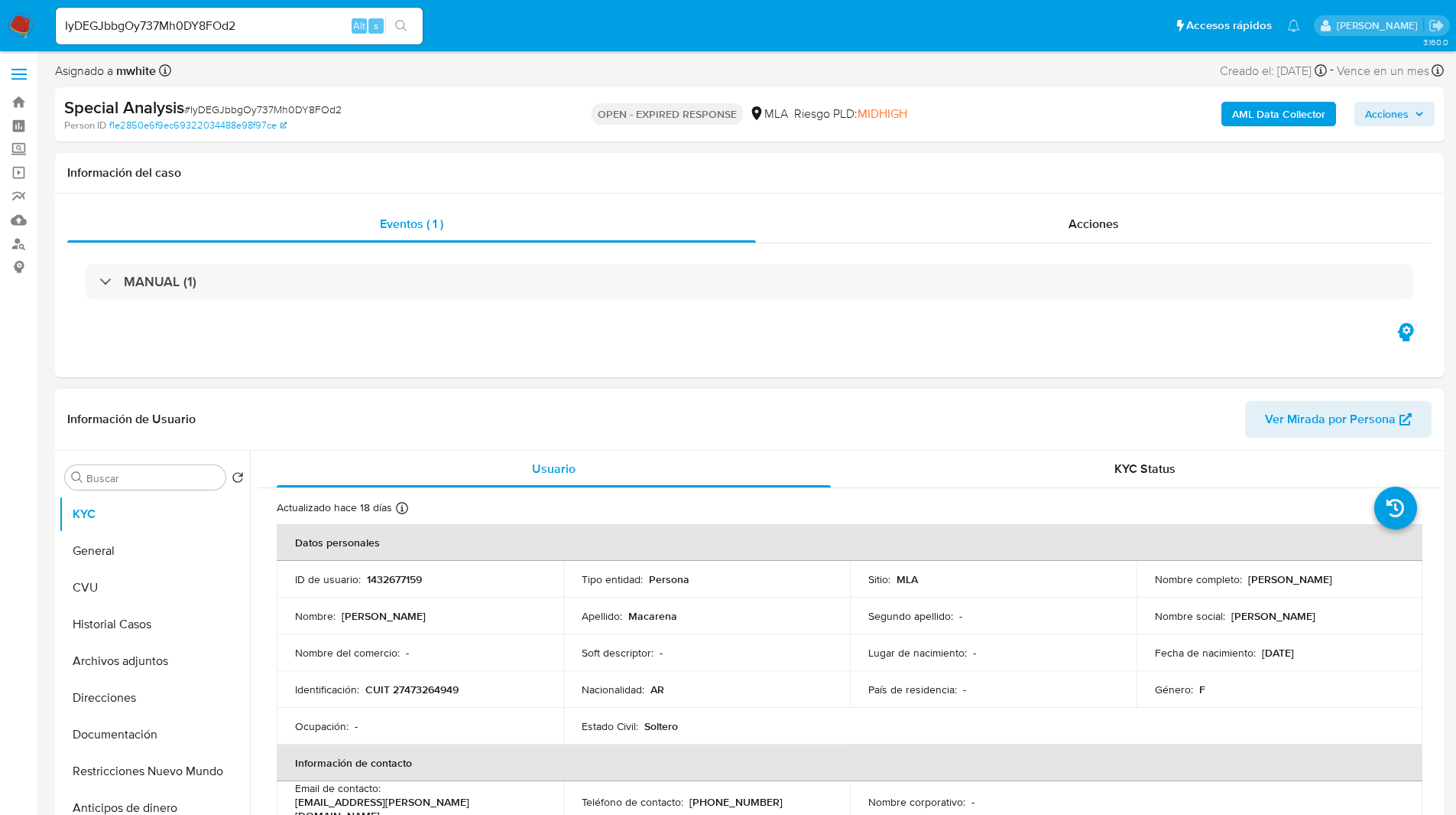
scroll to position [0, 0]
click at [674, 332] on div "Eventos ( 1 ) Acciones MANUAL (1)" at bounding box center [749, 286] width 1389 height 183
click at [625, 337] on div "Eventos ( 1 ) Acciones MANUAL (1)" at bounding box center [749, 286] width 1389 height 183
click at [766, 106] on div "MLA" at bounding box center [769, 115] width 39 height 17
click at [535, 46] on nav "Pausado Ver notificaciones IyDEGJbbgOy737Mh0DY8FOd2 Alt s Accesos rápidos Presi…" at bounding box center [728, 25] width 1456 height 51
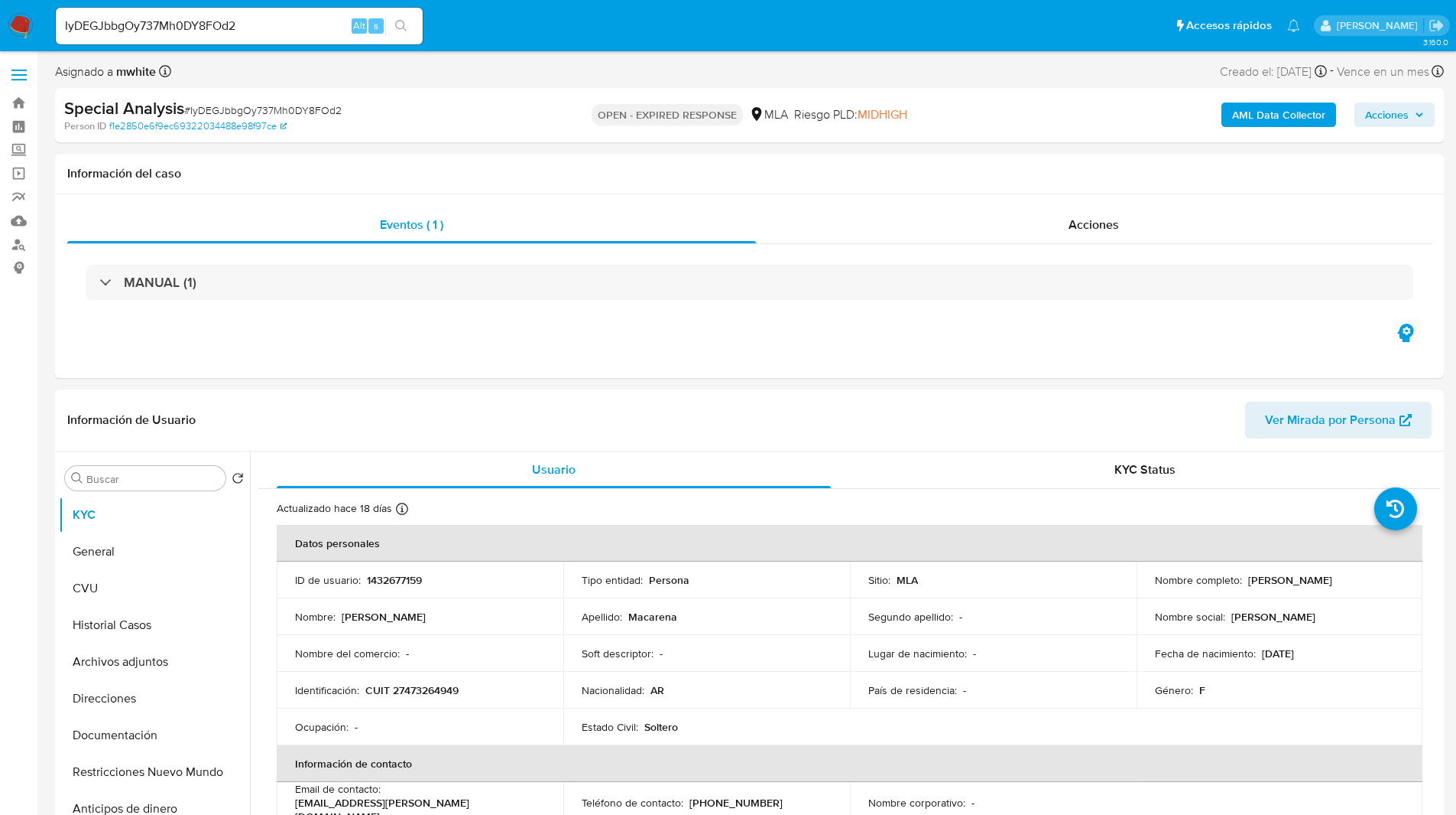
click at [504, 46] on nav "Pausado Ver notificaciones IyDEGJbbgOy737Mh0DY8FOd2 Alt s Accesos rápidos Presi…" at bounding box center [728, 25] width 1456 height 51
click at [641, 98] on div "OPEN - EXPIRED RESPONSE MLA Riesgo PLD: MIDHIGH" at bounding box center [748, 115] width 452 height 36
click at [831, 196] on div "Eventos ( 1 ) Acciones MANUAL (1)" at bounding box center [749, 286] width 1389 height 183
click at [144, 542] on button "General" at bounding box center [148, 551] width 179 height 37
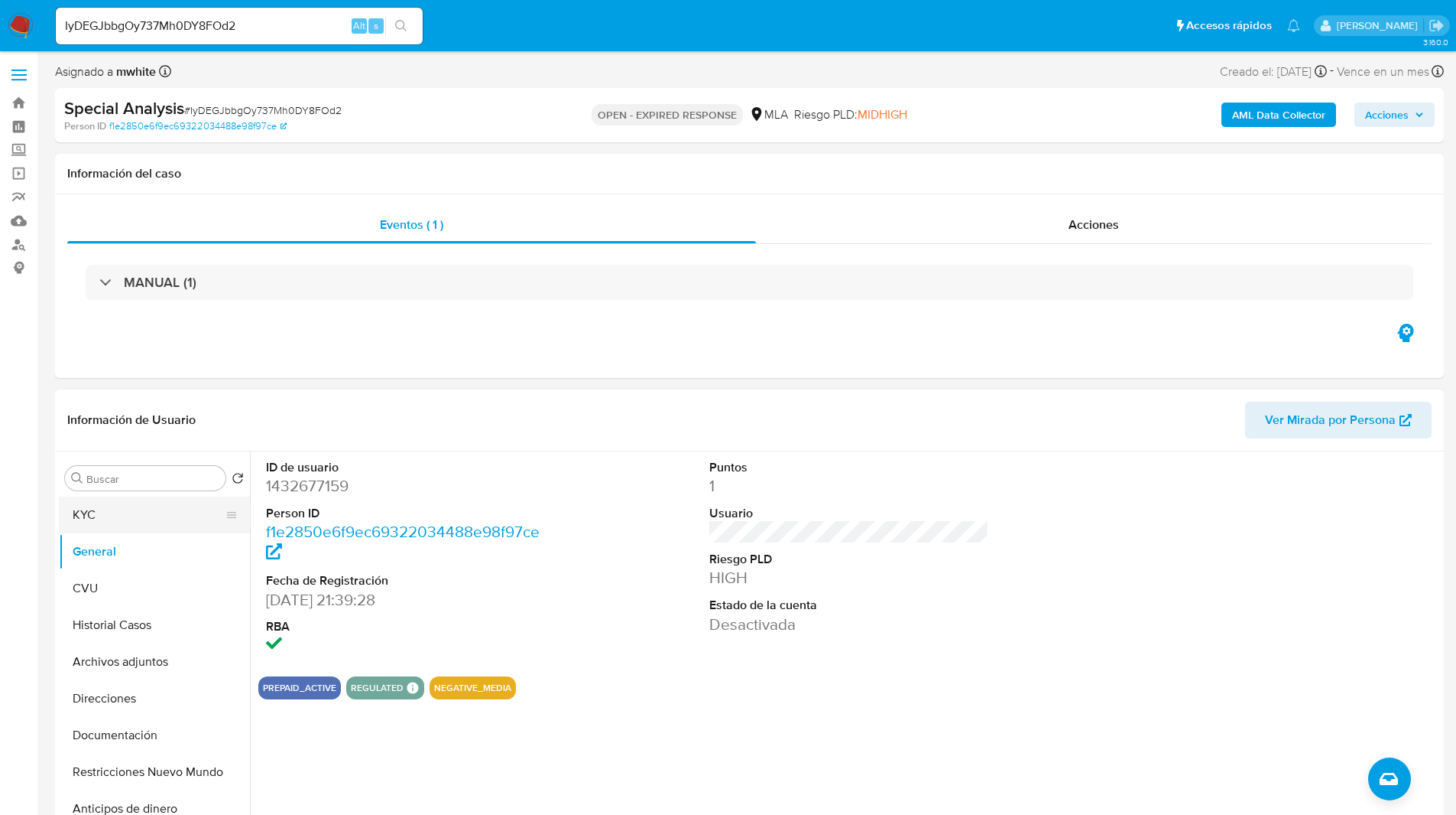
click at [107, 502] on button "KYC" at bounding box center [148, 514] width 179 height 37
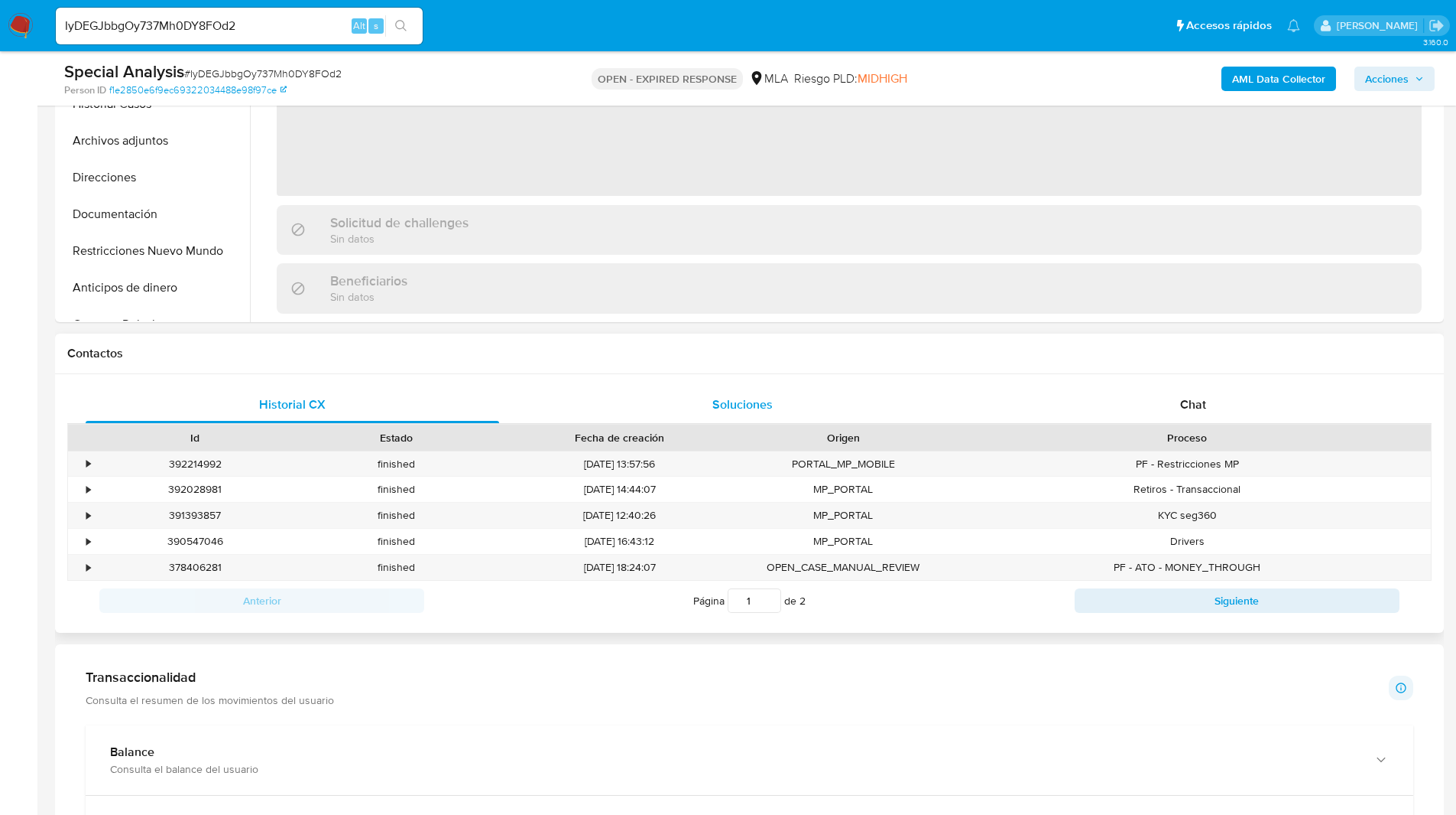
scroll to position [499, 0]
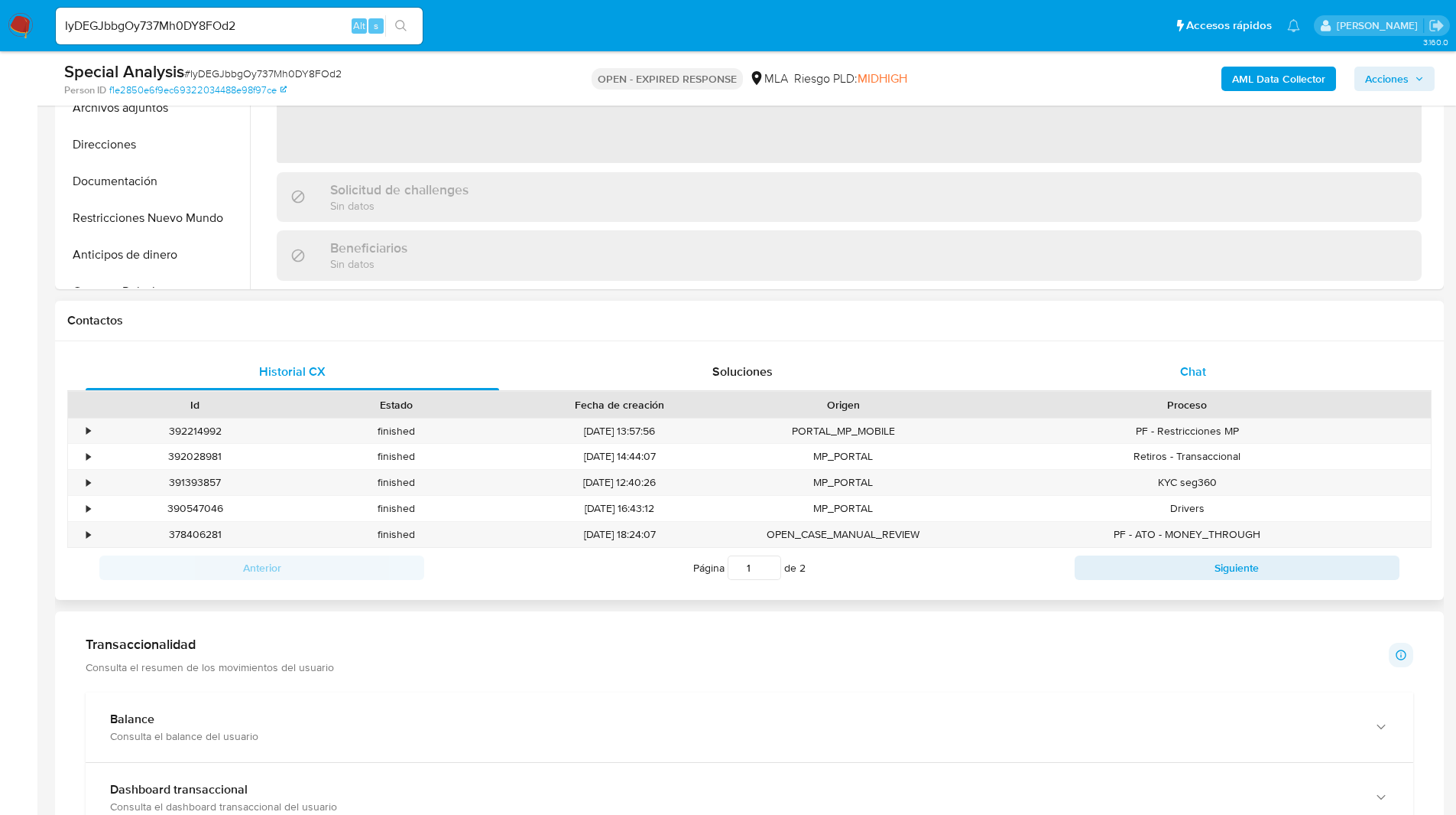
click at [1281, 360] on div "Chat" at bounding box center [1192, 371] width 413 height 37
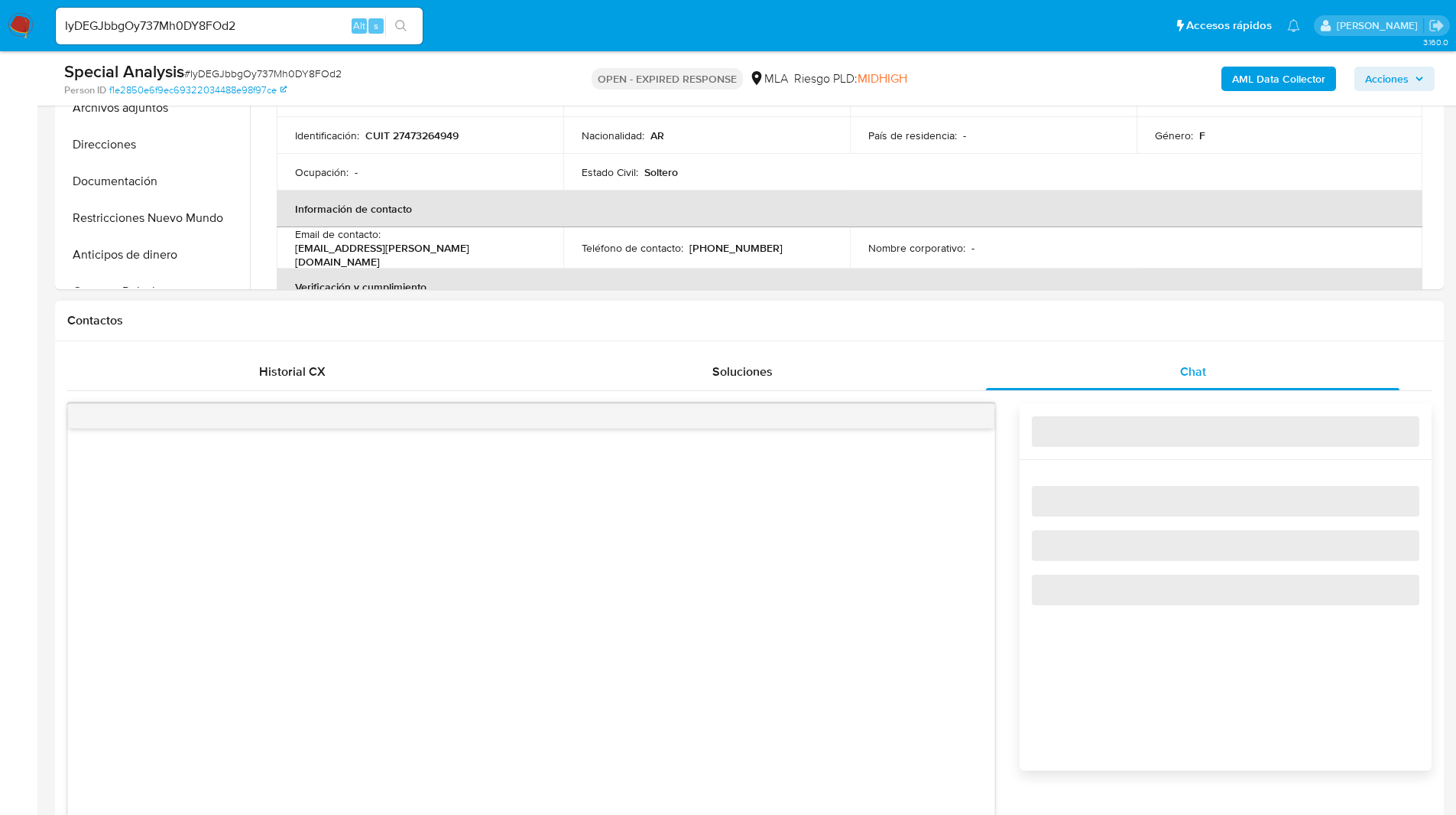
click at [1168, 327] on h1 "Contactos" at bounding box center [749, 321] width 1364 height 15
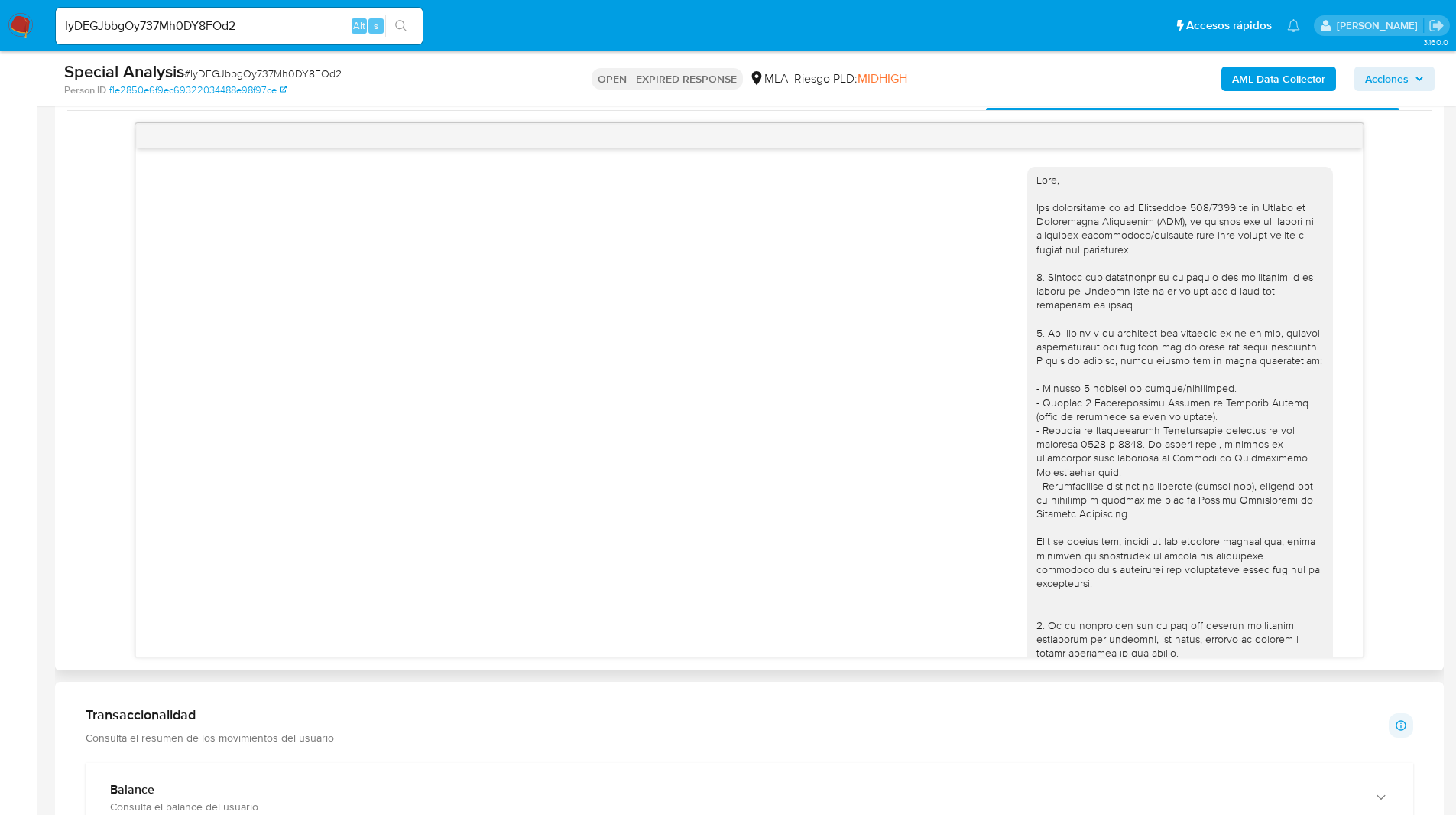
scroll to position [372, 0]
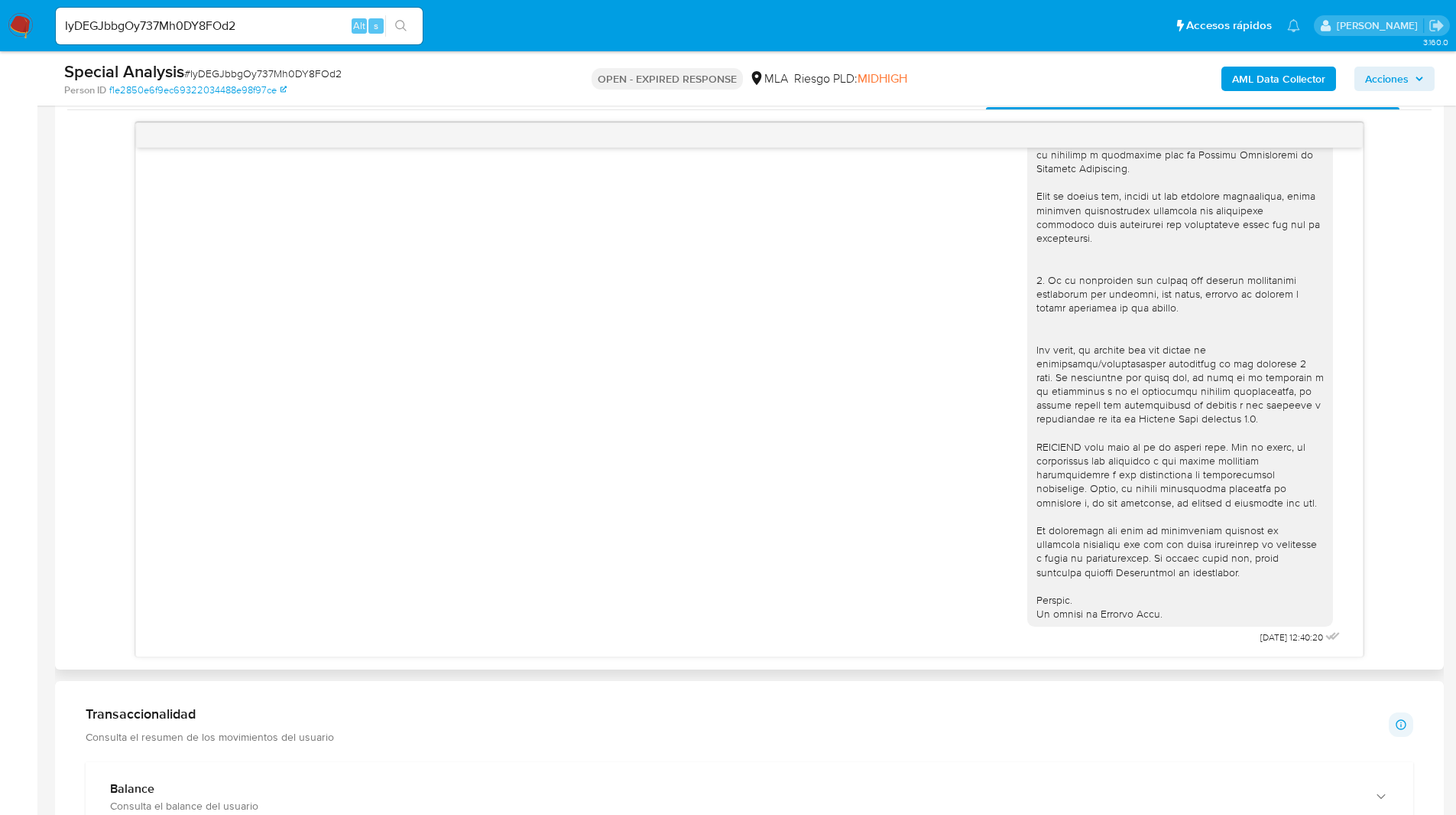
click at [1400, 404] on div "30/07/2025 12:40:20" at bounding box center [749, 390] width 1364 height 535
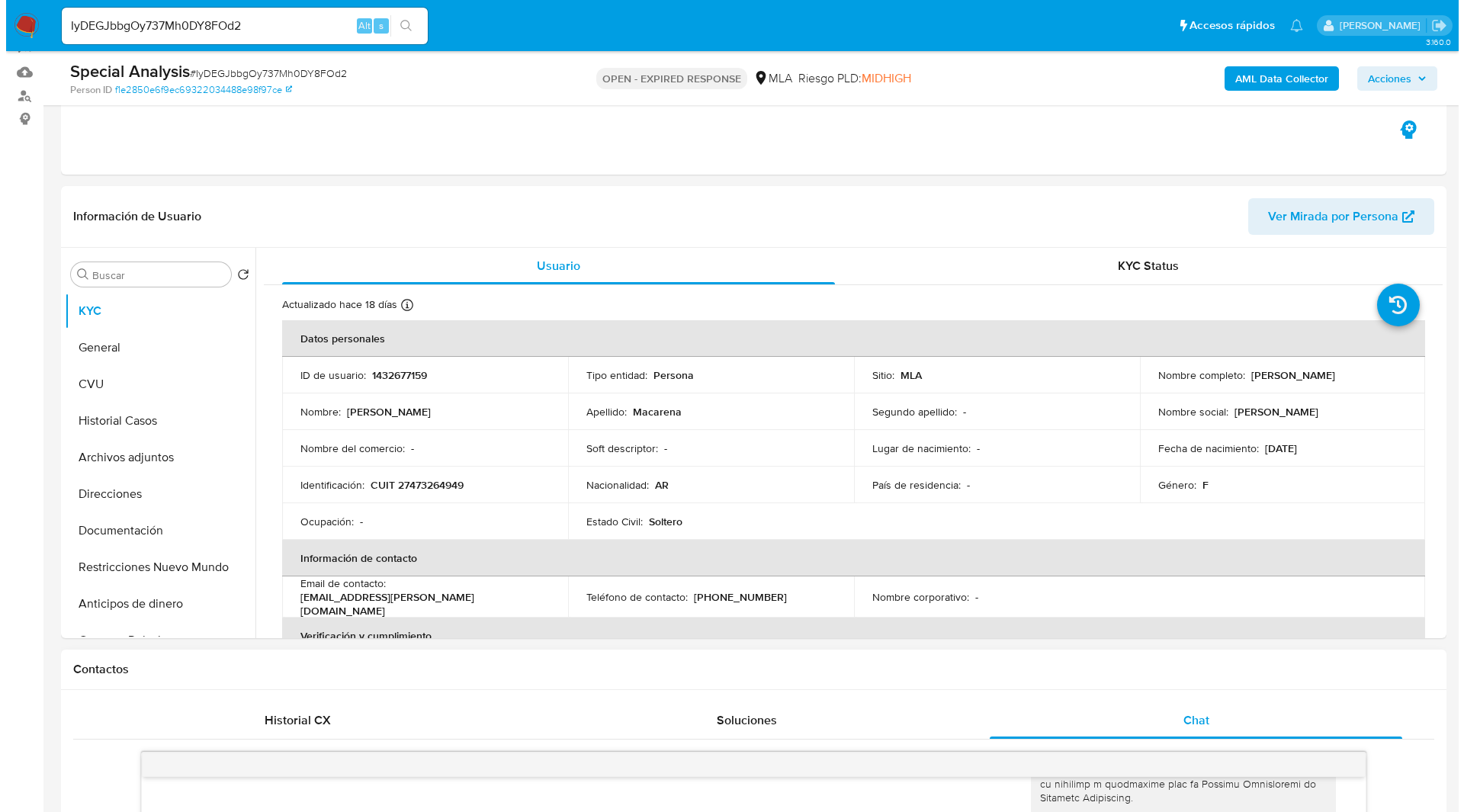
scroll to position [0, 0]
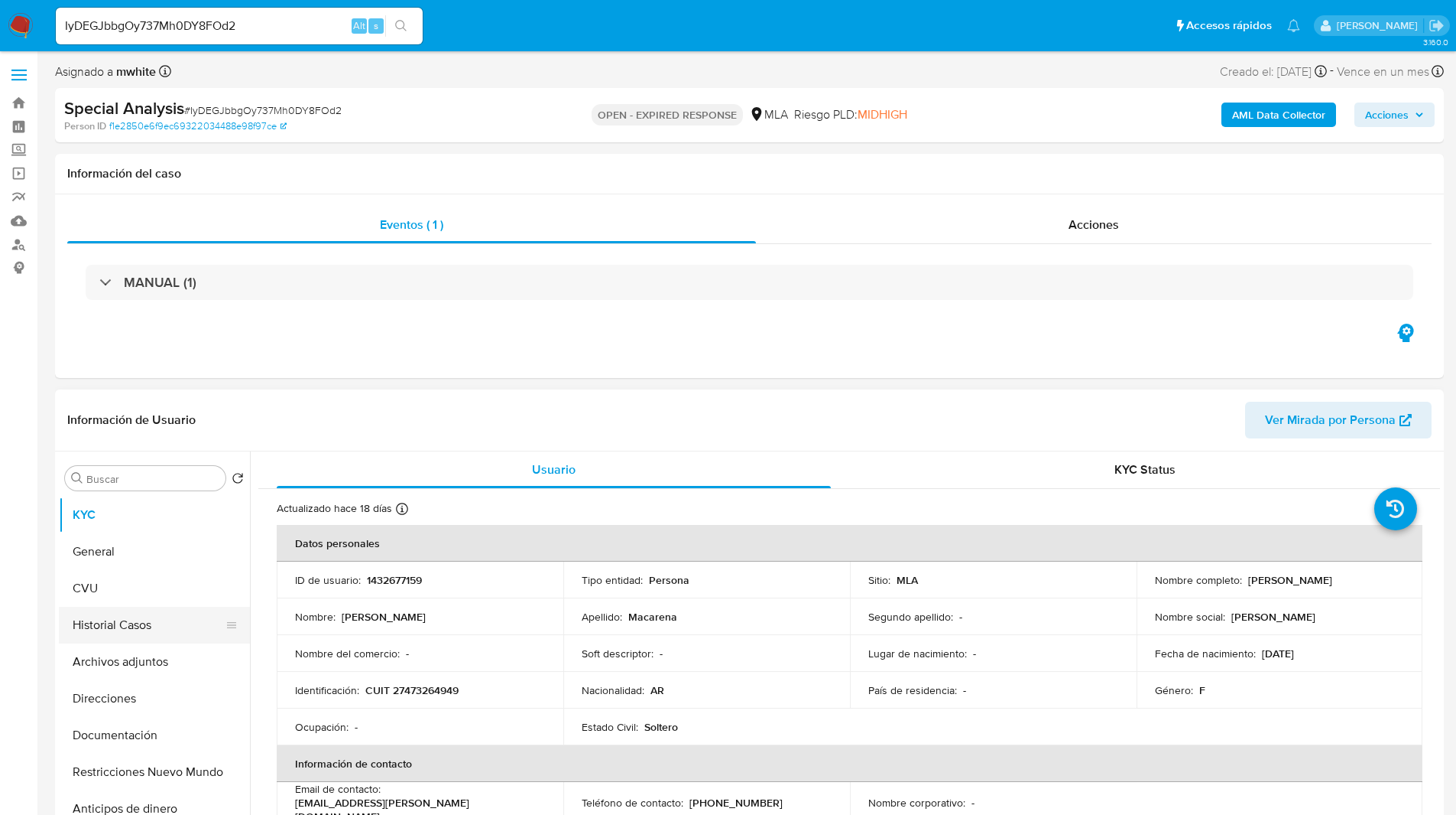
click at [103, 630] on button "Historial Casos" at bounding box center [148, 625] width 179 height 37
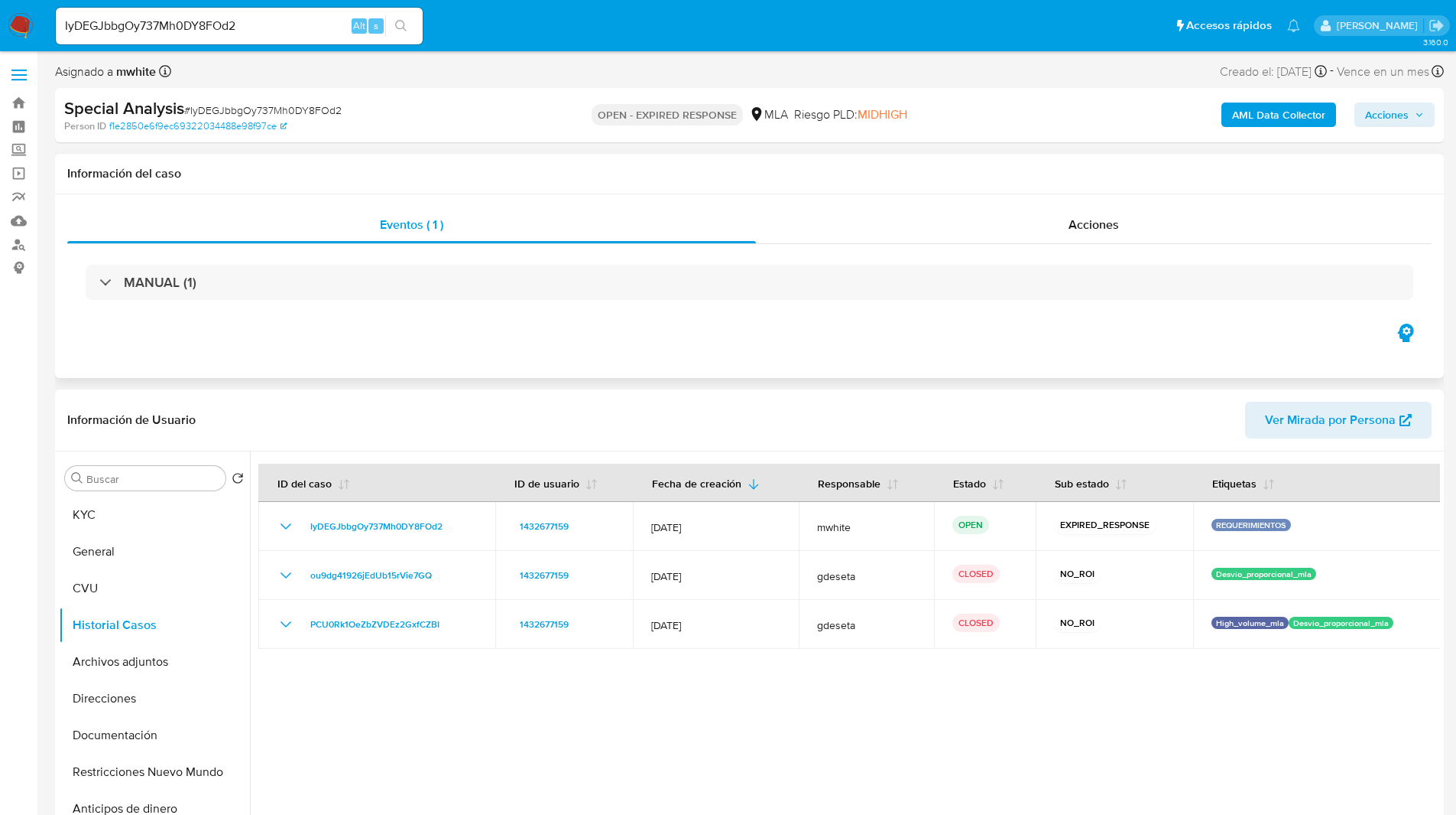
click at [782, 183] on div "Información del caso" at bounding box center [749, 174] width 1389 height 41
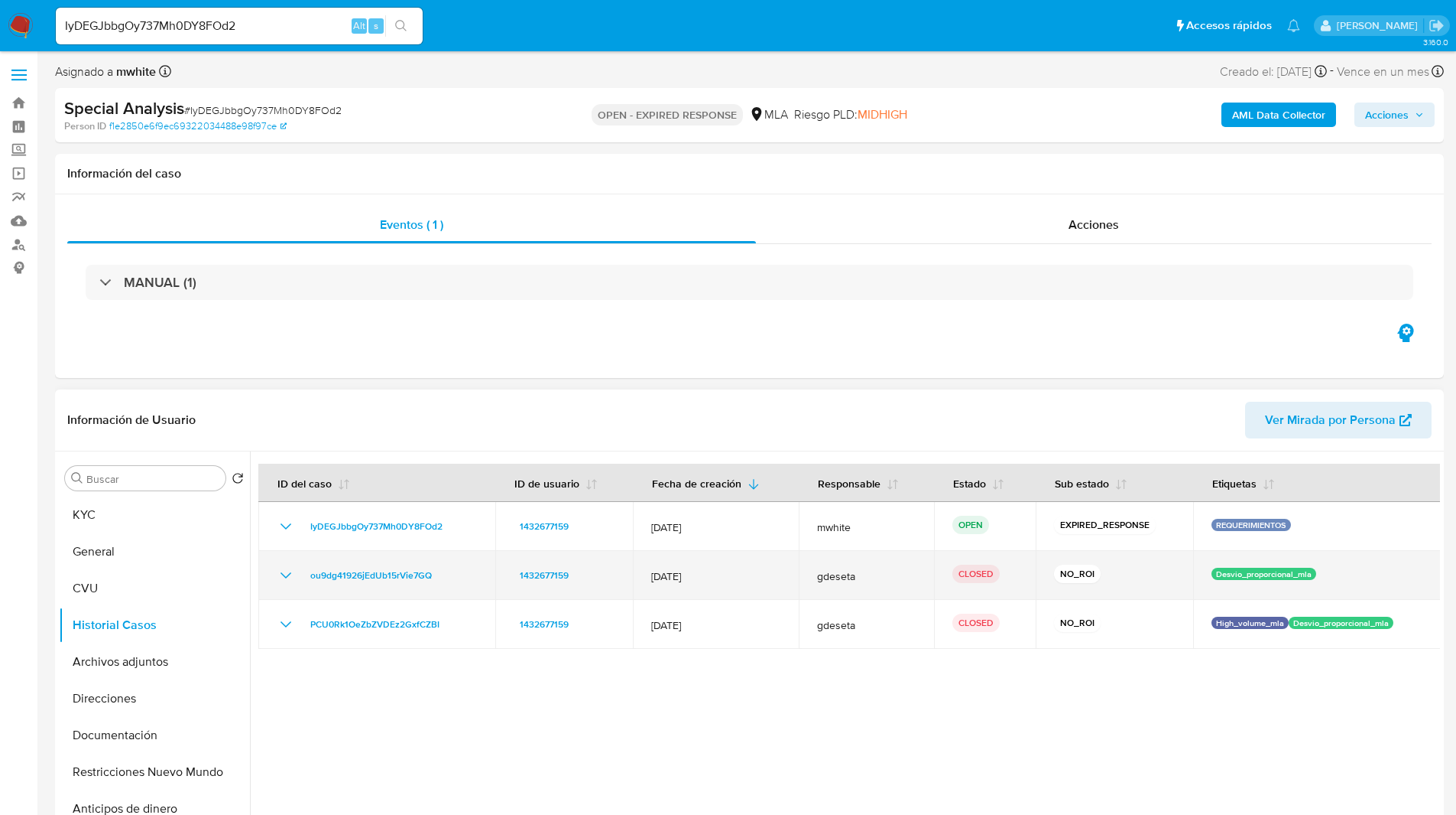
click at [288, 571] on icon "Mostrar/Ocultar" at bounding box center [286, 576] width 19 height 19
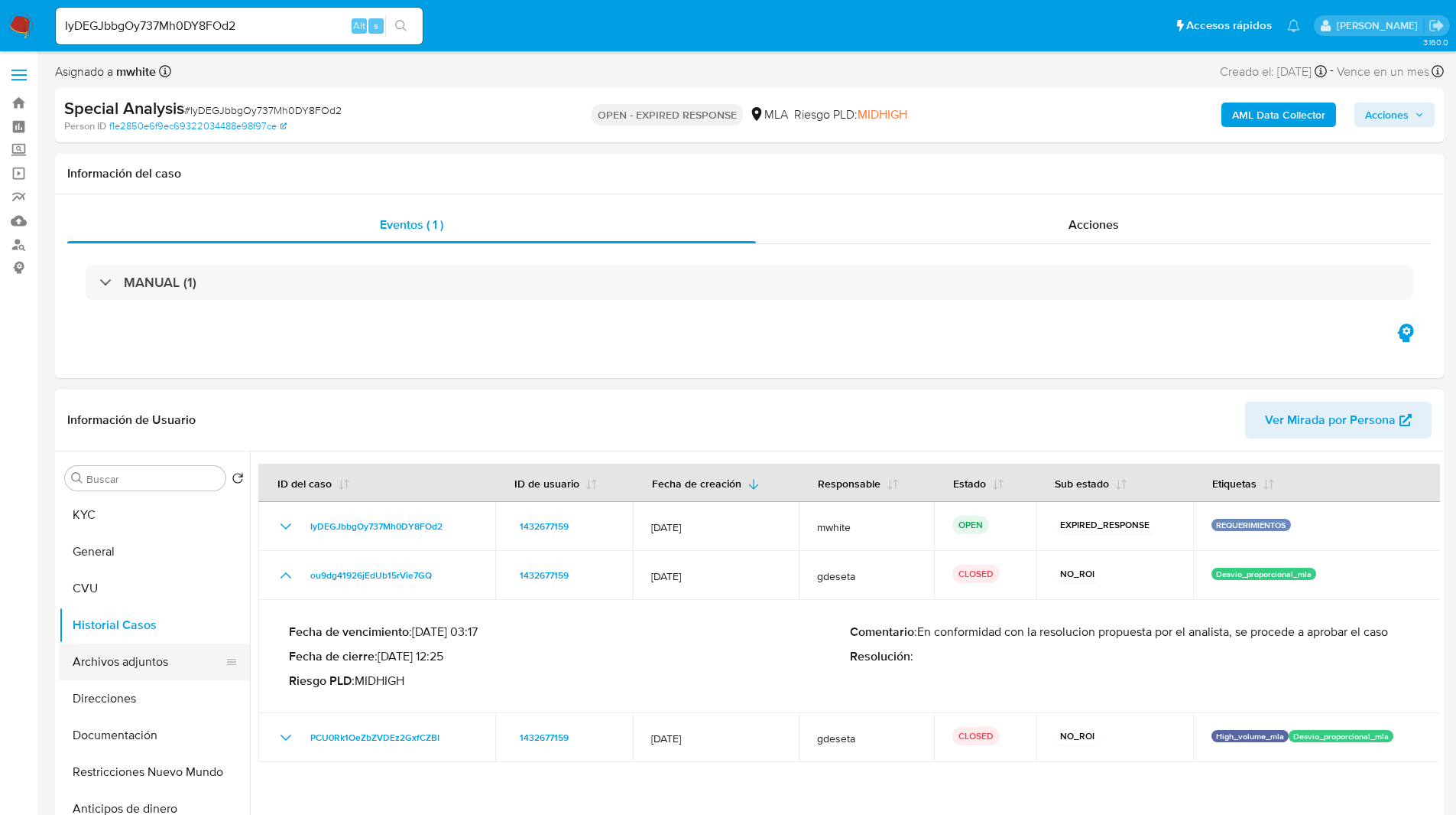
click at [163, 656] on button "Archivos adjuntos" at bounding box center [148, 661] width 179 height 37
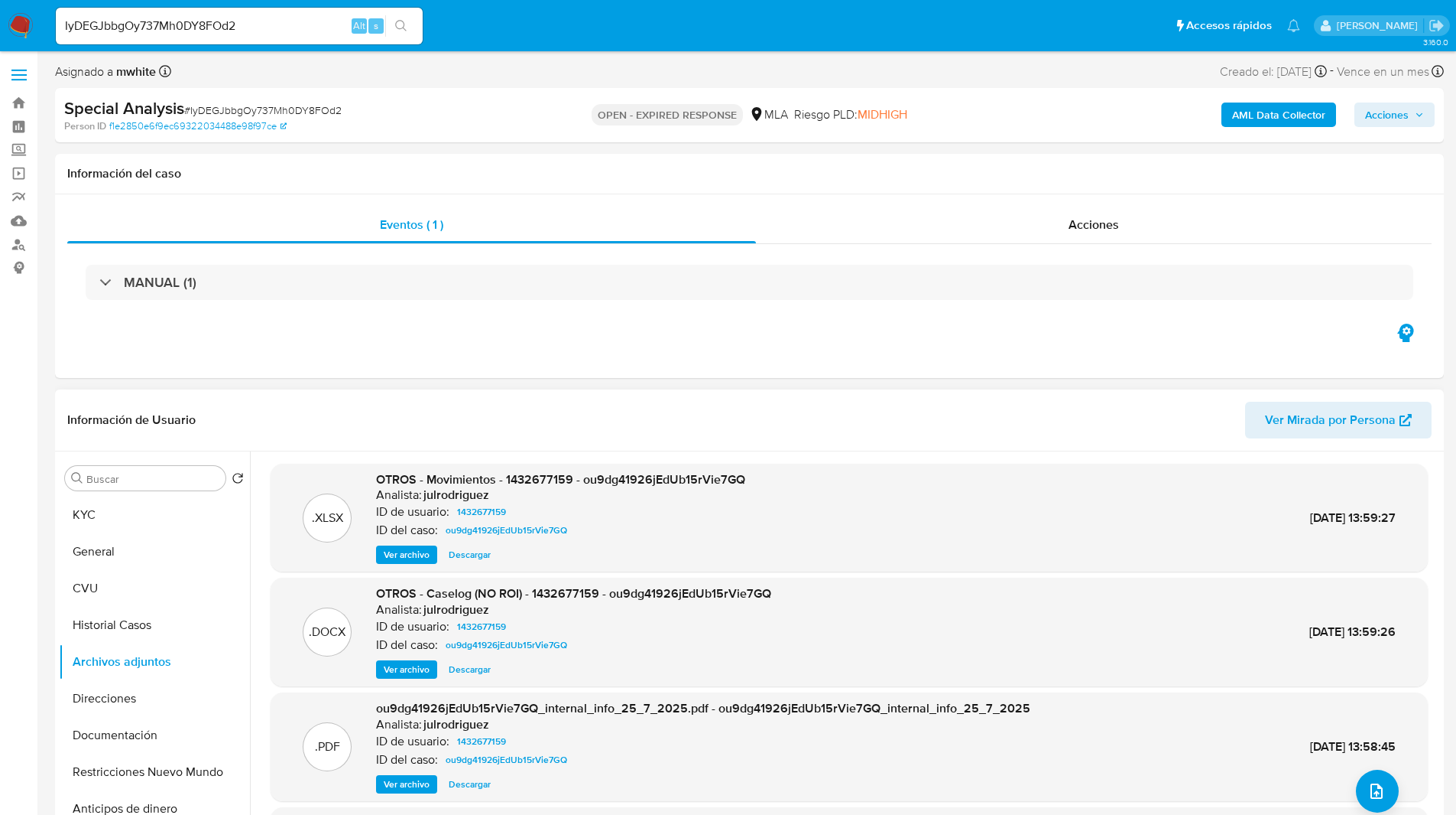
click at [411, 669] on span "Ver archivo" at bounding box center [406, 669] width 46 height 15
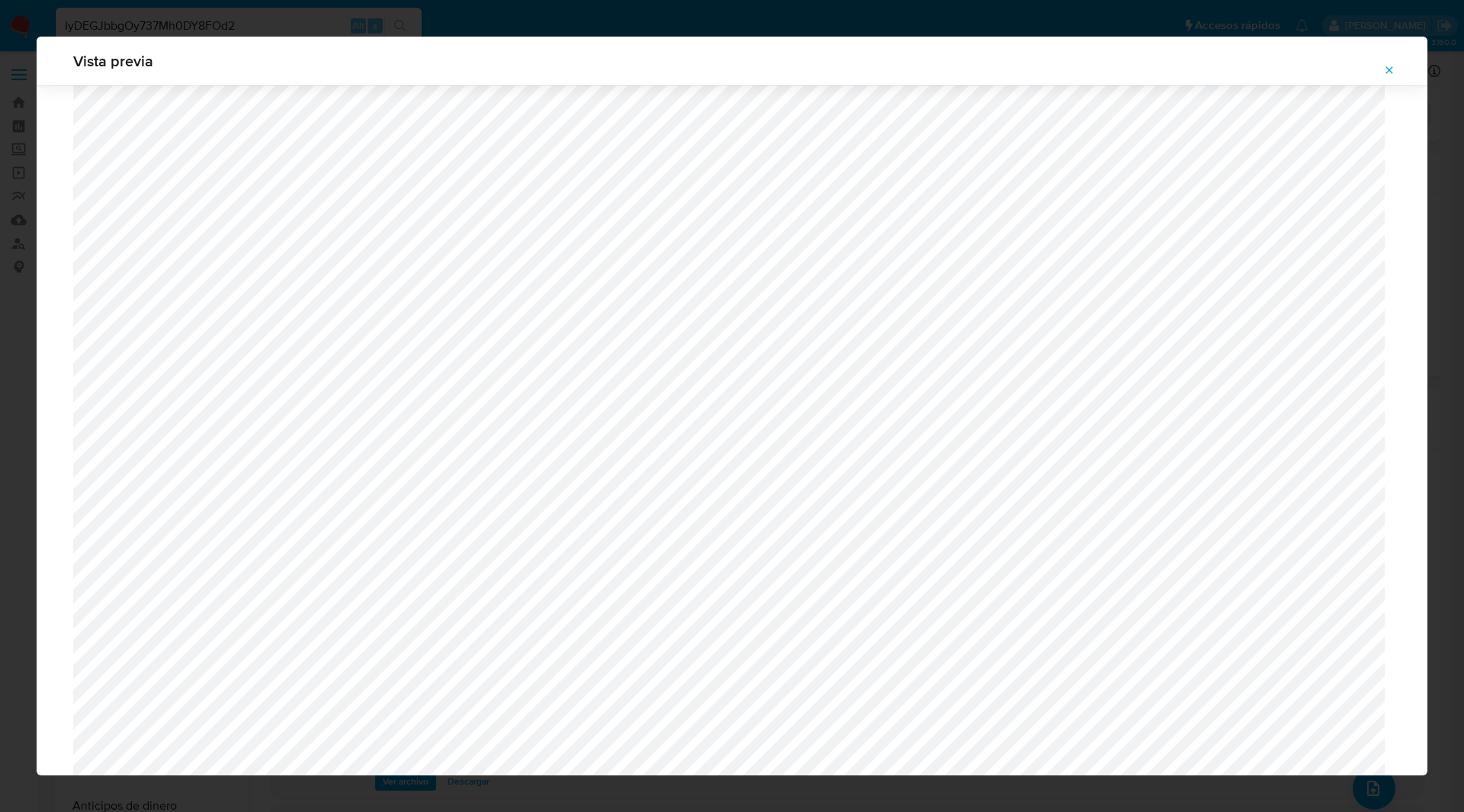
scroll to position [1666, 0]
click at [1385, 70] on icon "Attachment preview" at bounding box center [1389, 70] width 12 height 12
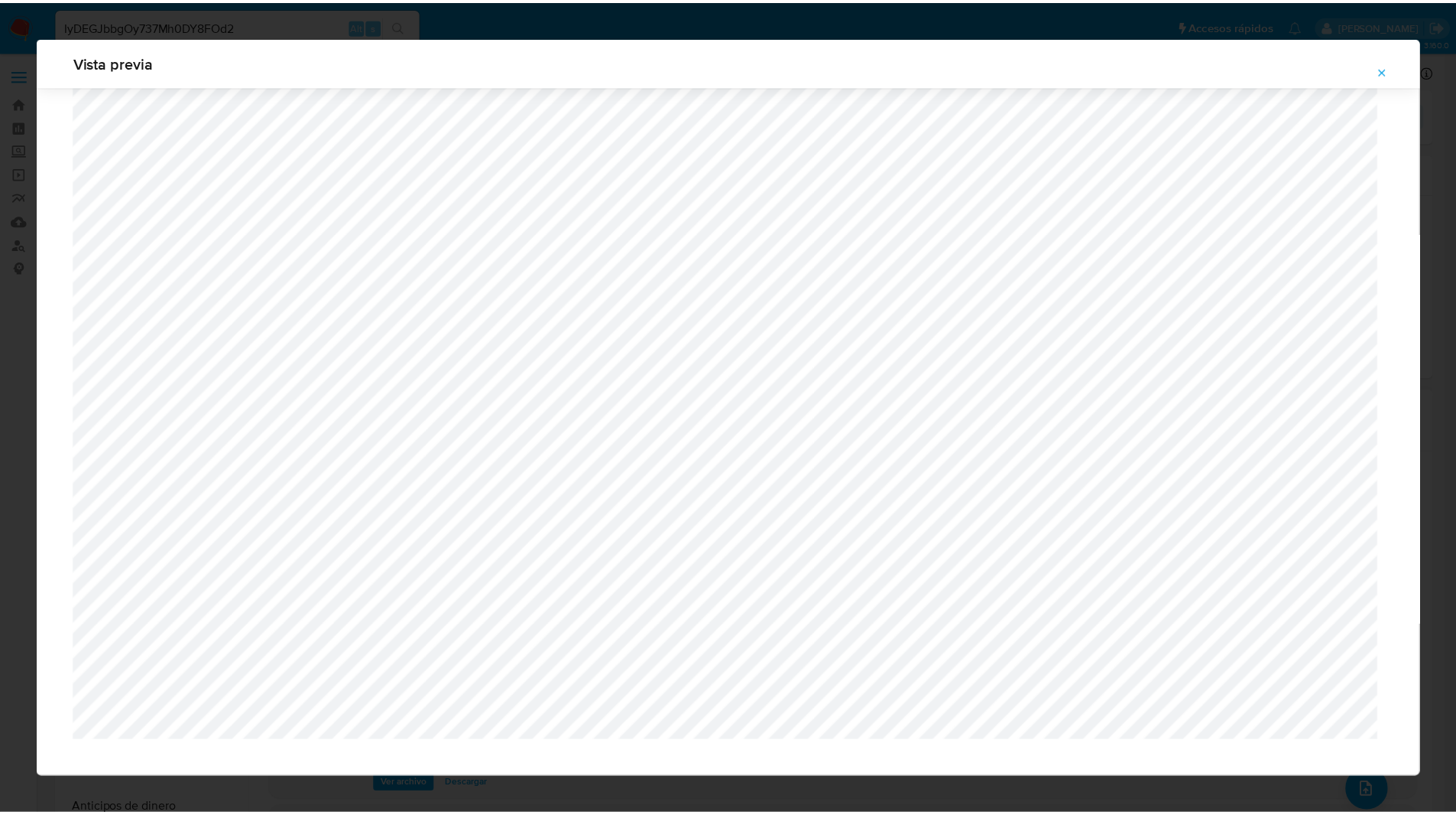
scroll to position [0, 0]
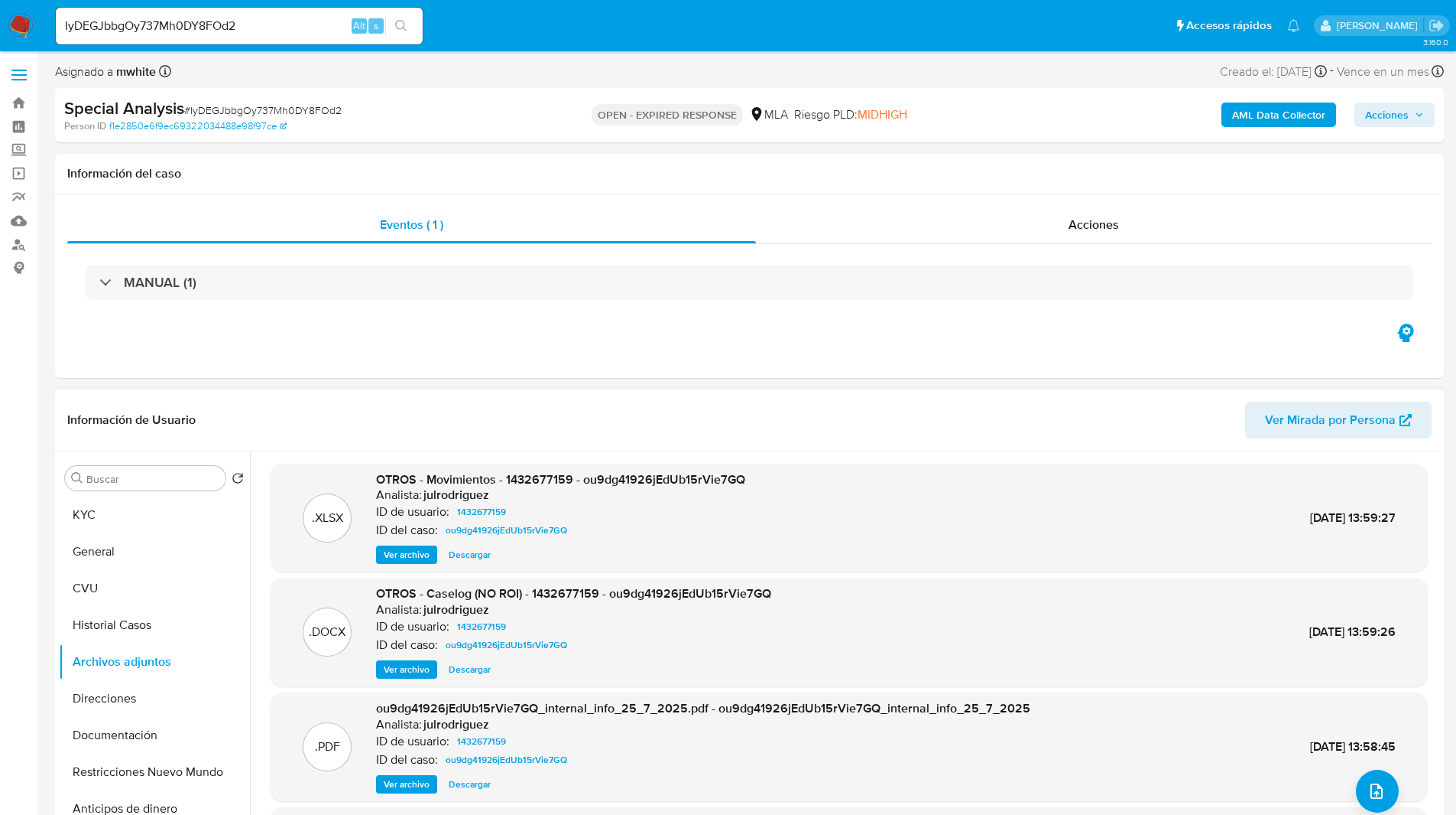
click at [244, 30] on input "IyDEGJbbgOy737Mh0DY8FOd2" at bounding box center [239, 25] width 367 height 20
paste input "NaUIrW4fz8ktAB9miETRzRzZ"
type input "NaUIrW4fz8ktAB9miETRzRzZ"
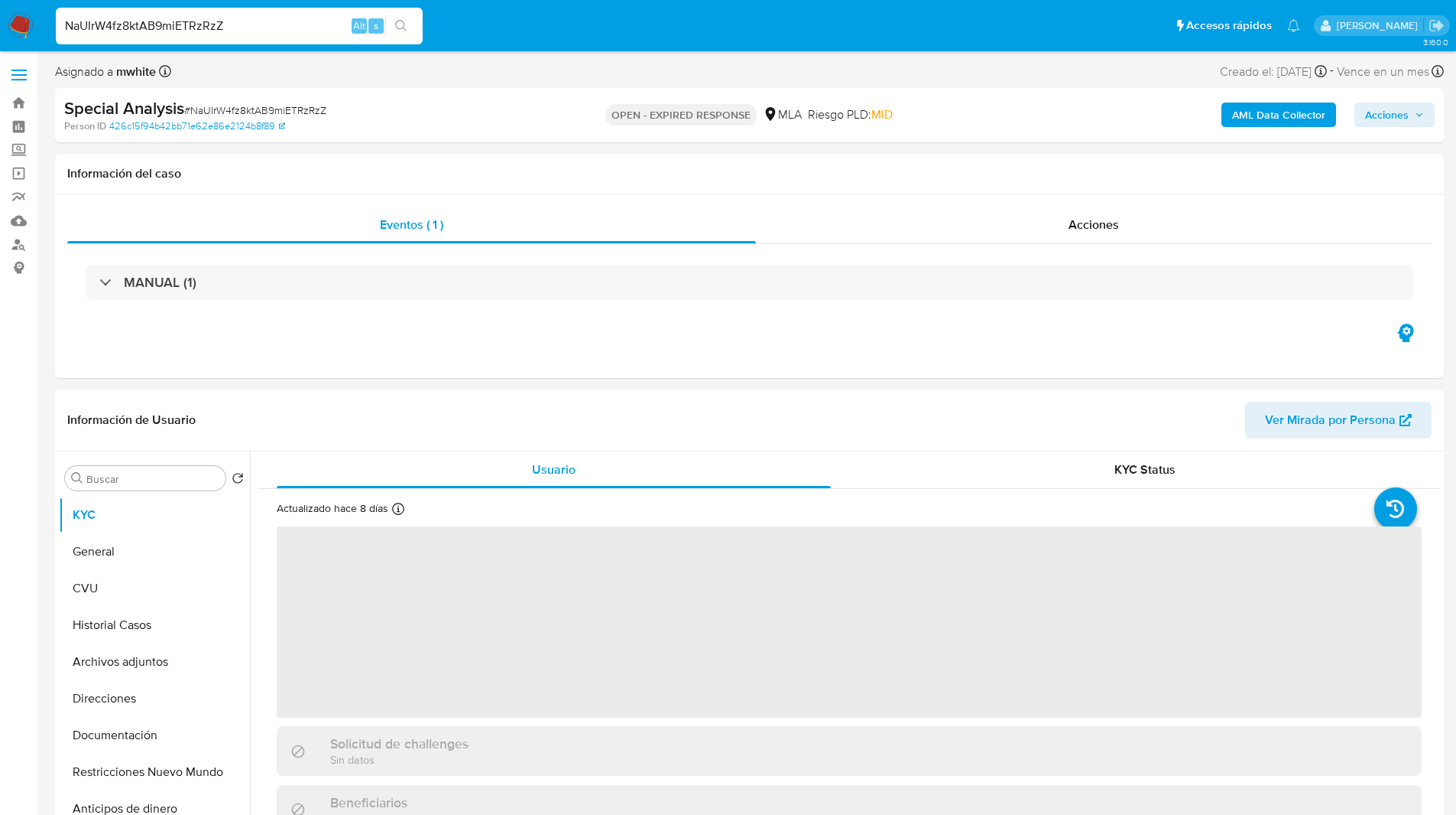
select select "10"
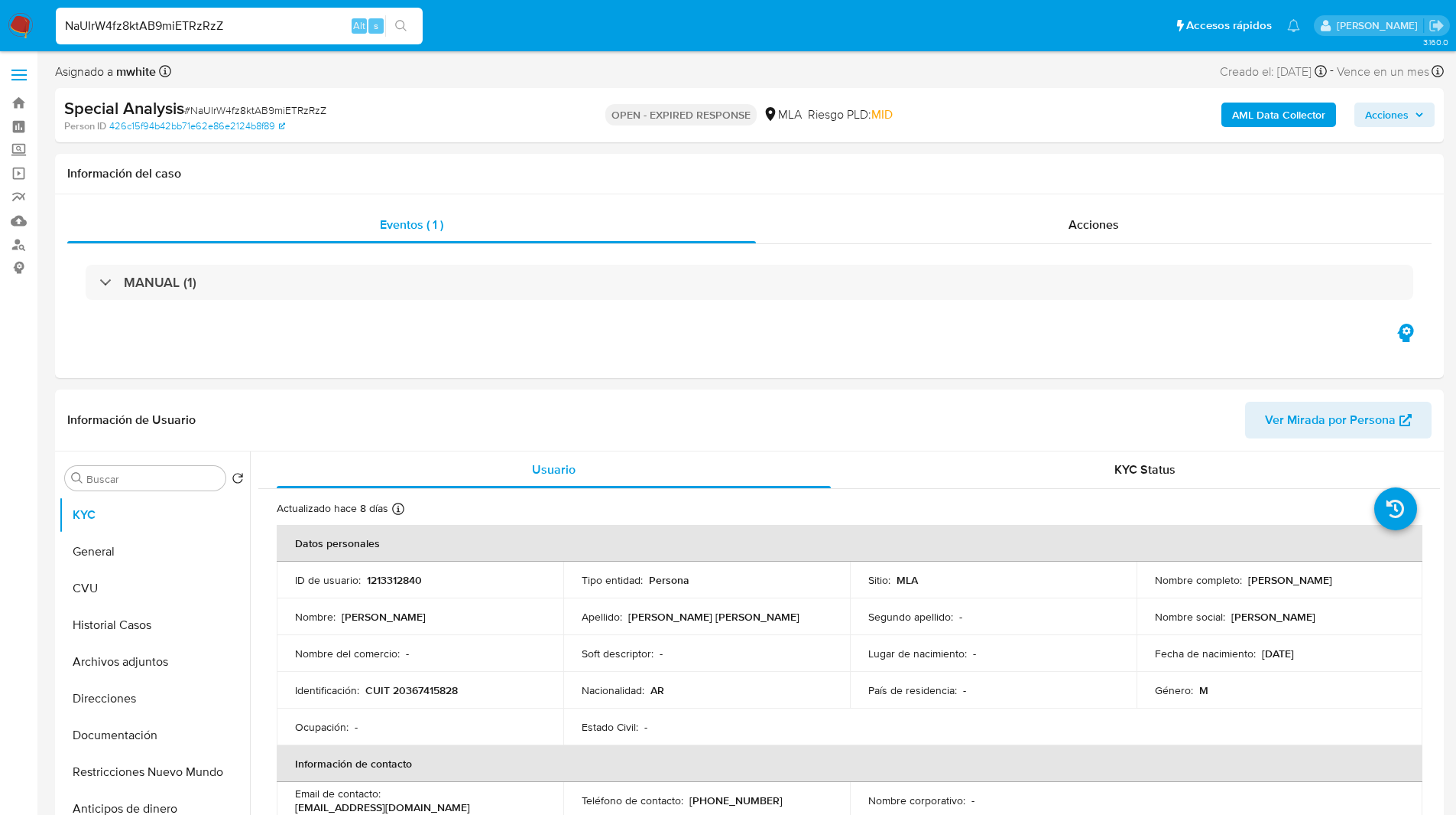
click at [190, 34] on input "NaUIrW4fz8ktAB9miETRzRzZ" at bounding box center [239, 25] width 367 height 20
paste input "quKgKWfAx2G7ygG878d1oMlY"
type input "quKgKWfAx2G7ygG878d1oMlY"
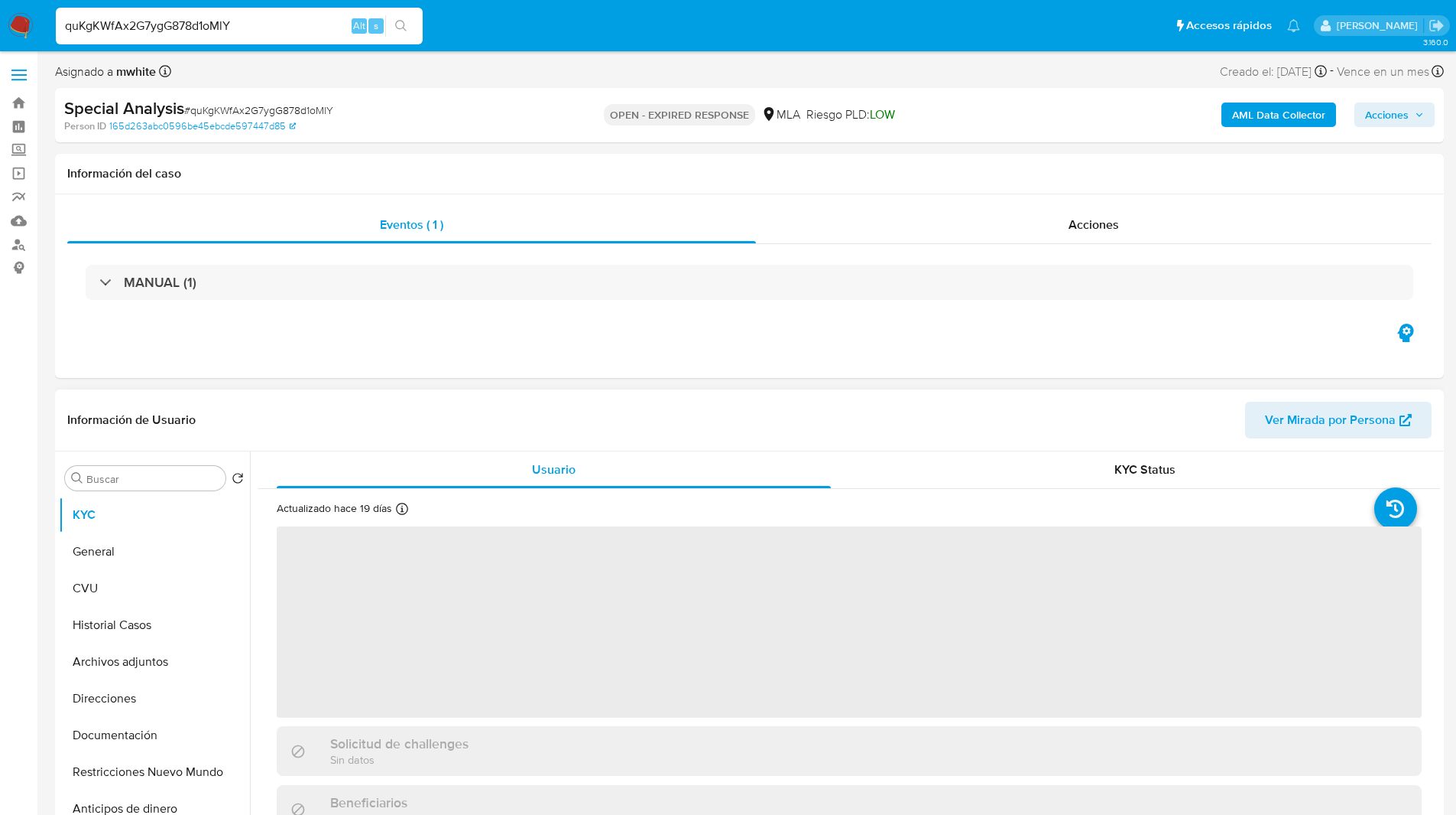
select select "10"
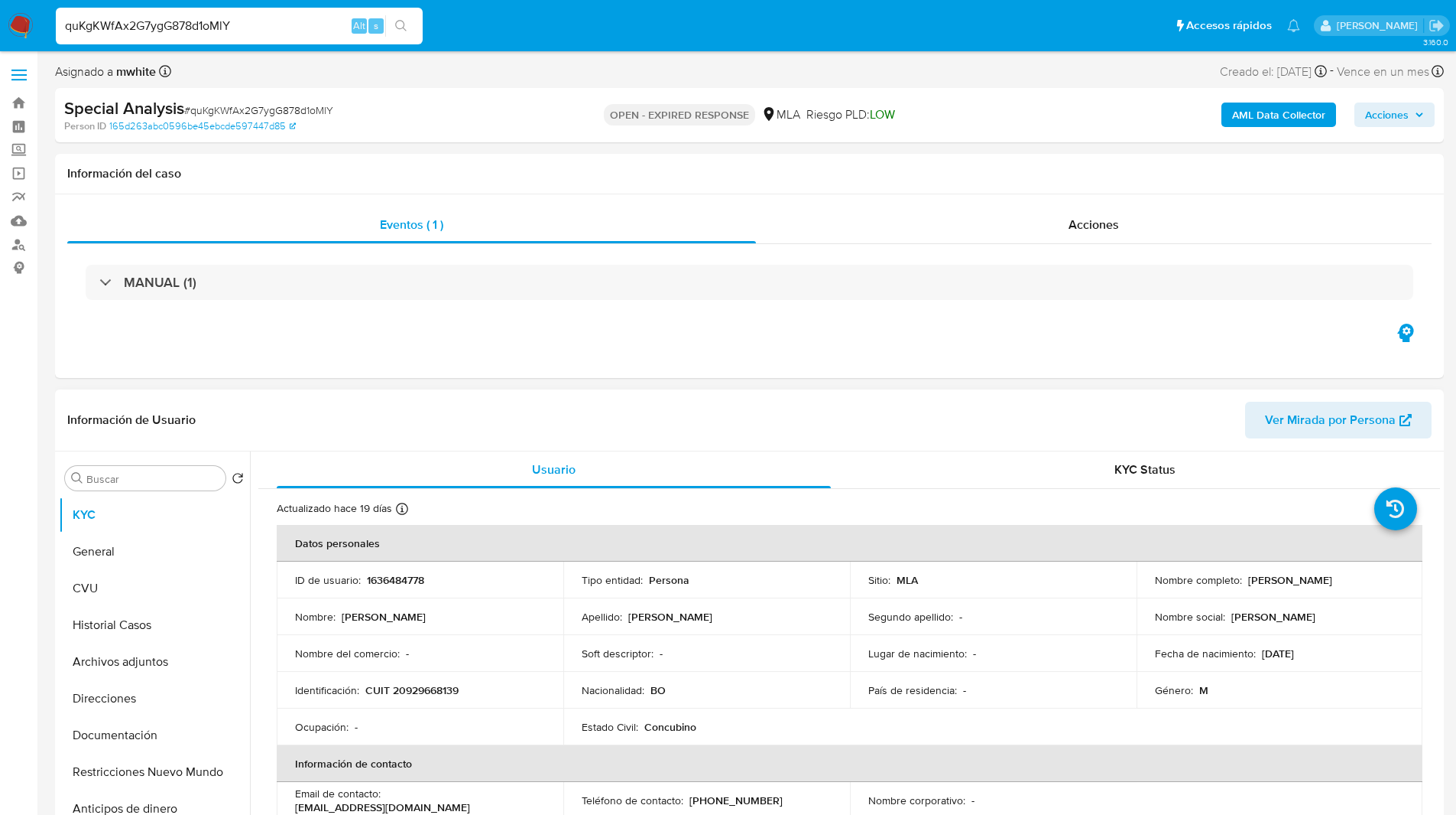
click at [401, 582] on p "1636484778" at bounding box center [396, 580] width 58 height 14
copy p "1636484778"
drag, startPoint x: 1243, startPoint y: 576, endPoint x: 1400, endPoint y: 577, distance: 157.0
click at [1400, 577] on td "Nombre completo : Ramiro Franco Ureña" at bounding box center [1280, 579] width 287 height 37
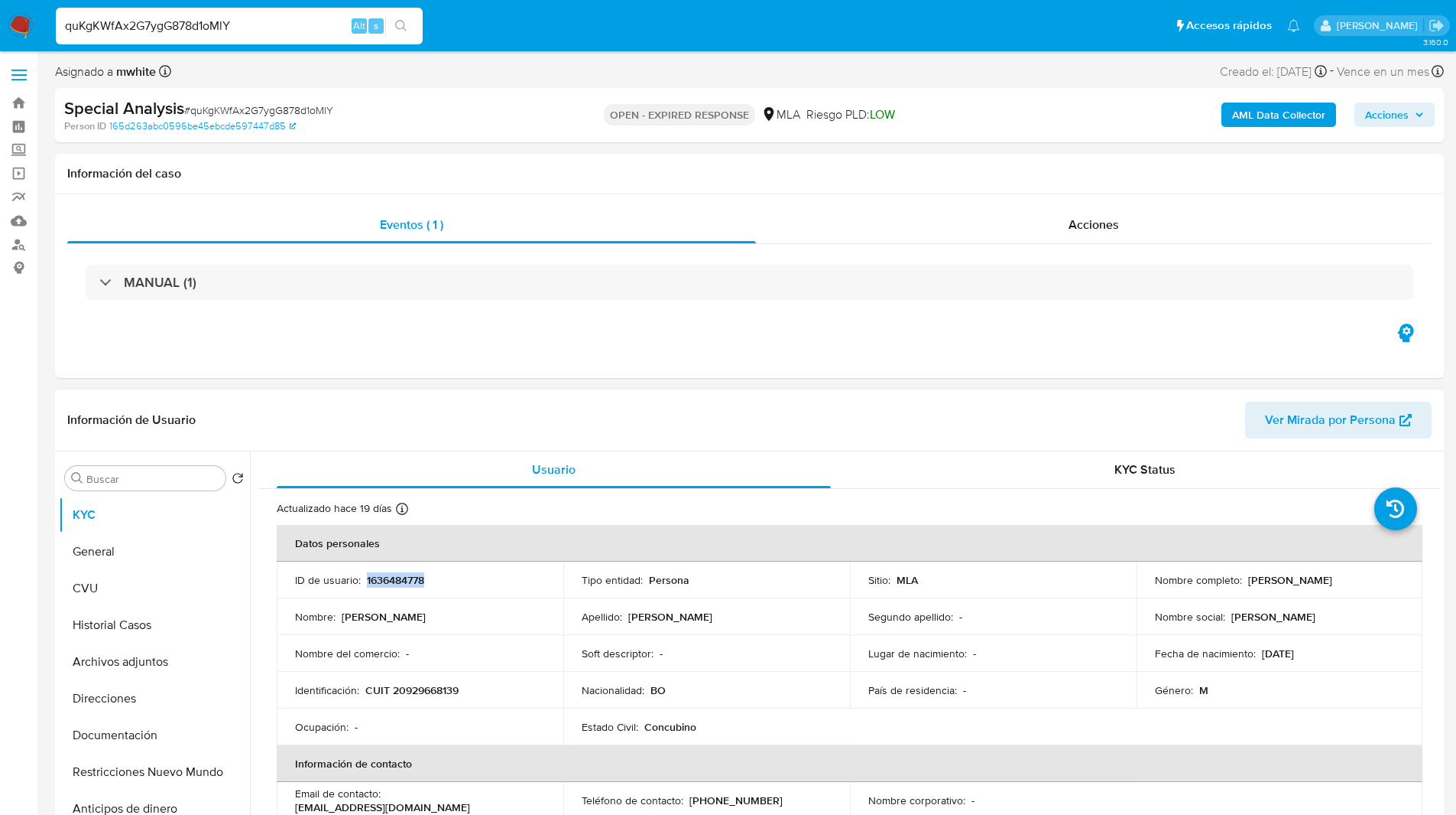
copy p "Ramiro Franco Ureña"
click at [14, 250] on link "Buscador de personas" at bounding box center [91, 244] width 182 height 24
click at [17, 27] on img at bounding box center [20, 25] width 26 height 26
click at [20, 31] on img at bounding box center [20, 25] width 26 height 26
click at [453, 8] on ul "Pausado Ver notificaciones quKgKWfAx2G7ygG878d1oMlY Alt s Accesos rápidos Presi…" at bounding box center [678, 25] width 1260 height 38
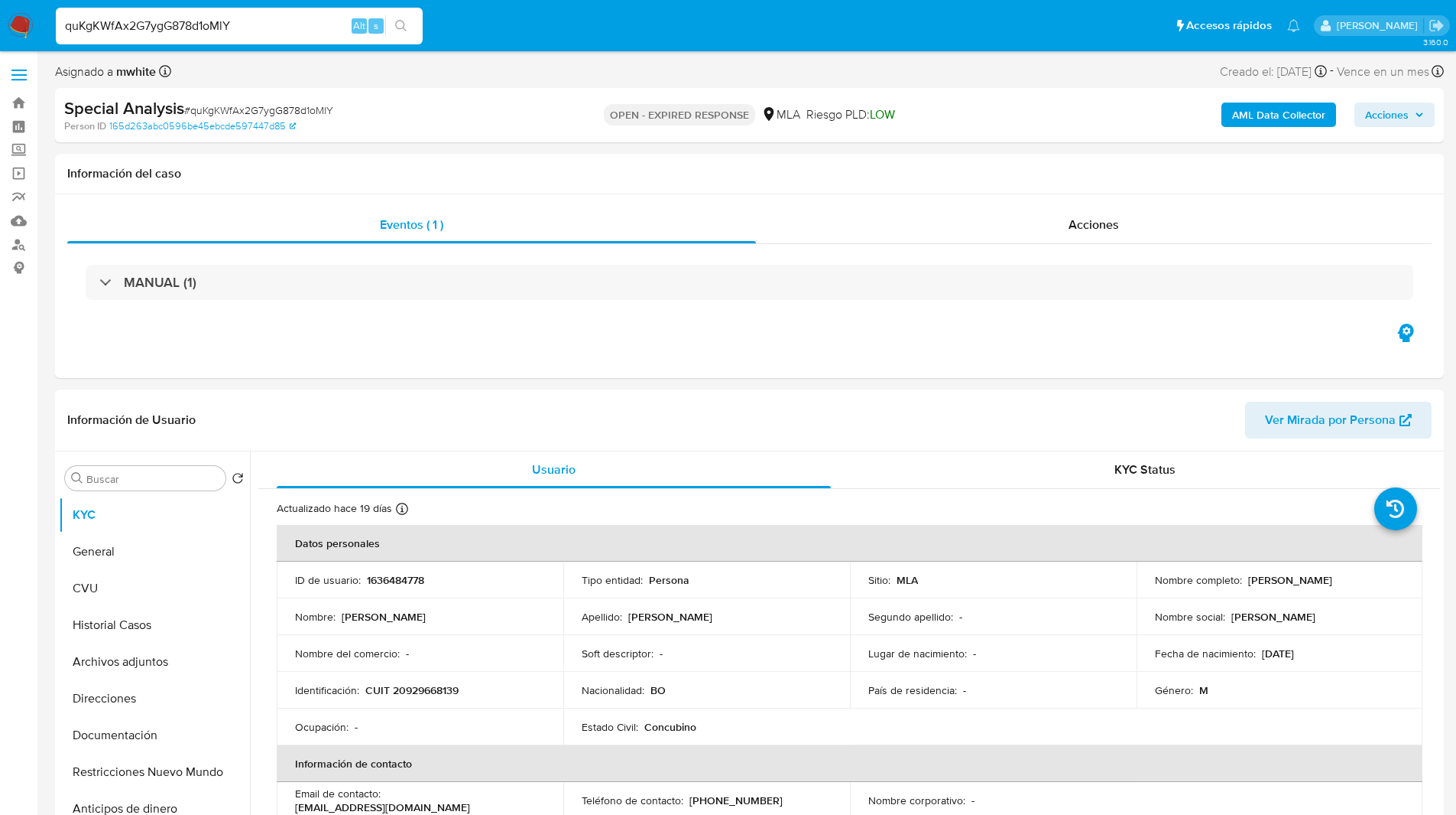
click at [537, 44] on ul "Pausado Ver notificaciones quKgKWfAx2G7ygG878d1oMlY Alt s Accesos rápidos Presi…" at bounding box center [678, 25] width 1260 height 38
click at [525, 18] on ul "Pausado Ver notificaciones quKgKWfAx2G7ygG878d1oMlY Alt s Accesos rápidos Presi…" at bounding box center [678, 25] width 1260 height 38
click at [544, 14] on ul "Pausado Ver notificaciones quKgKWfAx2G7ygG878d1oMlY Alt s Accesos rápidos Presi…" at bounding box center [678, 25] width 1260 height 38
click at [570, 12] on ul "Pausado Ver notificaciones quKgKWfAx2G7ygG878d1oMlY Alt s Accesos rápidos Presi…" at bounding box center [678, 25] width 1260 height 38
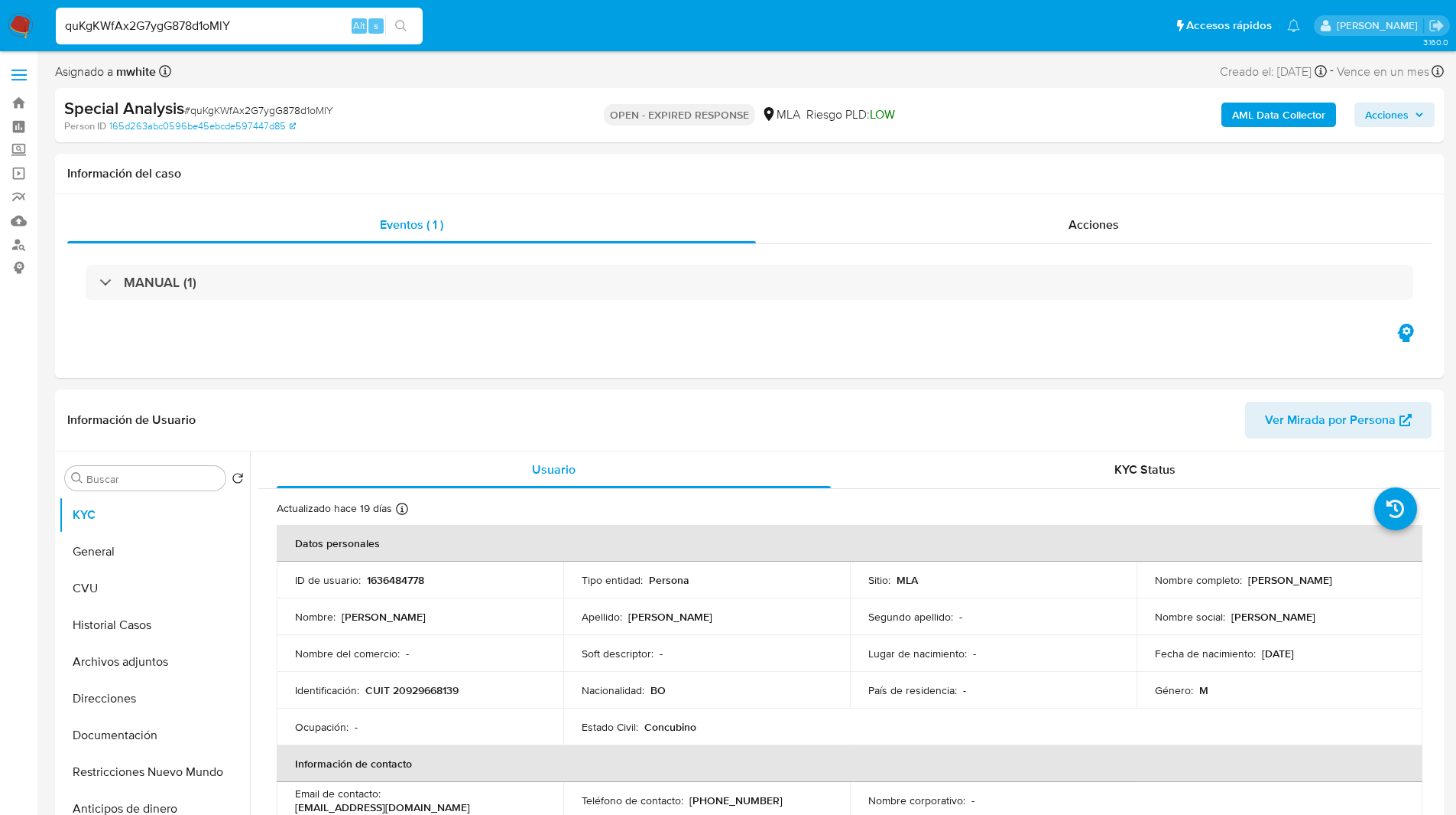
click at [596, 20] on ul "Pausado Ver notificaciones quKgKWfAx2G7ygG878d1oMlY Alt s Accesos rápidos Presi…" at bounding box center [678, 25] width 1260 height 38
click at [484, 173] on h1 "Información del caso" at bounding box center [749, 174] width 1364 height 15
click at [452, 174] on h1 "Información del caso" at bounding box center [749, 174] width 1364 height 15
click at [506, 185] on div "Información del caso" at bounding box center [749, 174] width 1389 height 41
click at [511, 5] on nav "Pausado Ver notificaciones quKgKWfAx2G7ygG878d1oMlY Alt s Accesos rápidos Presi…" at bounding box center [728, 25] width 1456 height 51
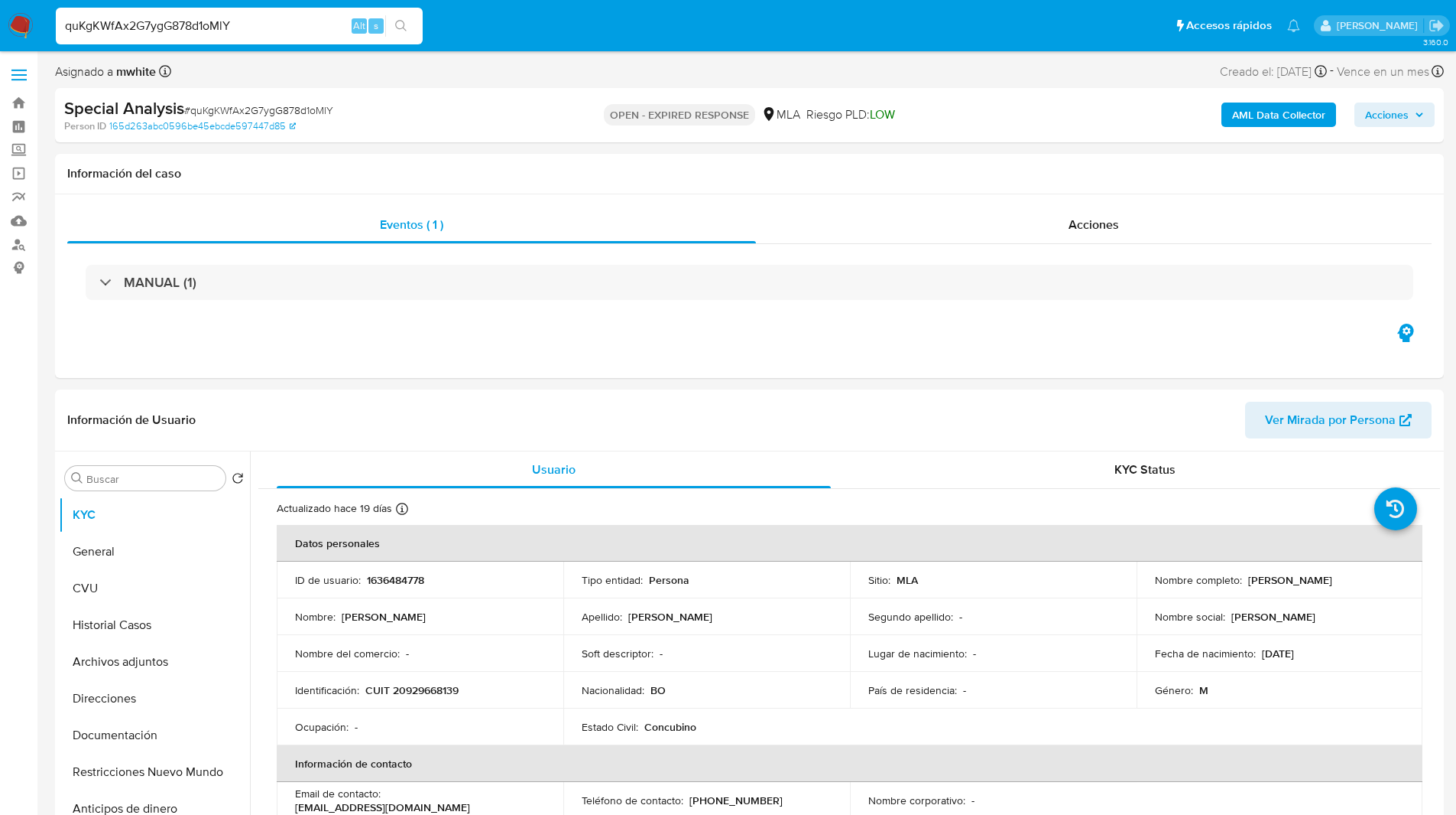
click at [517, 26] on ul "Pausado Ver notificaciones quKgKWfAx2G7ygG878d1oMlY Alt s Accesos rápidos Presi…" at bounding box center [678, 25] width 1260 height 38
click at [502, 43] on ul "Pausado Ver notificaciones quKgKWfAx2G7ygG878d1oMlY Alt s Accesos rápidos Presi…" at bounding box center [678, 25] width 1260 height 38
click at [490, 13] on ul "Pausado Ver notificaciones quKgKWfAx2G7ygG878d1oMlY Alt s Accesos rápidos Presi…" at bounding box center [678, 25] width 1260 height 38
click at [547, 27] on ul "Pausado Ver notificaciones quKgKWfAx2G7ygG878d1oMlY Alt s Accesos rápidos Presi…" at bounding box center [678, 25] width 1260 height 38
click at [545, 32] on ul "Pausado Ver notificaciones quKgKWfAx2G7ygG878d1oMlY Alt s Accesos rápidos Presi…" at bounding box center [678, 25] width 1260 height 38
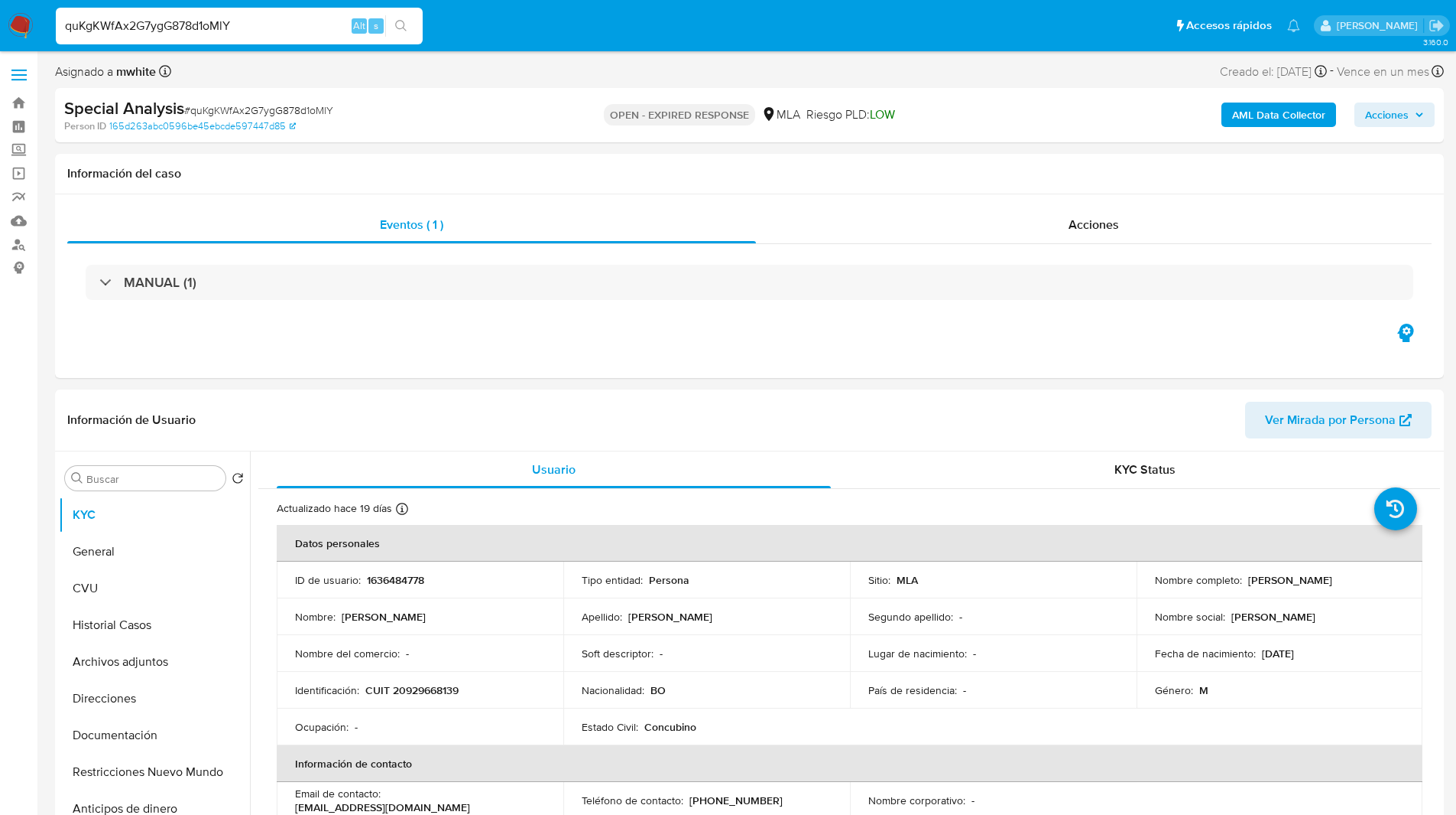
click at [440, 14] on ul "Pausado Ver notificaciones quKgKWfAx2G7ygG878d1oMlY Alt s Accesos rápidos Presi…" at bounding box center [678, 25] width 1260 height 38
click at [551, 49] on nav "Pausado Ver notificaciones quKgKWfAx2G7ygG878d1oMlY Alt s Accesos rápidos Presi…" at bounding box center [728, 25] width 1456 height 51
click at [552, 13] on ul "Pausado Ver notificaciones quKgKWfAx2G7ygG878d1oMlY Alt s Accesos rápidos Presi…" at bounding box center [678, 25] width 1260 height 38
click at [493, 25] on ul "Pausado Ver notificaciones quKgKWfAx2G7ygG878d1oMlY Alt s Accesos rápidos Presi…" at bounding box center [678, 25] width 1260 height 38
click at [518, 16] on ul "Pausado Ver notificaciones quKgKWfAx2G7ygG878d1oMlY Alt s Accesos rápidos Presi…" at bounding box center [678, 25] width 1260 height 38
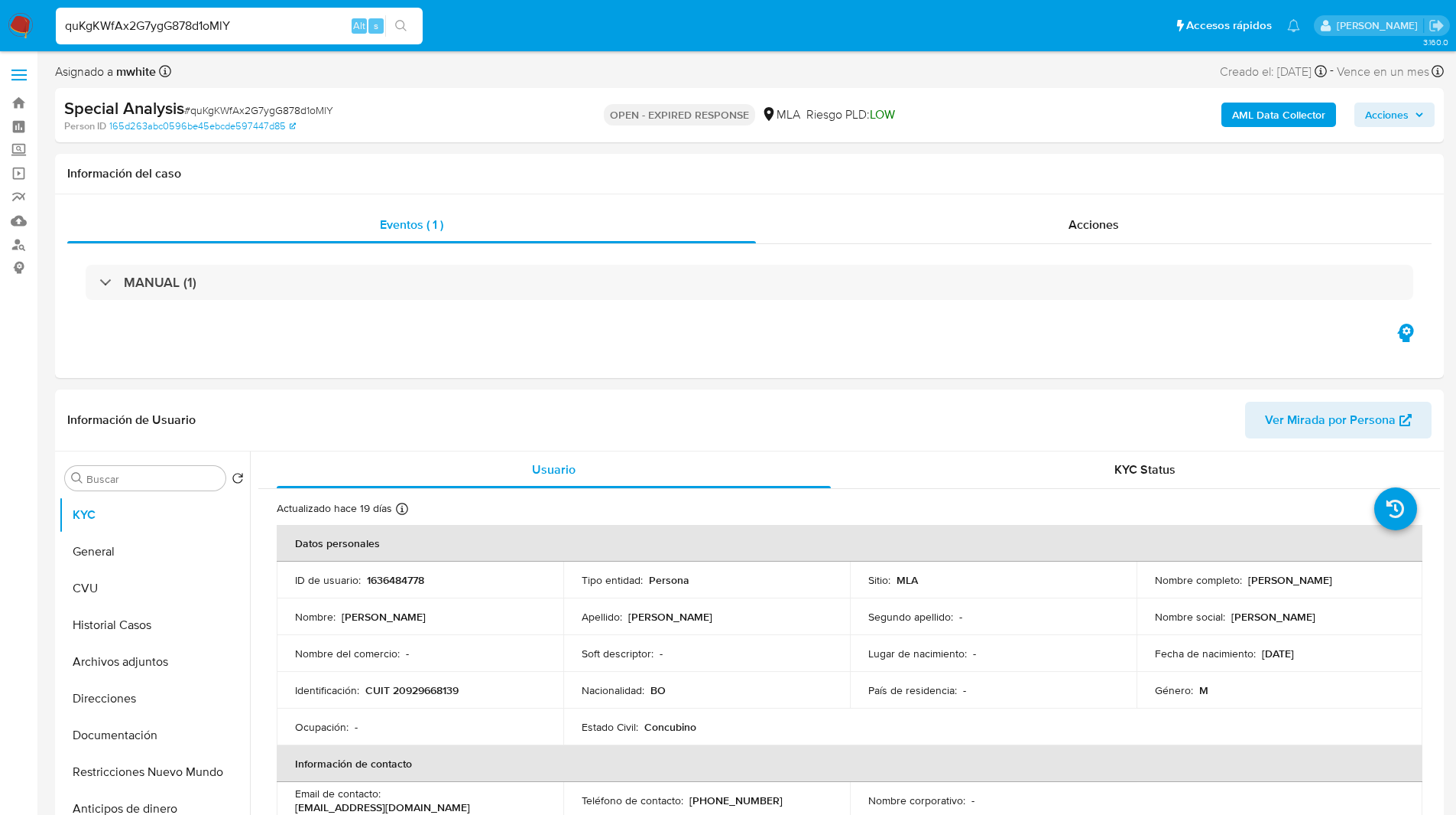
click at [509, 15] on ul "Pausado Ver notificaciones quKgKWfAx2G7ygG878d1oMlY Alt s Accesos rápidos Presi…" at bounding box center [678, 25] width 1260 height 38
click at [554, 12] on ul "Pausado Ver notificaciones quKgKWfAx2G7ygG878d1oMlY Alt s Accesos rápidos Presi…" at bounding box center [678, 25] width 1260 height 38
click at [538, 107] on div "OPEN - EXPIRED RESPONSE MLA Riesgo PLD: LOW" at bounding box center [748, 115] width 452 height 36
click at [565, 111] on div "OPEN - EXPIRED RESPONSE MLA Riesgo PLD: LOW" at bounding box center [748, 115] width 452 height 36
click at [799, 111] on div "OPEN - EXPIRED RESPONSE MLA Riesgo PLD: LOW" at bounding box center [748, 115] width 452 height 36
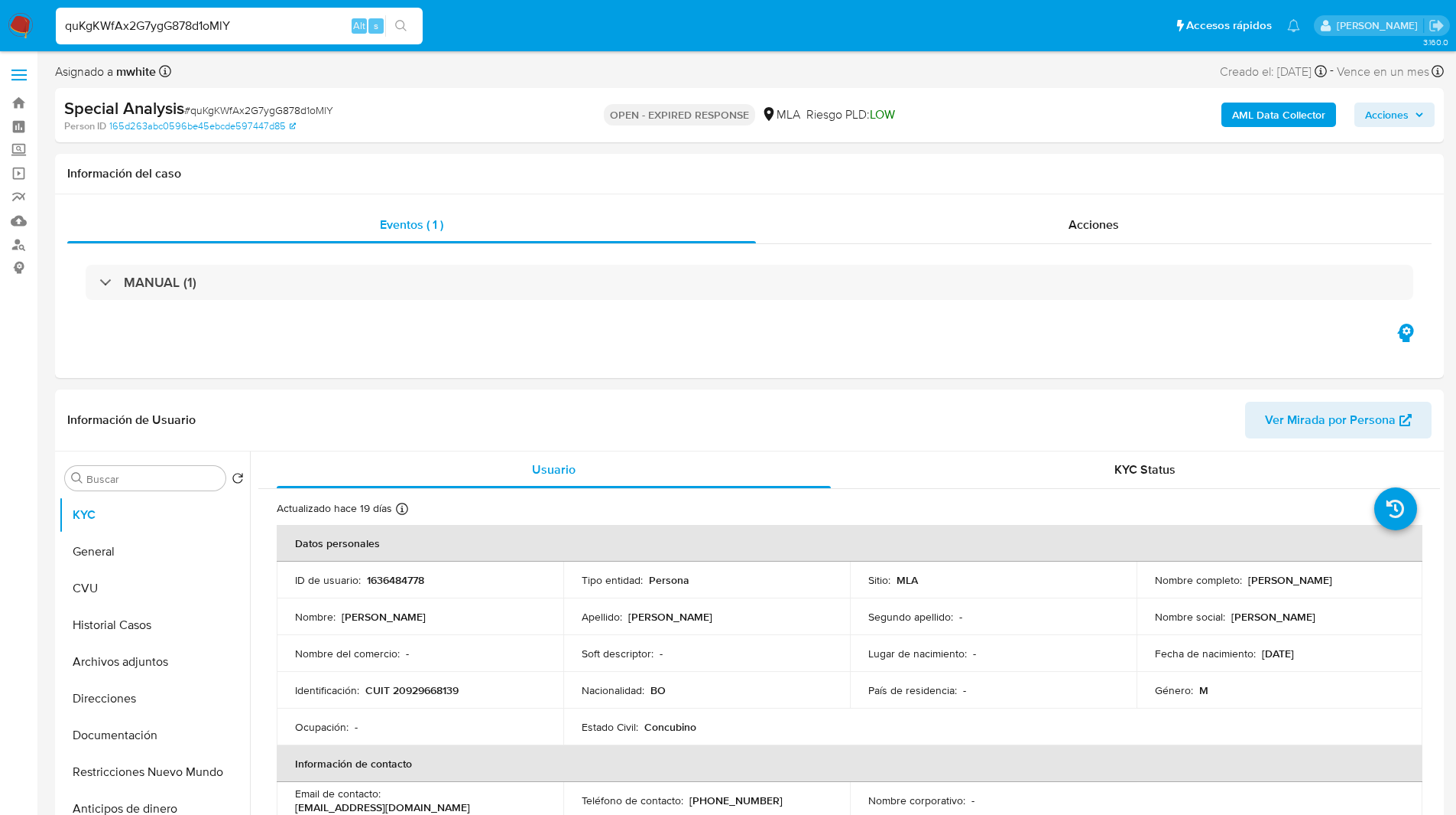
click at [210, 26] on input "quKgKWfAx2G7ygG878d1oMlY" at bounding box center [239, 25] width 367 height 20
paste input "IyDEGJbbgOy737Mh0DY8FOd2"
type input "IyDEGJbbgOy737Mh0DY8FOd2"
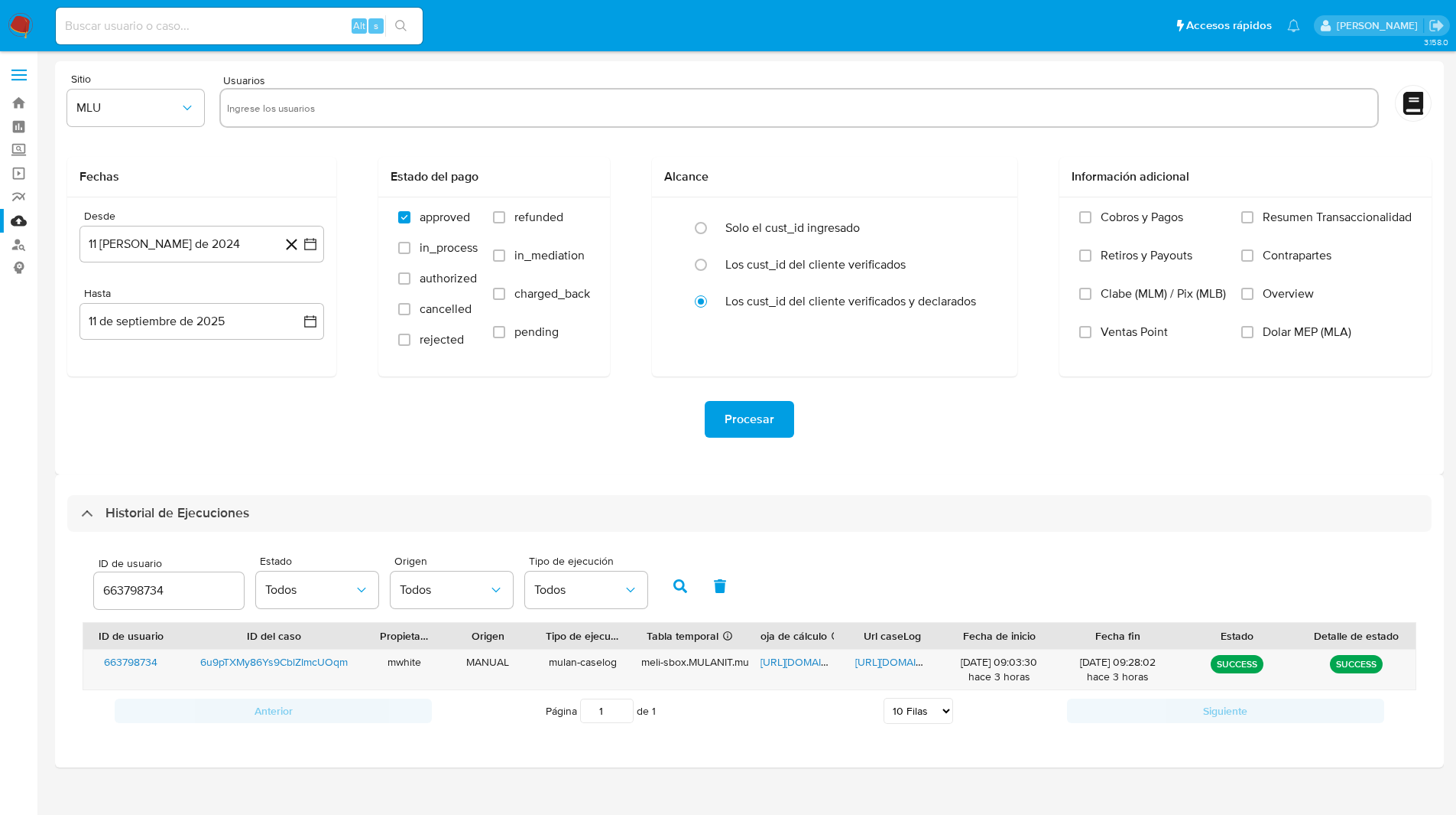
select select "10"
click at [141, 593] on input "663798734" at bounding box center [169, 590] width 150 height 20
type input "1432677159"
click at [680, 589] on icon "button" at bounding box center [680, 586] width 14 height 14
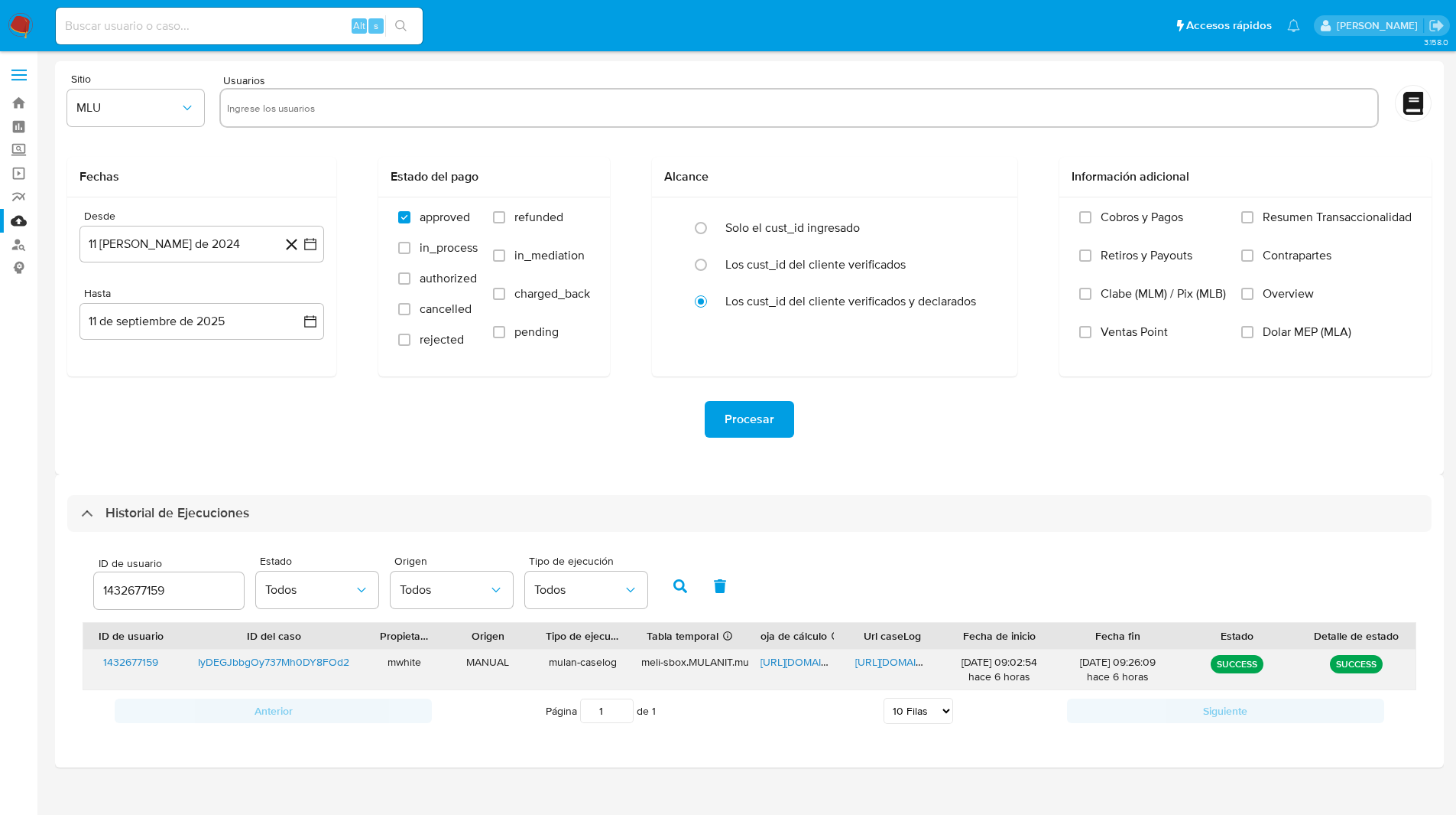
click at [788, 661] on span "https://docs.google.com/spreadsheets/d/1SuO4rjl2N7T_a2QlHXdZm-g3_eXkDNkaDotFuse…" at bounding box center [814, 661] width 105 height 15
click at [905, 665] on span "https://docs.google.com/document/d/1TbLIGIHHLhh3SRAGKQyQzJ6HVd4ZhW_JUgM7CVSgnSA…" at bounding box center [908, 661] width 105 height 15
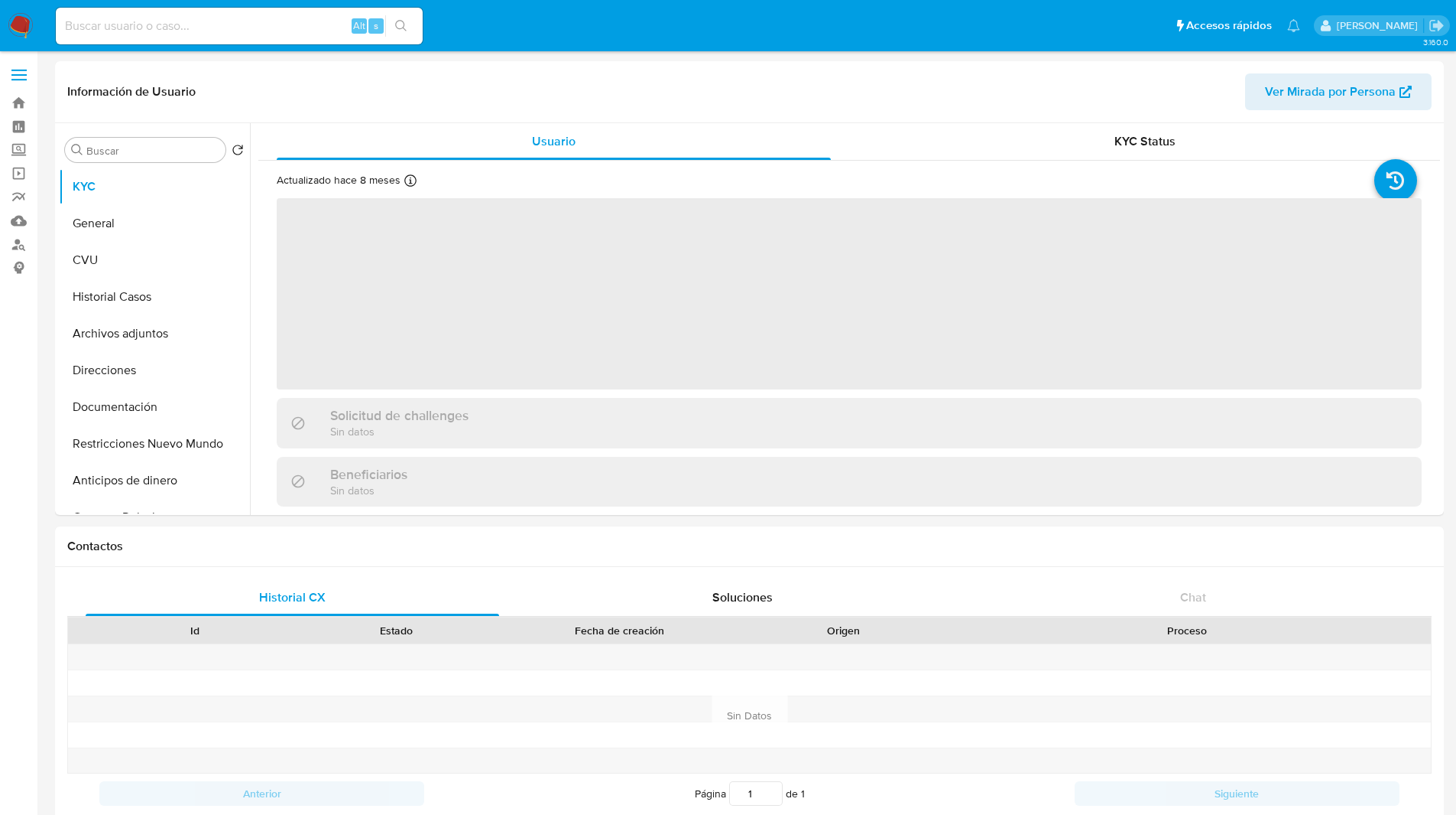
select select "10"
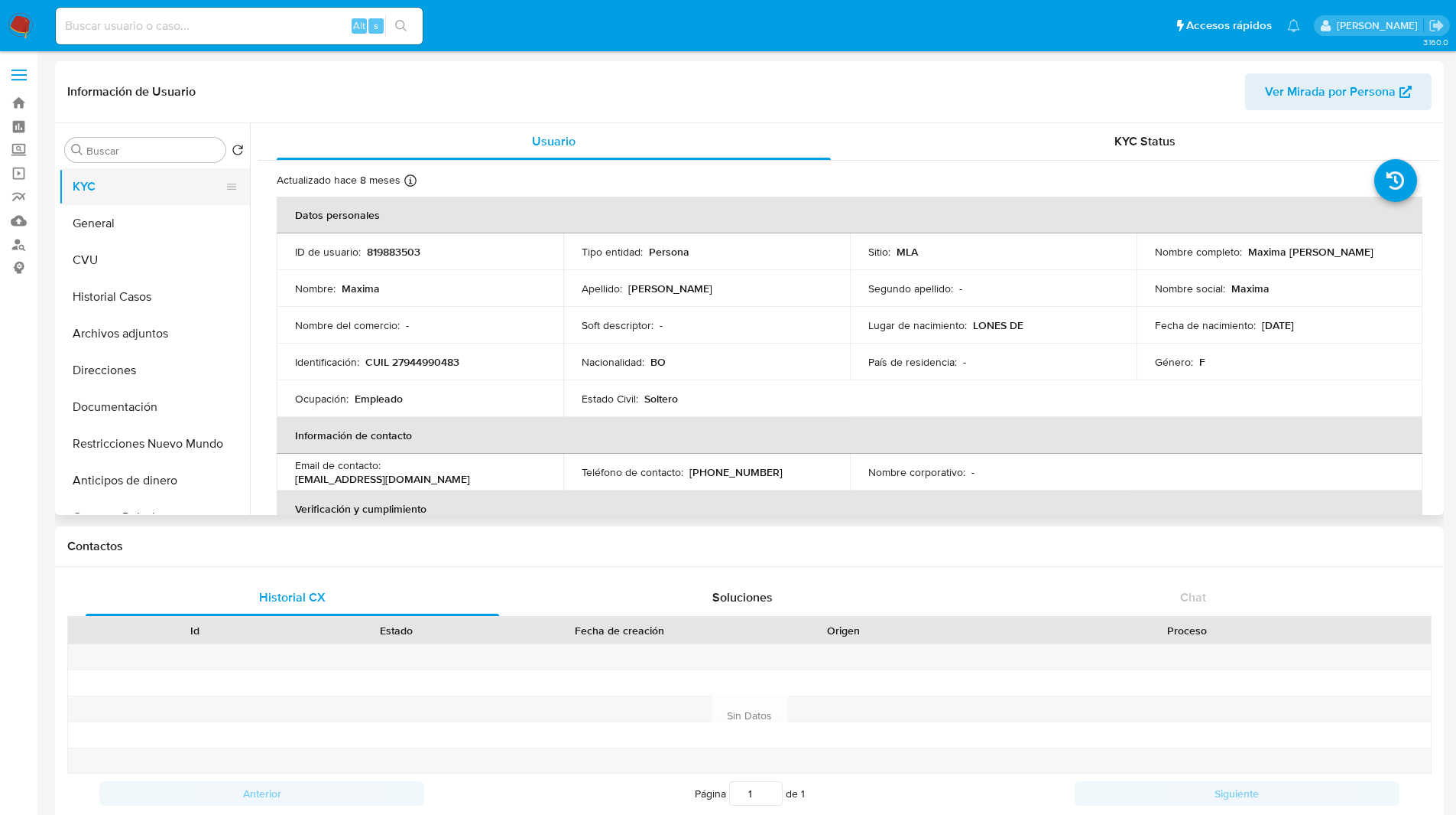
click at [83, 197] on button "KYC" at bounding box center [148, 186] width 179 height 37
click at [92, 186] on button "KYC" at bounding box center [148, 186] width 179 height 37
click at [417, 71] on div "Información de Usuario Ver Mirada por Persona" at bounding box center [749, 92] width 1389 height 62
